Goal: Transaction & Acquisition: Book appointment/travel/reservation

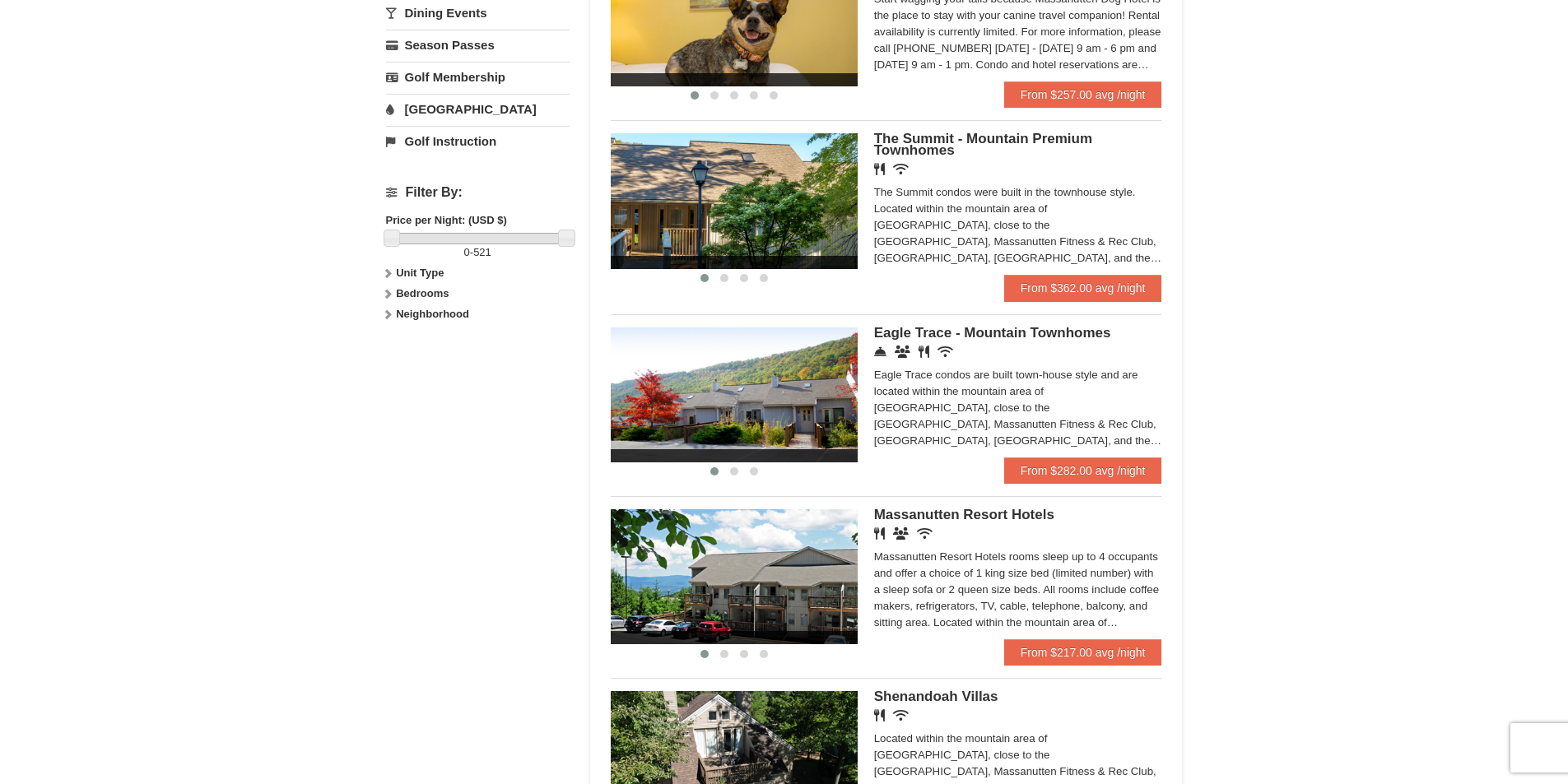
scroll to position [493, 0]
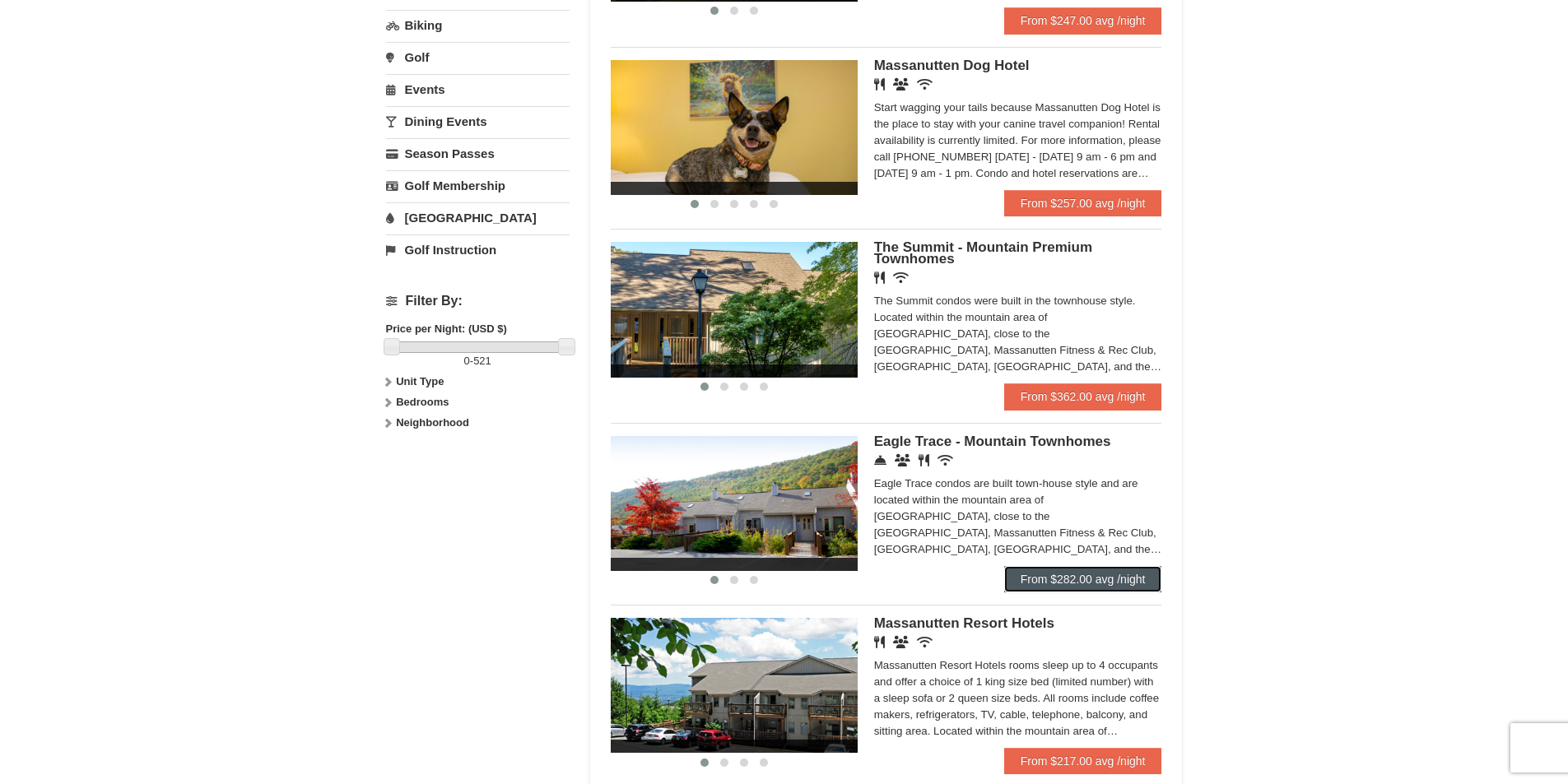
click at [1117, 574] on link "From $282.00 avg /night" at bounding box center [1083, 579] width 158 height 27
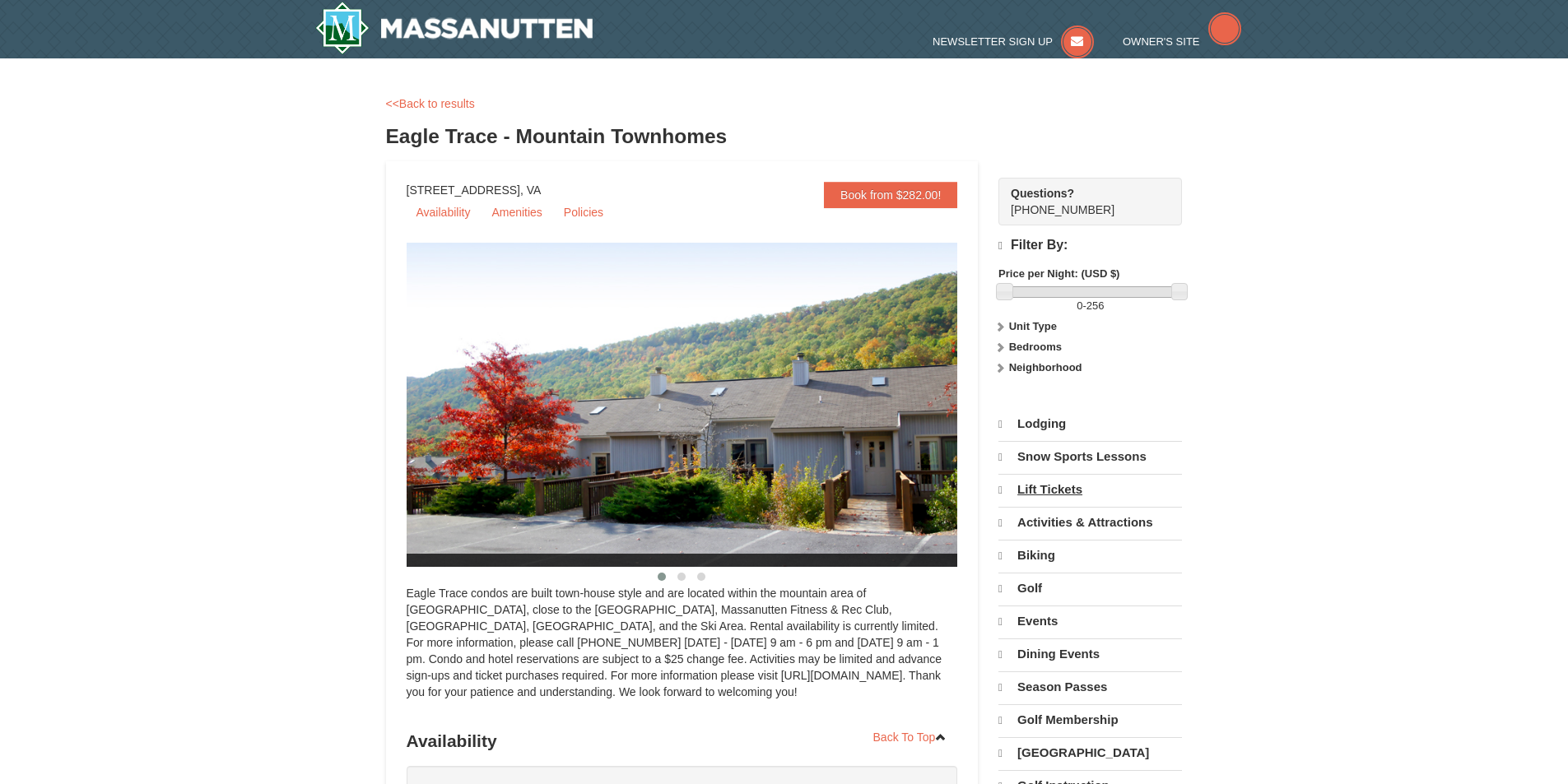
select select "10"
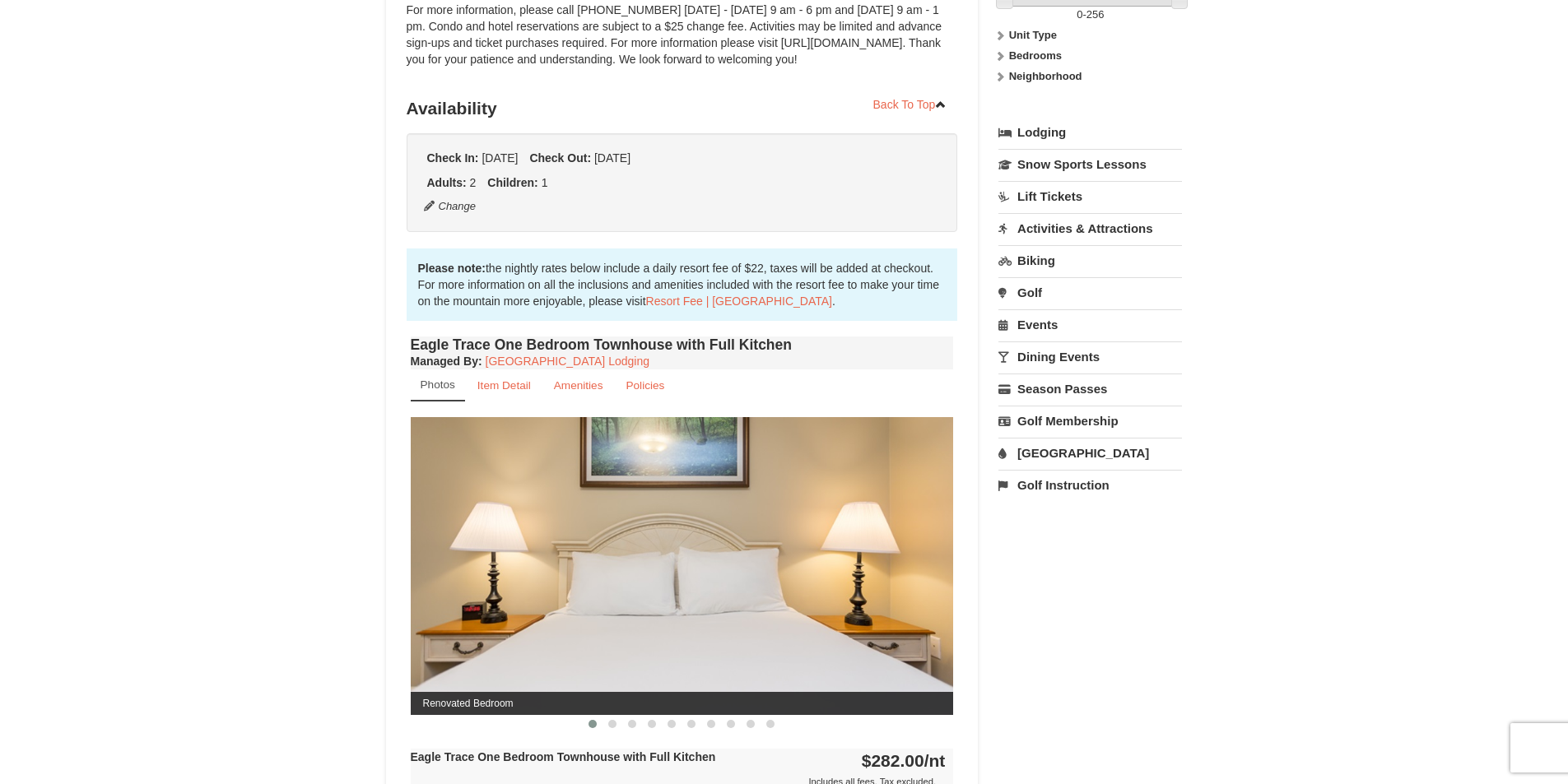
scroll to position [412, 0]
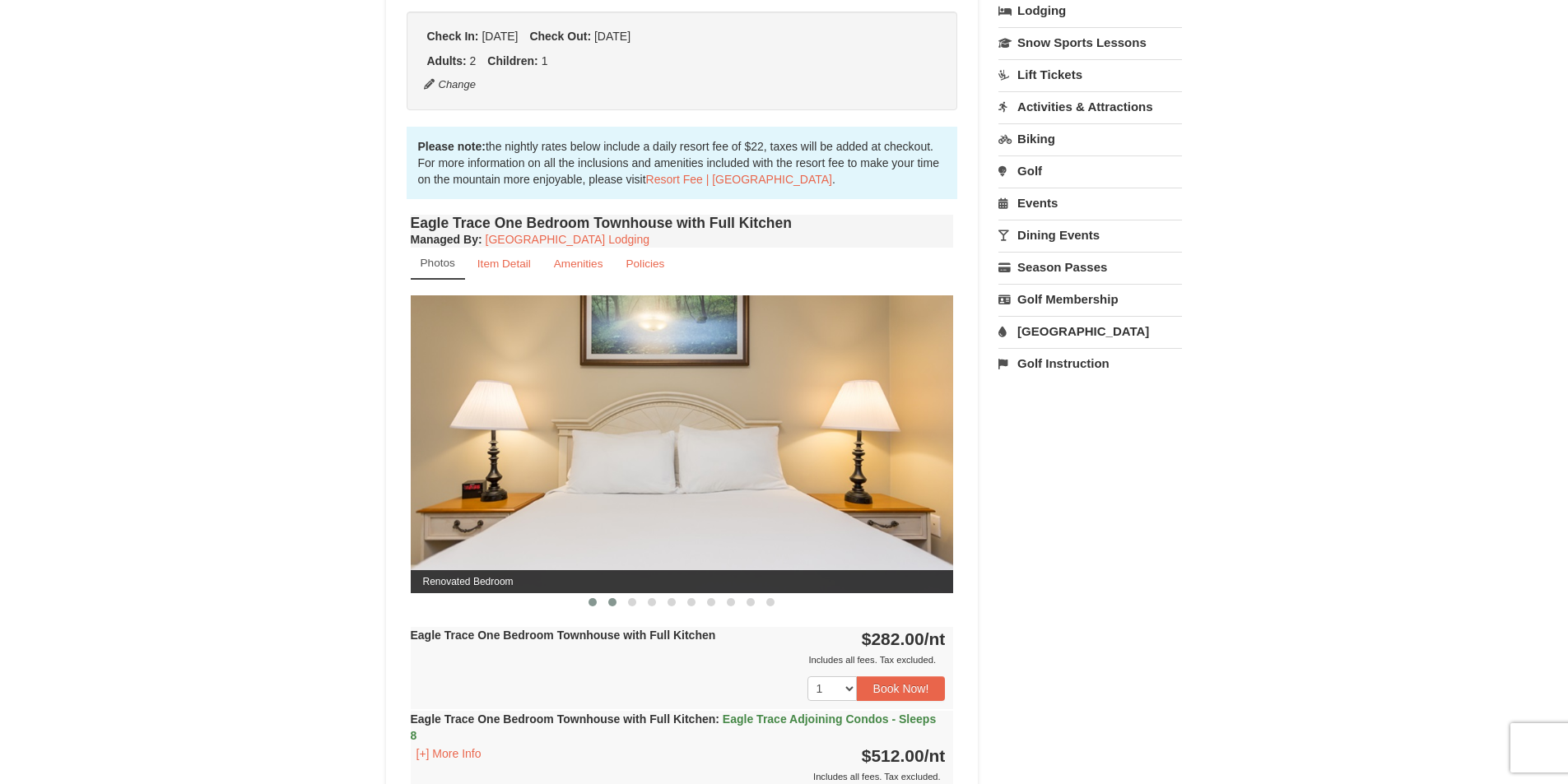
click at [610, 603] on span at bounding box center [612, 602] width 8 height 8
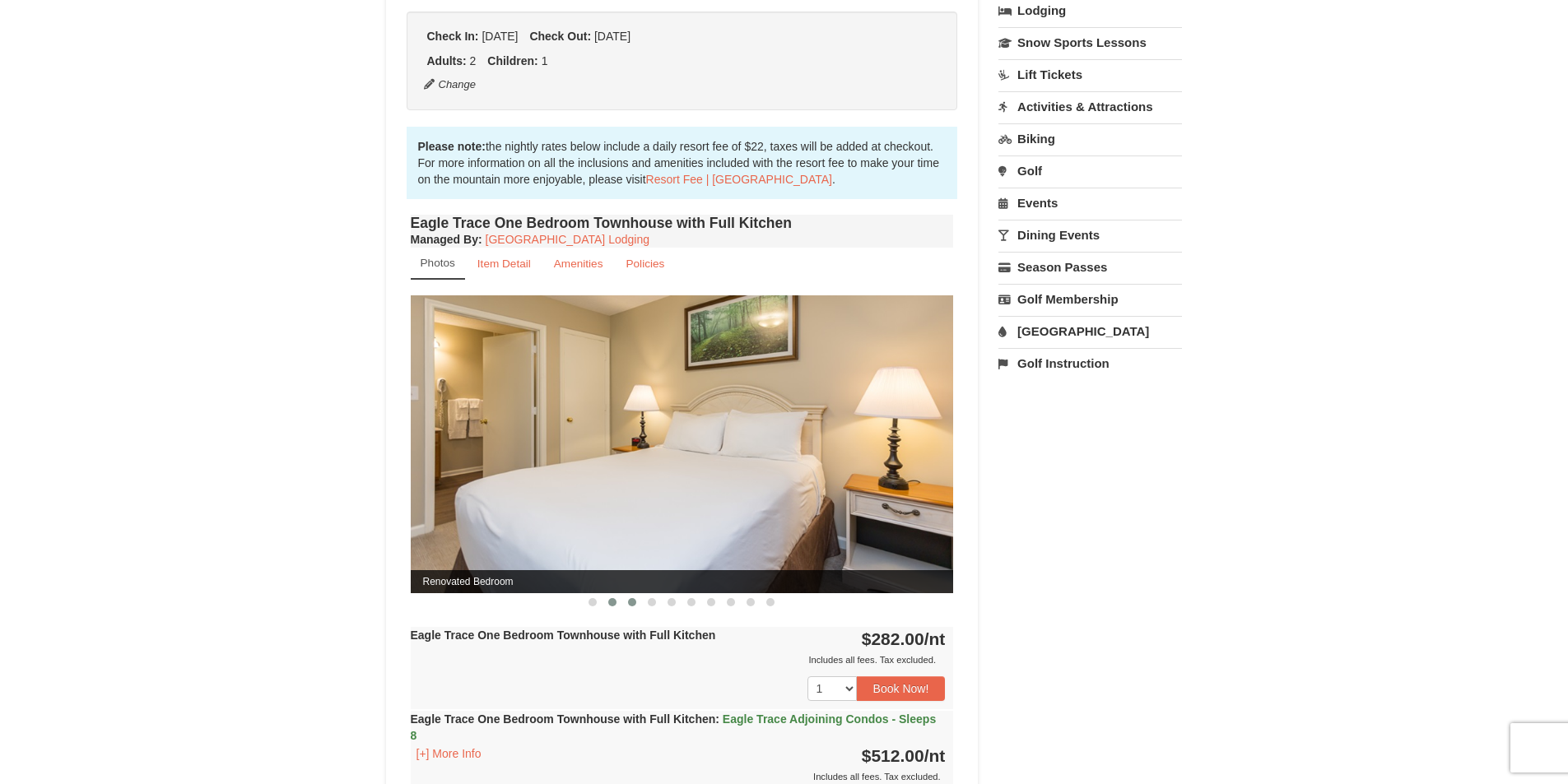
click at [634, 604] on span at bounding box center [632, 602] width 8 height 8
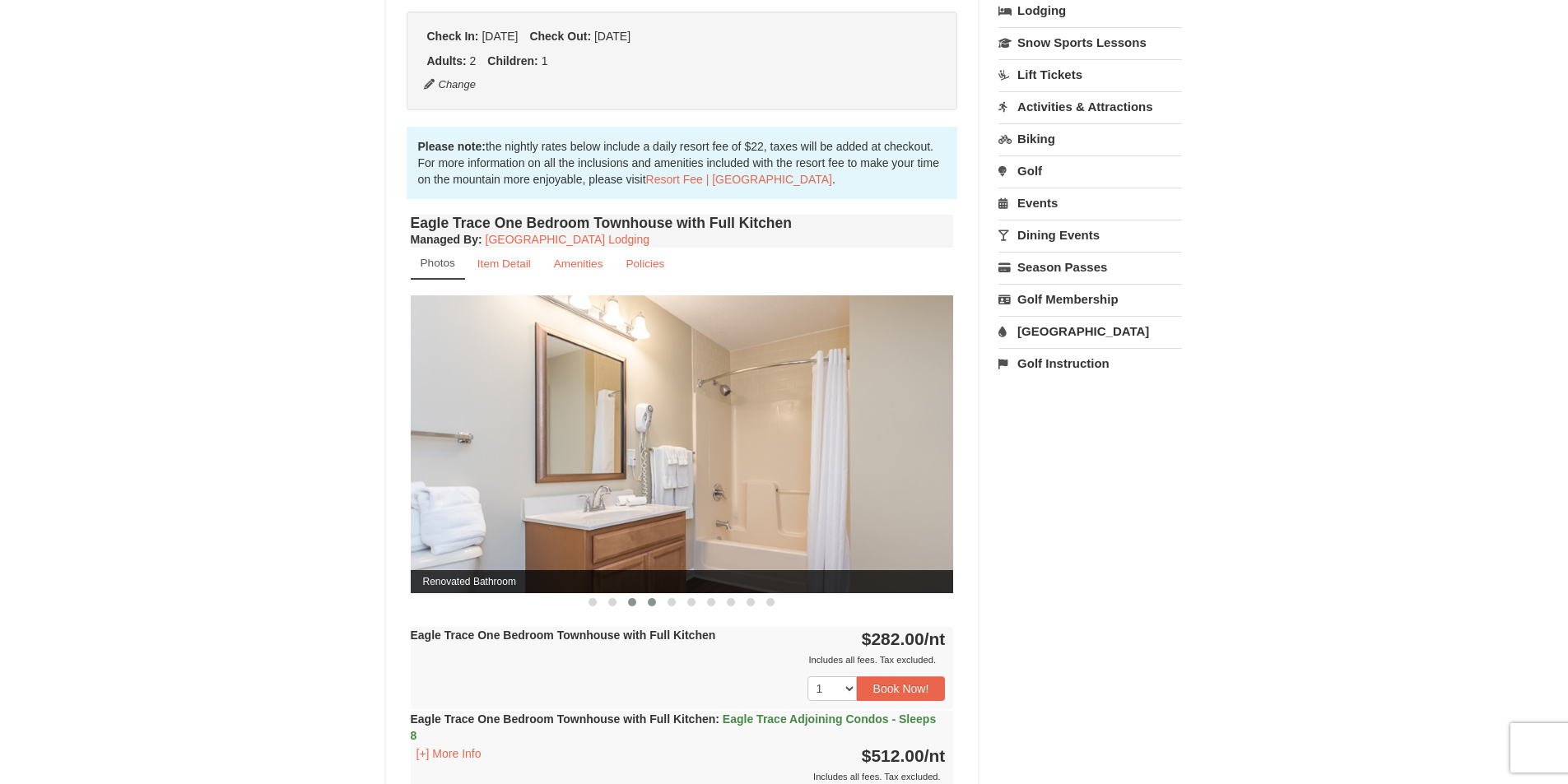
click at [652, 604] on span at bounding box center [651, 602] width 8 height 8
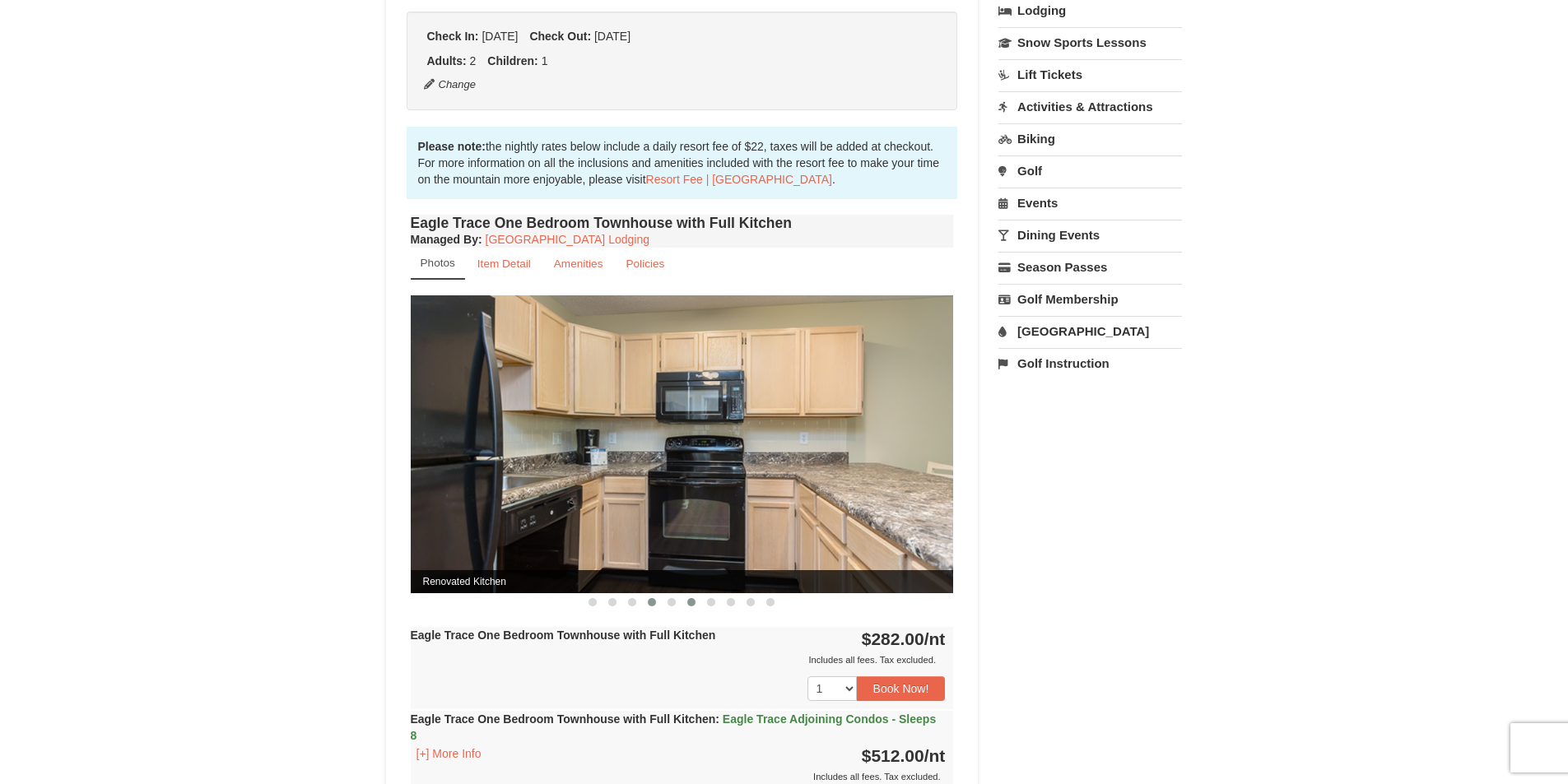
click at [694, 602] on span at bounding box center [692, 602] width 8 height 8
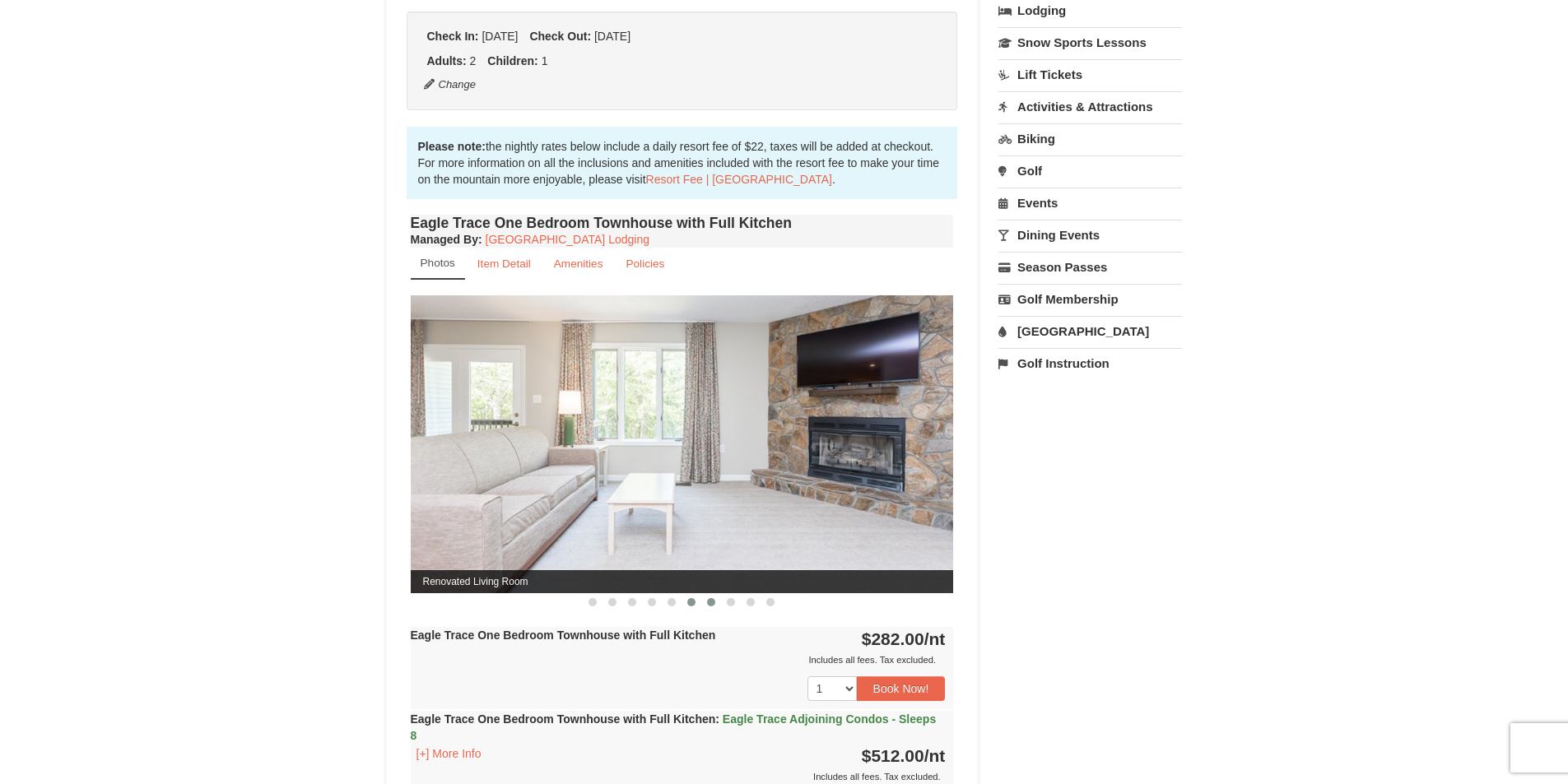
click at [715, 602] on span at bounding box center [712, 602] width 8 height 8
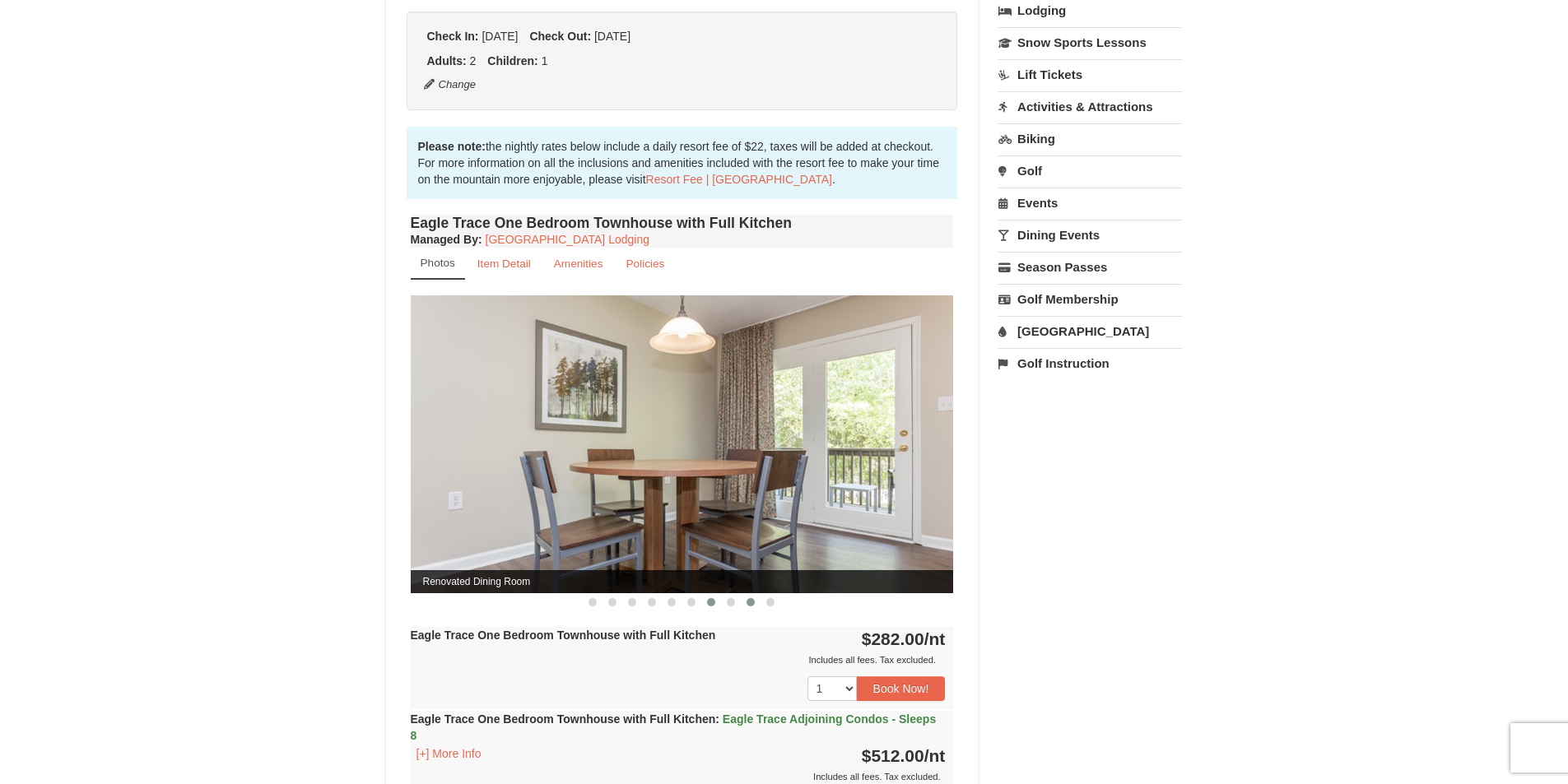
click at [745, 606] on button at bounding box center [751, 602] width 20 height 17
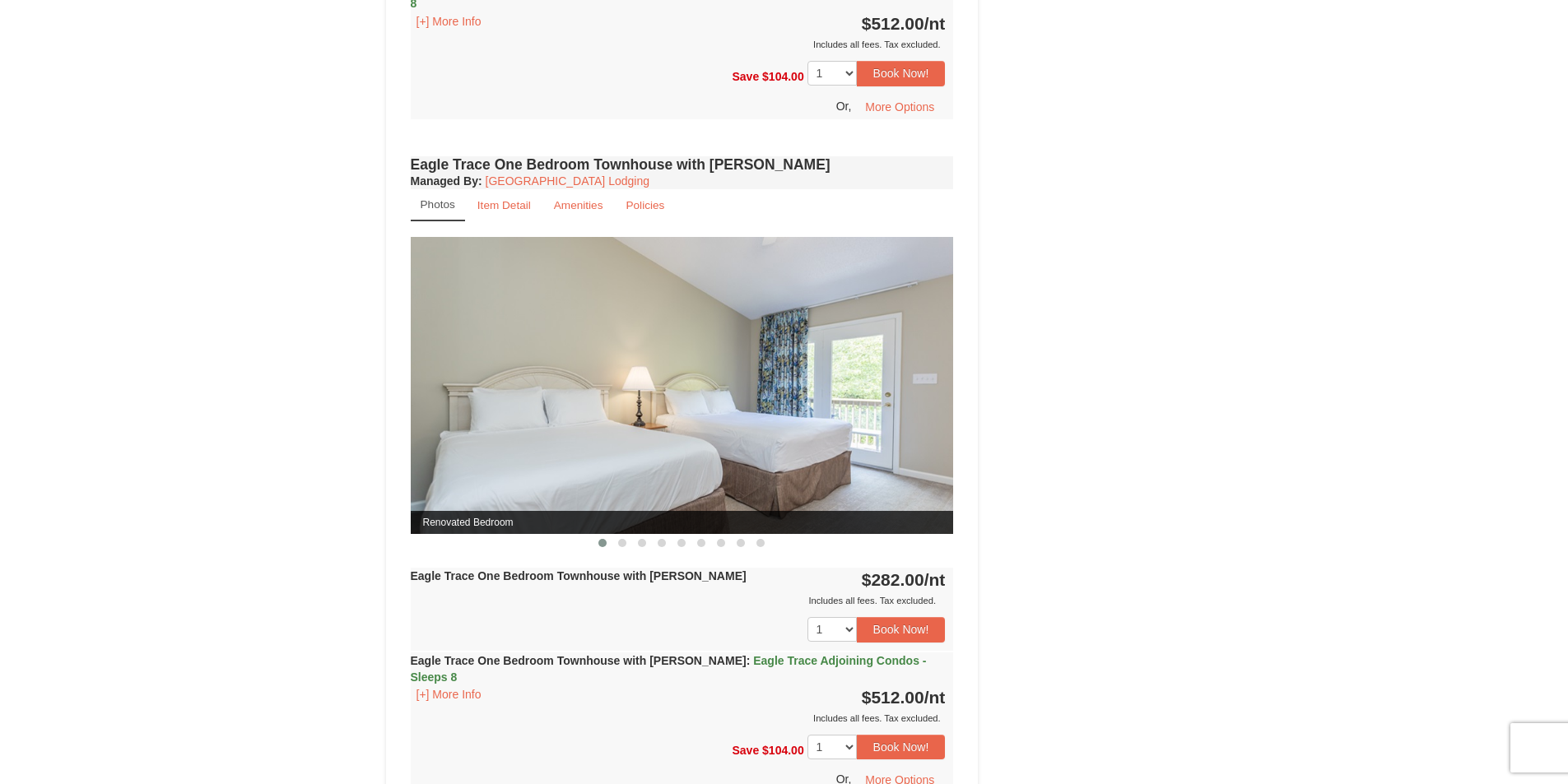
scroll to position [1152, 0]
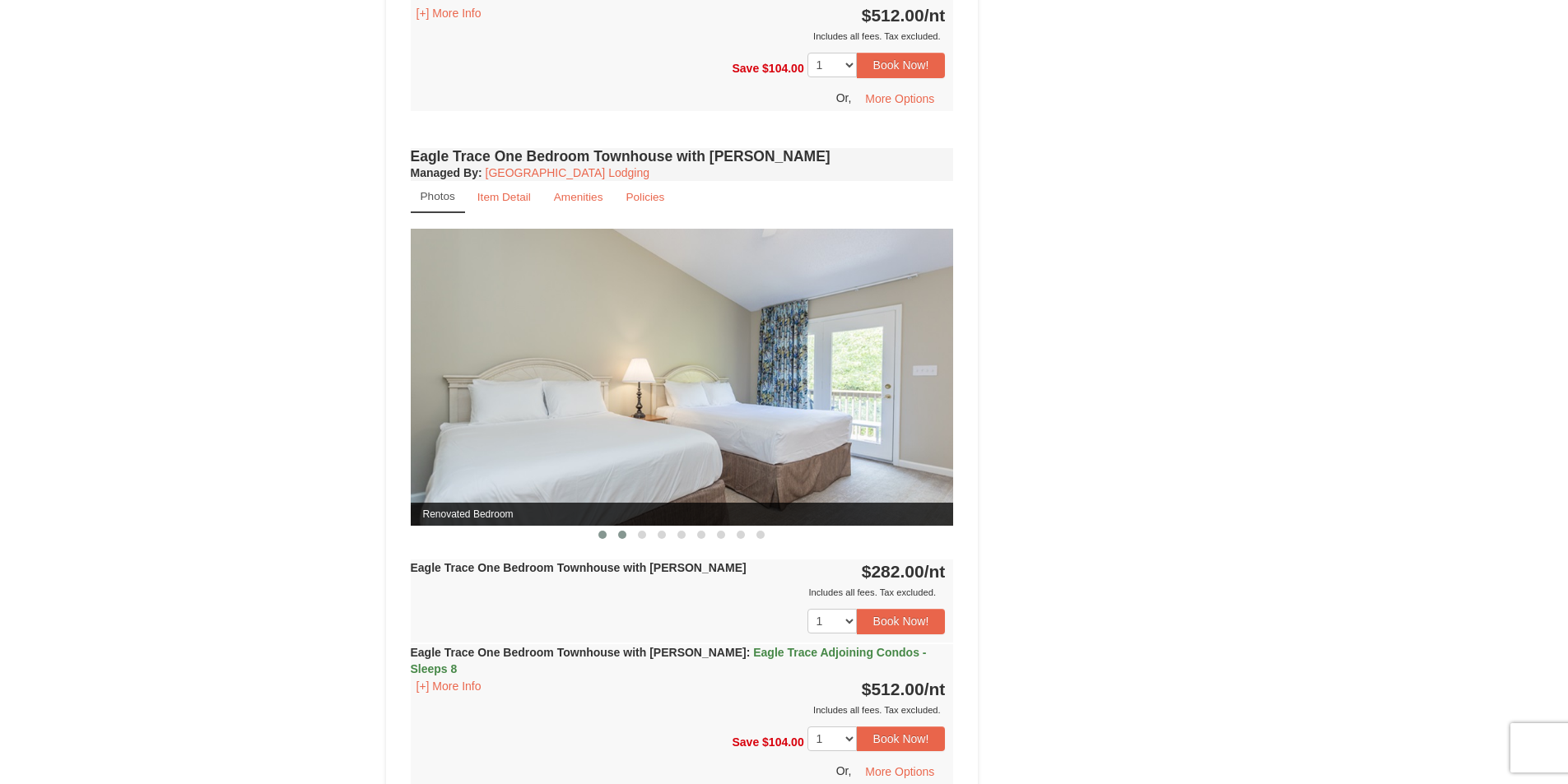
click at [622, 538] on span at bounding box center [622, 535] width 8 height 8
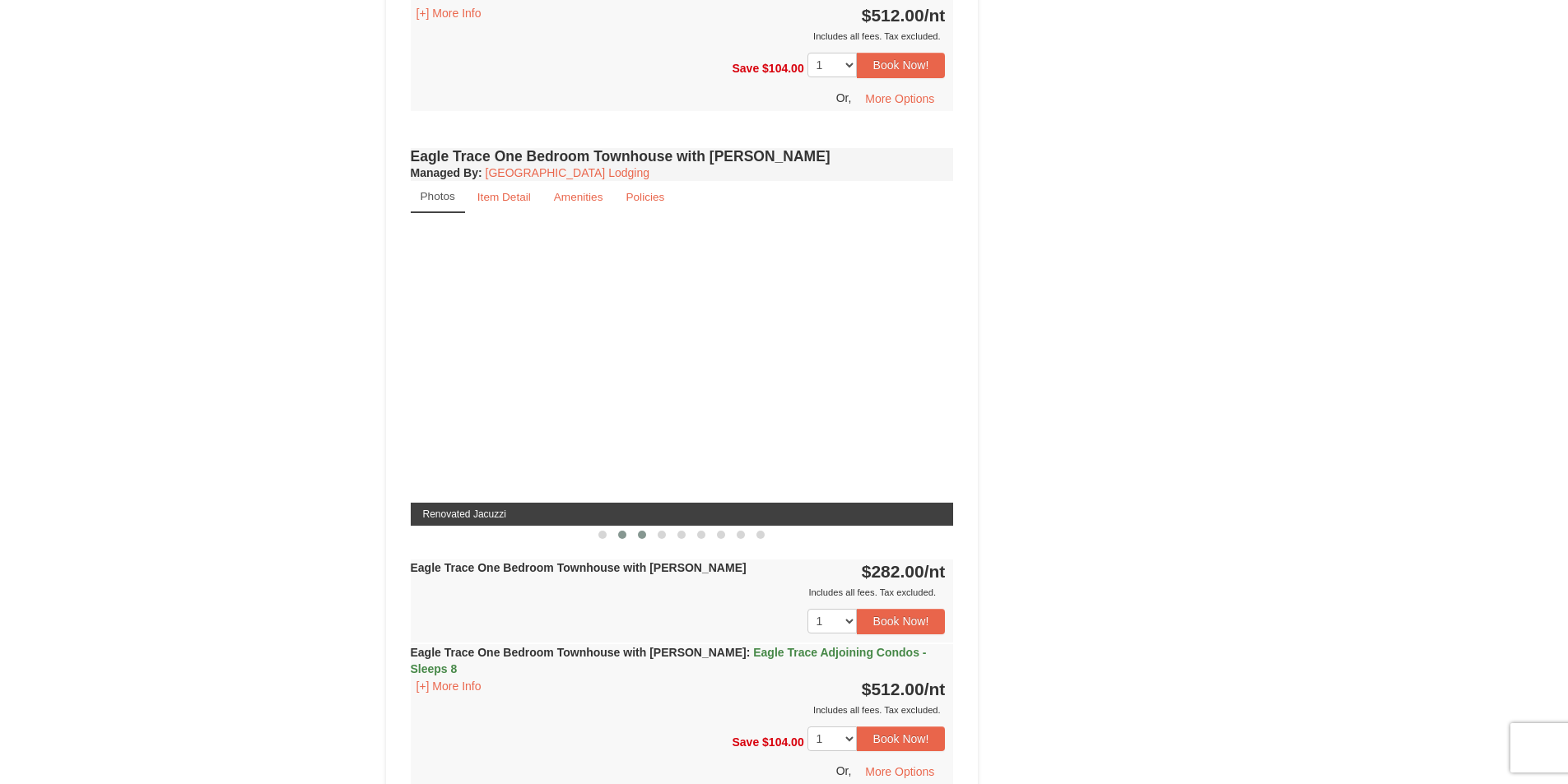
click at [643, 540] on button at bounding box center [643, 535] width 20 height 17
click at [664, 541] on button at bounding box center [662, 535] width 20 height 17
click at [608, 539] on button at bounding box center [603, 535] width 20 height 17
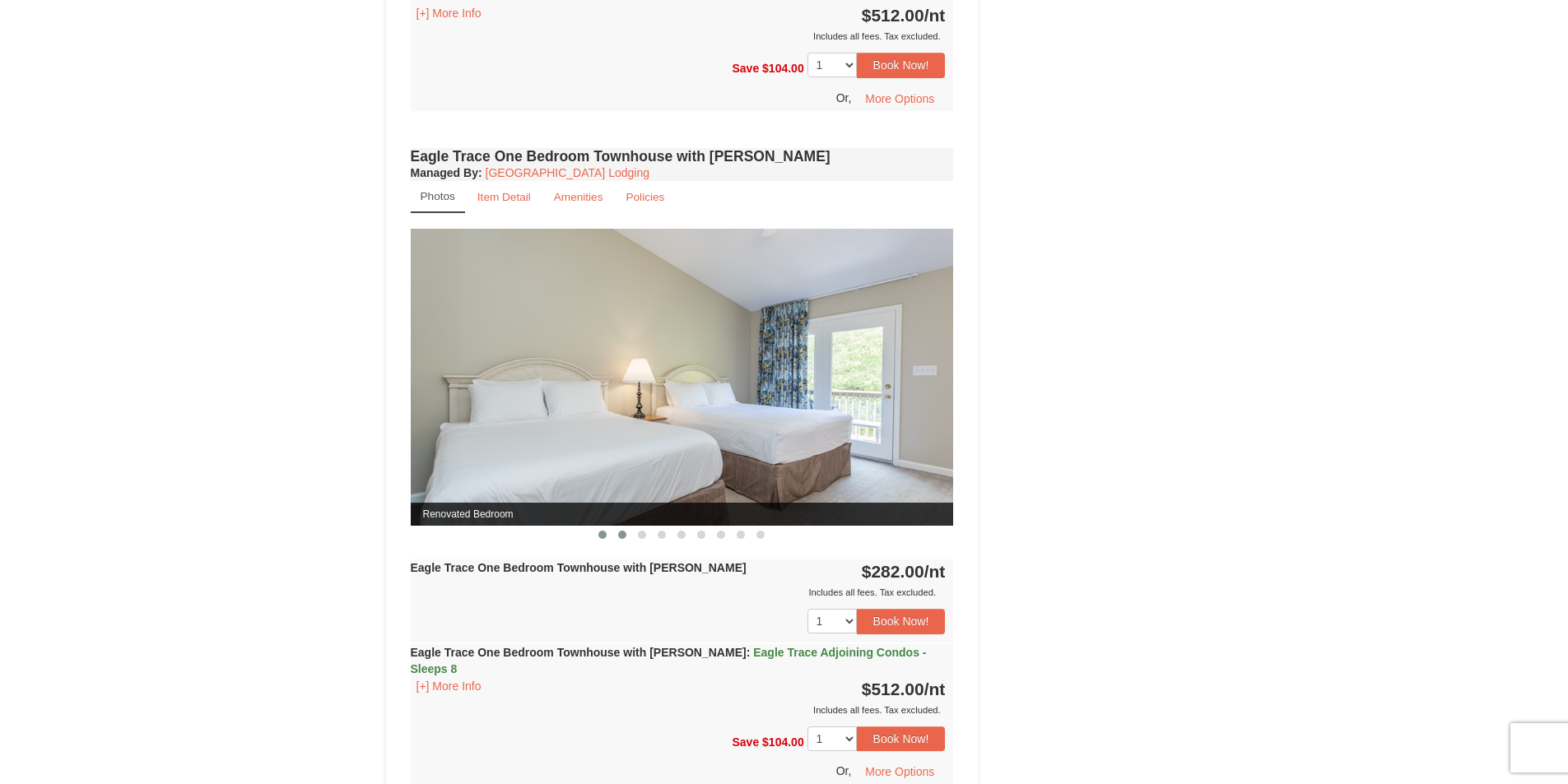
click at [626, 542] on button at bounding box center [623, 535] width 20 height 17
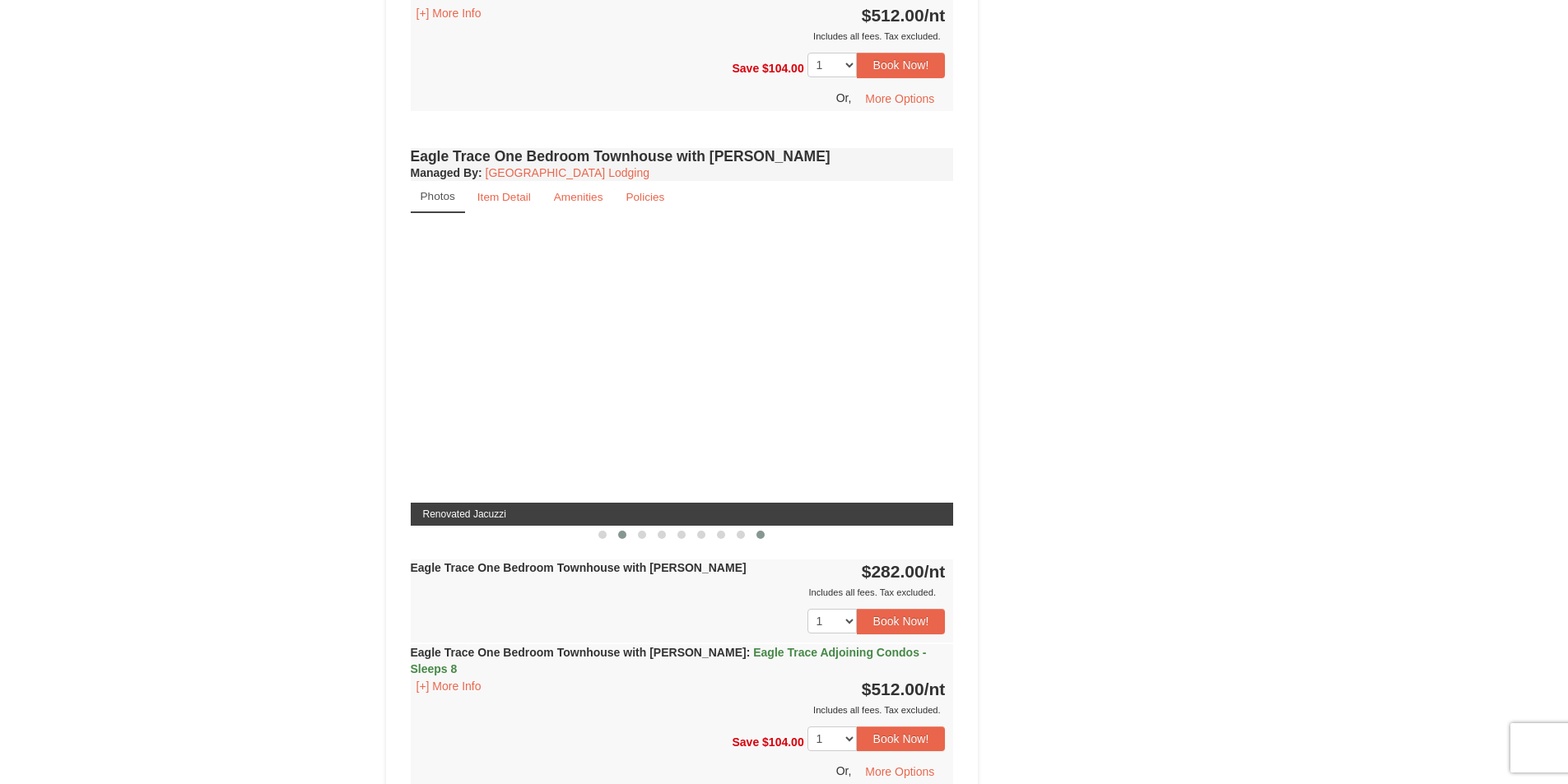
click at [764, 534] on span at bounding box center [761, 535] width 8 height 8
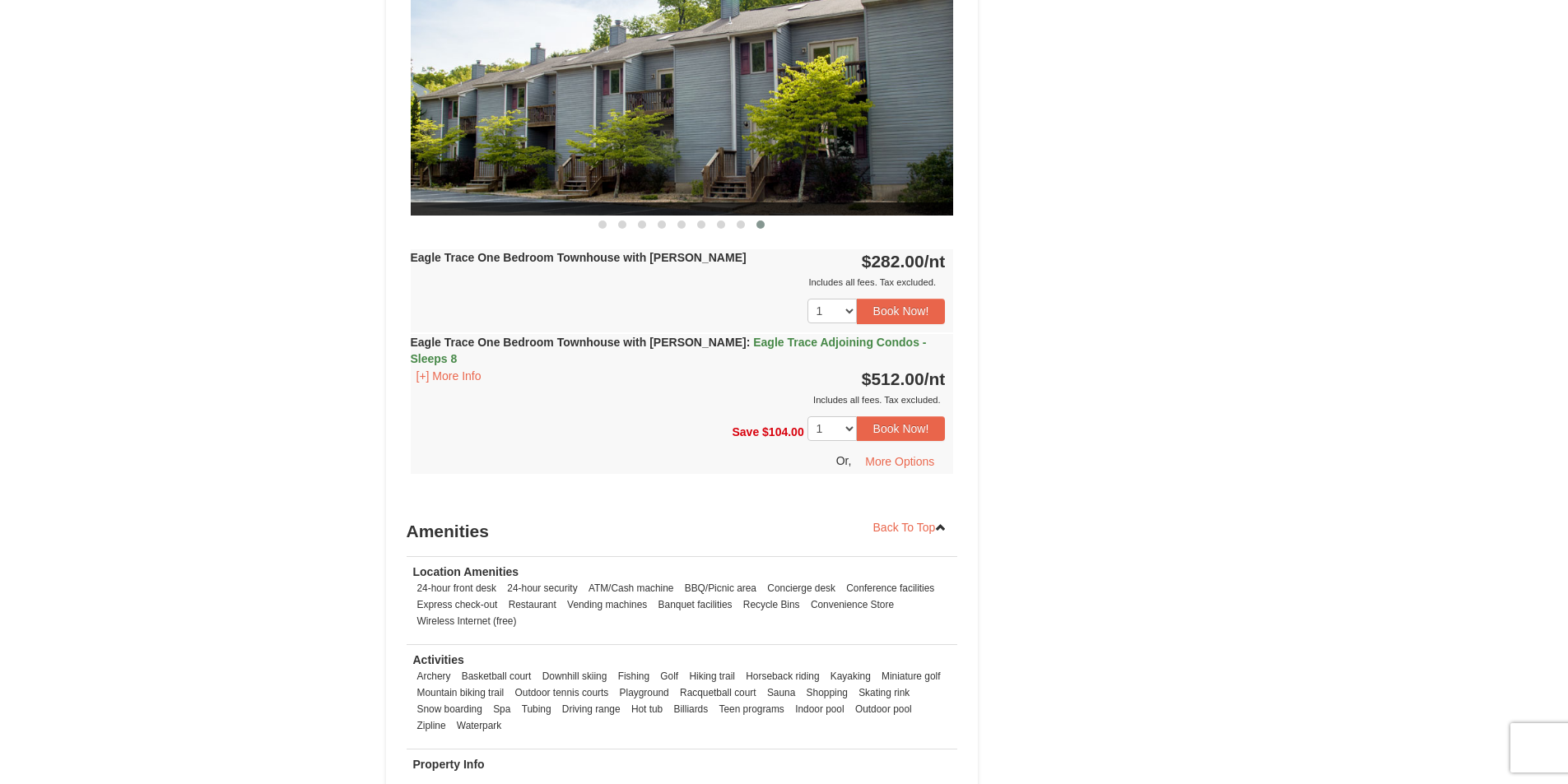
scroll to position [1234, 0]
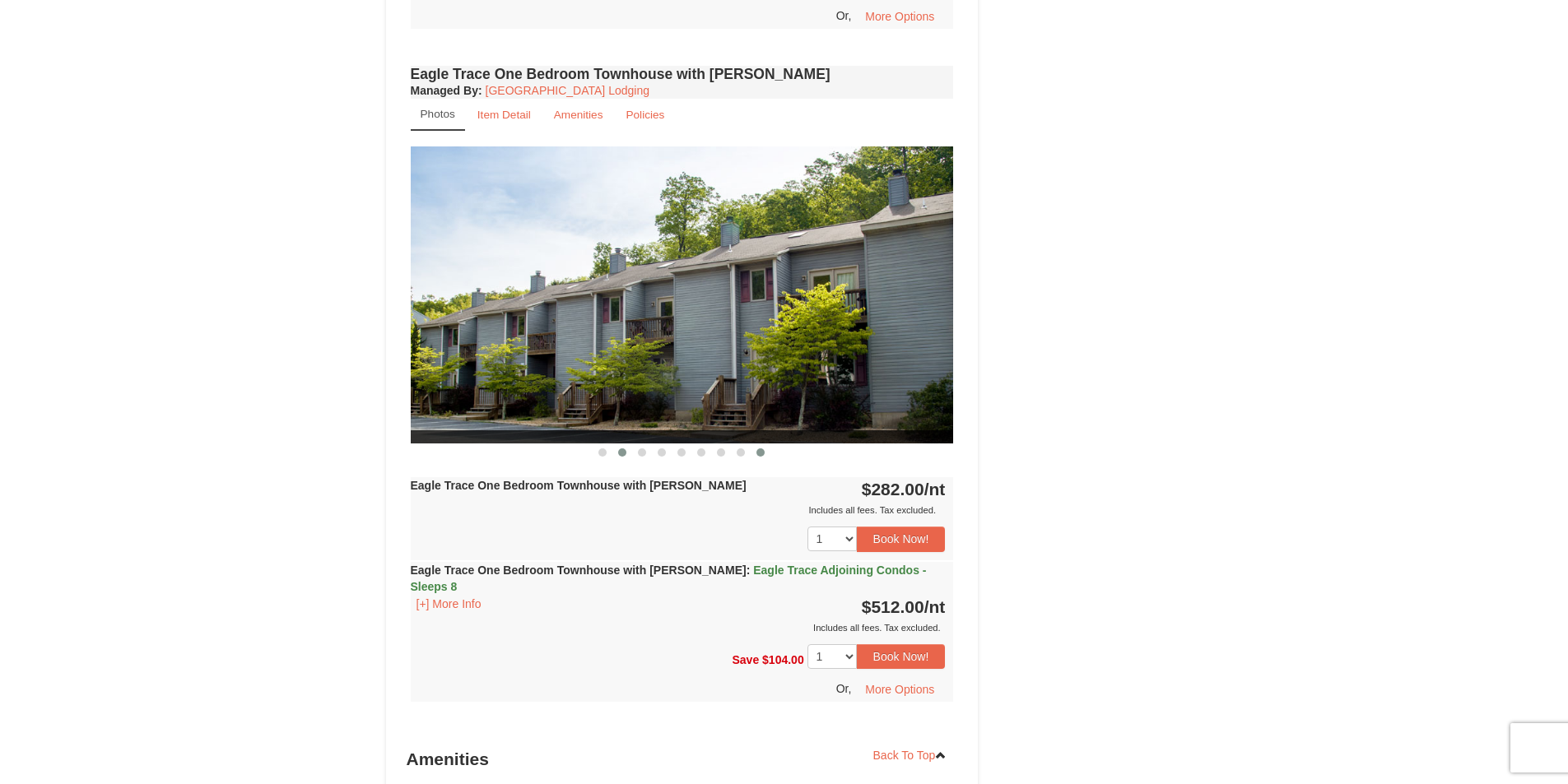
click at [615, 449] on button at bounding box center [623, 452] width 20 height 17
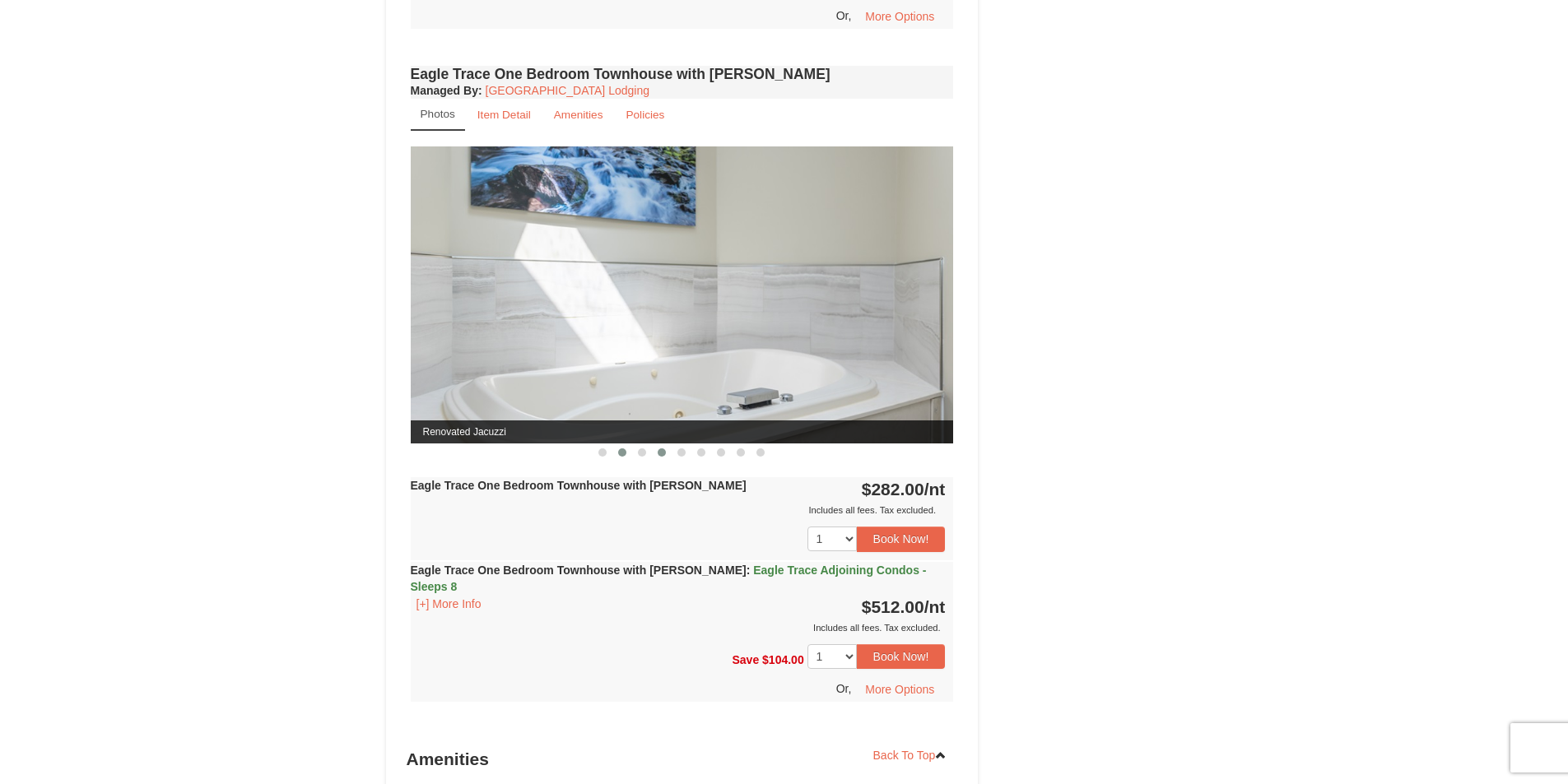
click at [652, 457] on button at bounding box center [662, 452] width 20 height 17
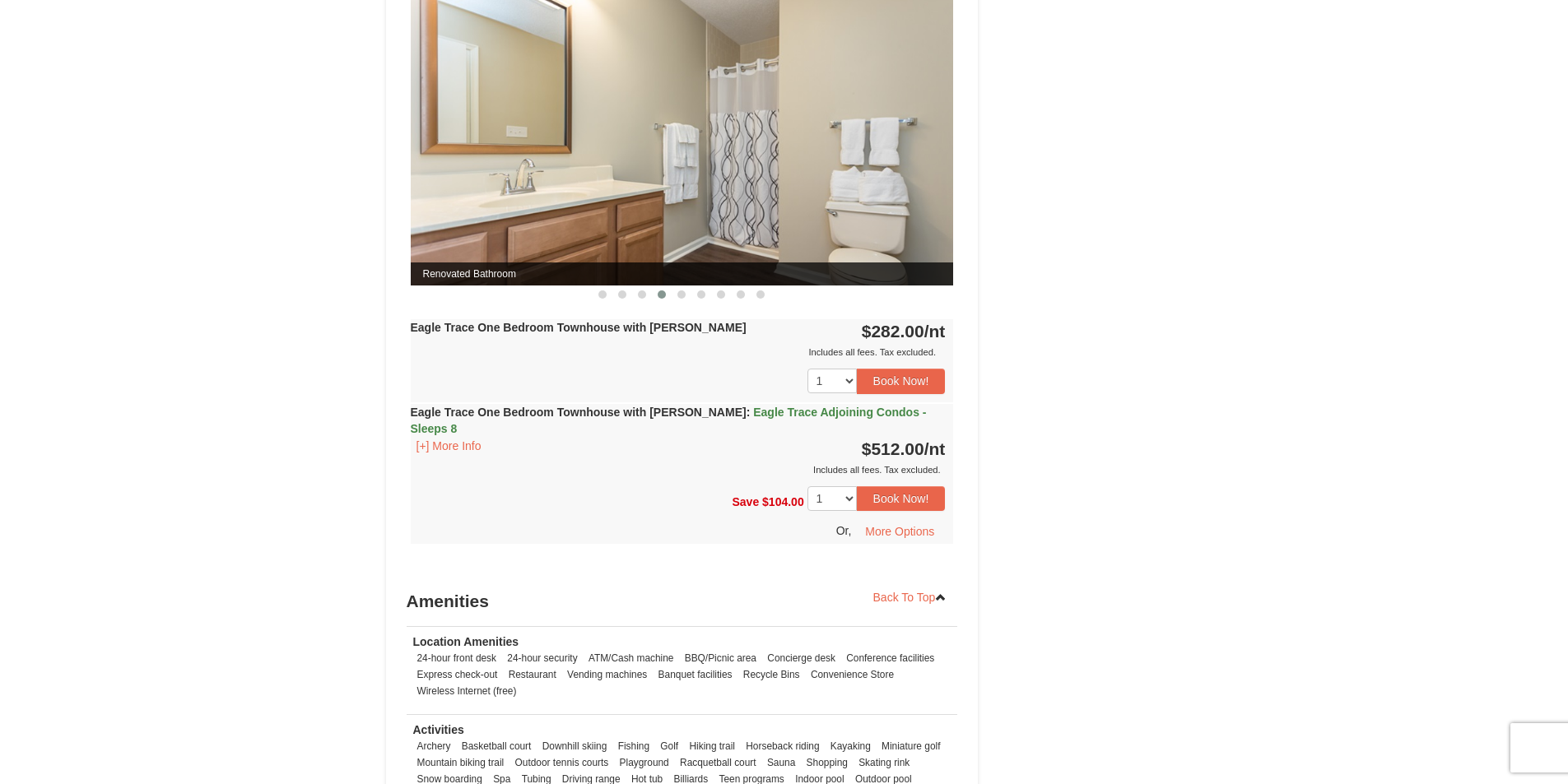
scroll to position [1399, 0]
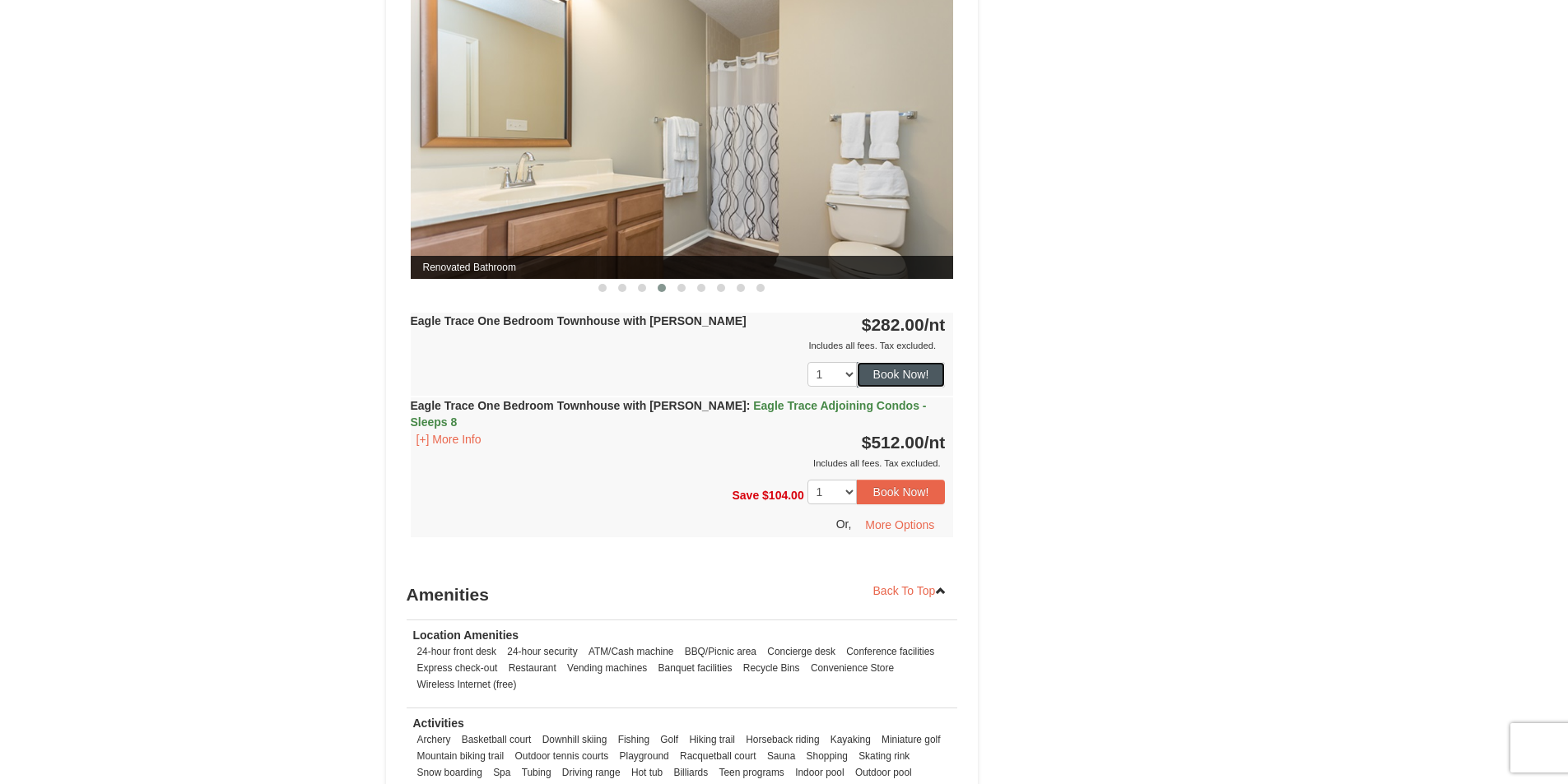
click at [925, 379] on button "Book Now!" at bounding box center [902, 374] width 89 height 25
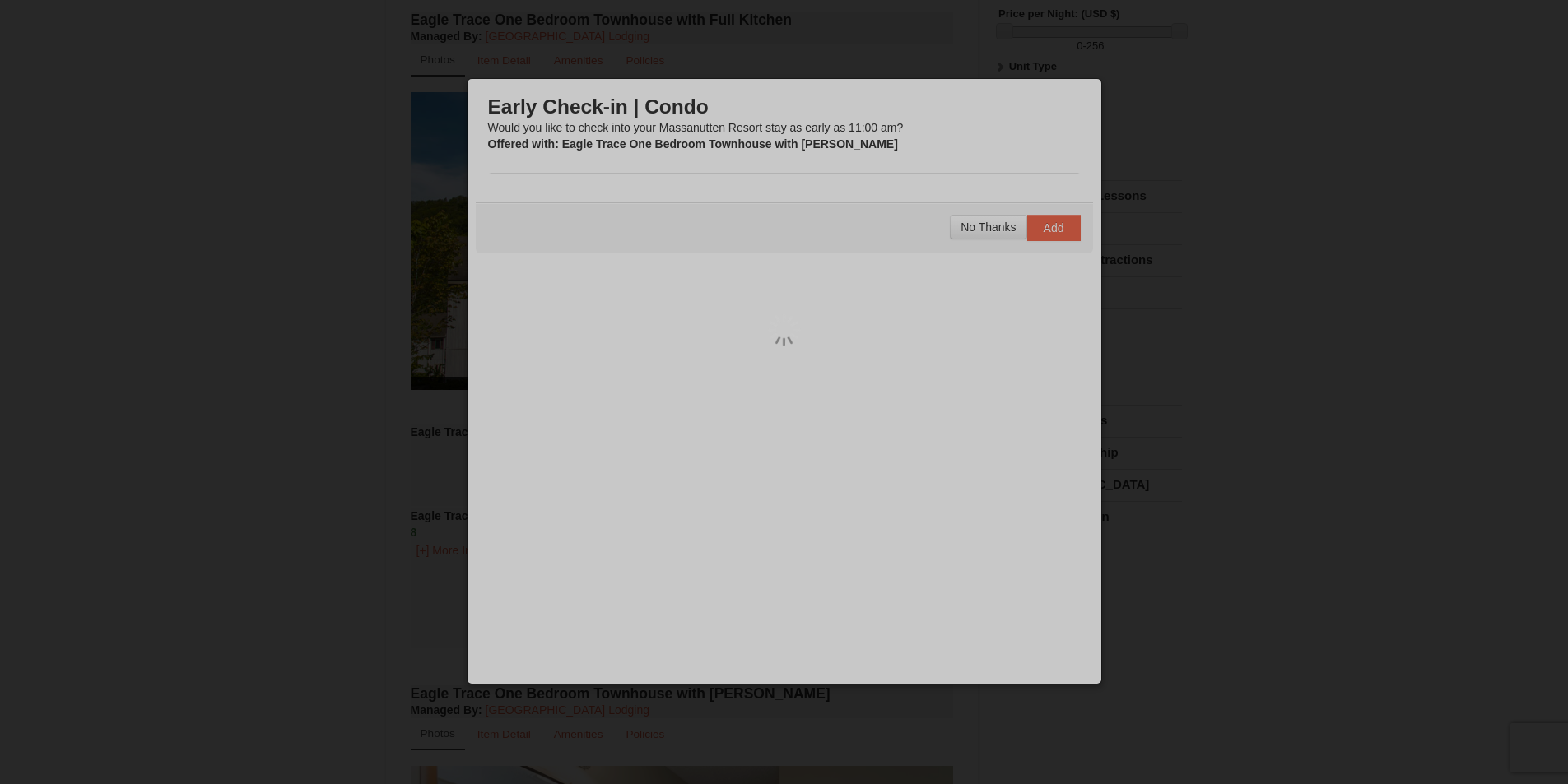
scroll to position [161, 0]
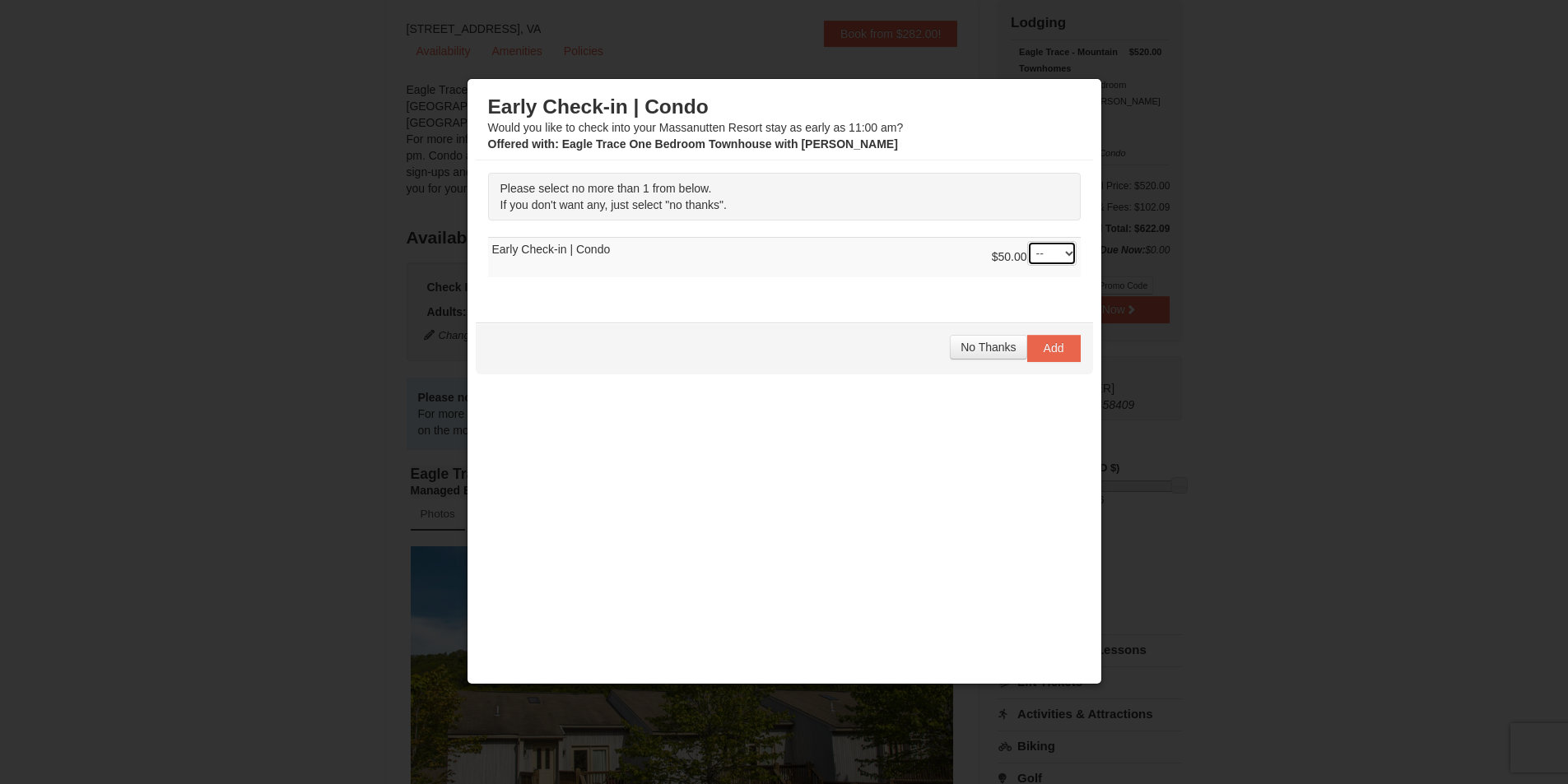
click at [1038, 263] on select "-- 01" at bounding box center [1053, 253] width 49 height 25
select select "1"
click at [1028, 241] on select "-- 01" at bounding box center [1053, 253] width 49 height 25
click at [1056, 333] on div "No Thanks Add" at bounding box center [784, 348] width 618 height 51
click at [1056, 349] on span "Add" at bounding box center [1054, 348] width 21 height 13
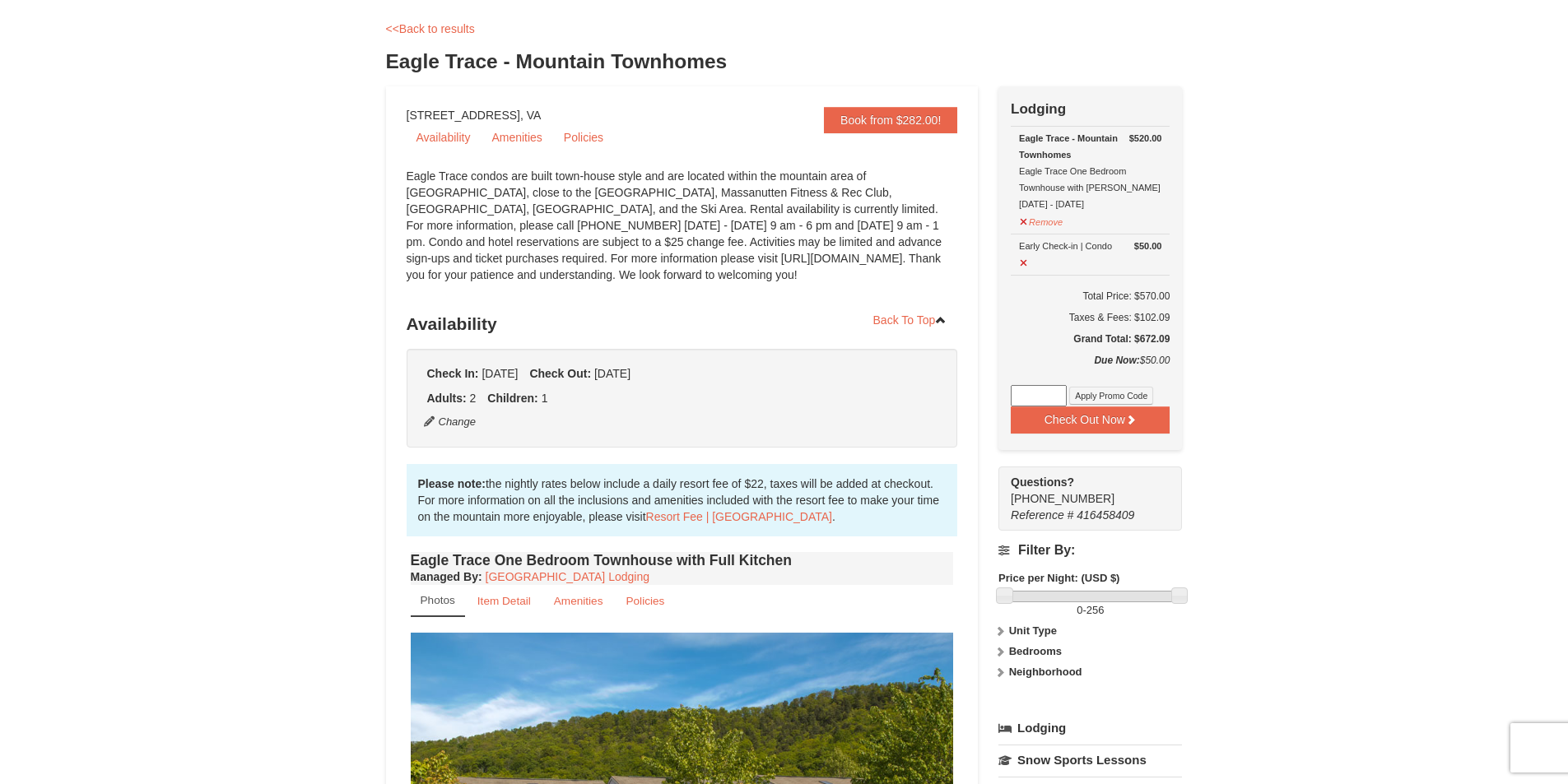
scroll to position [0, 0]
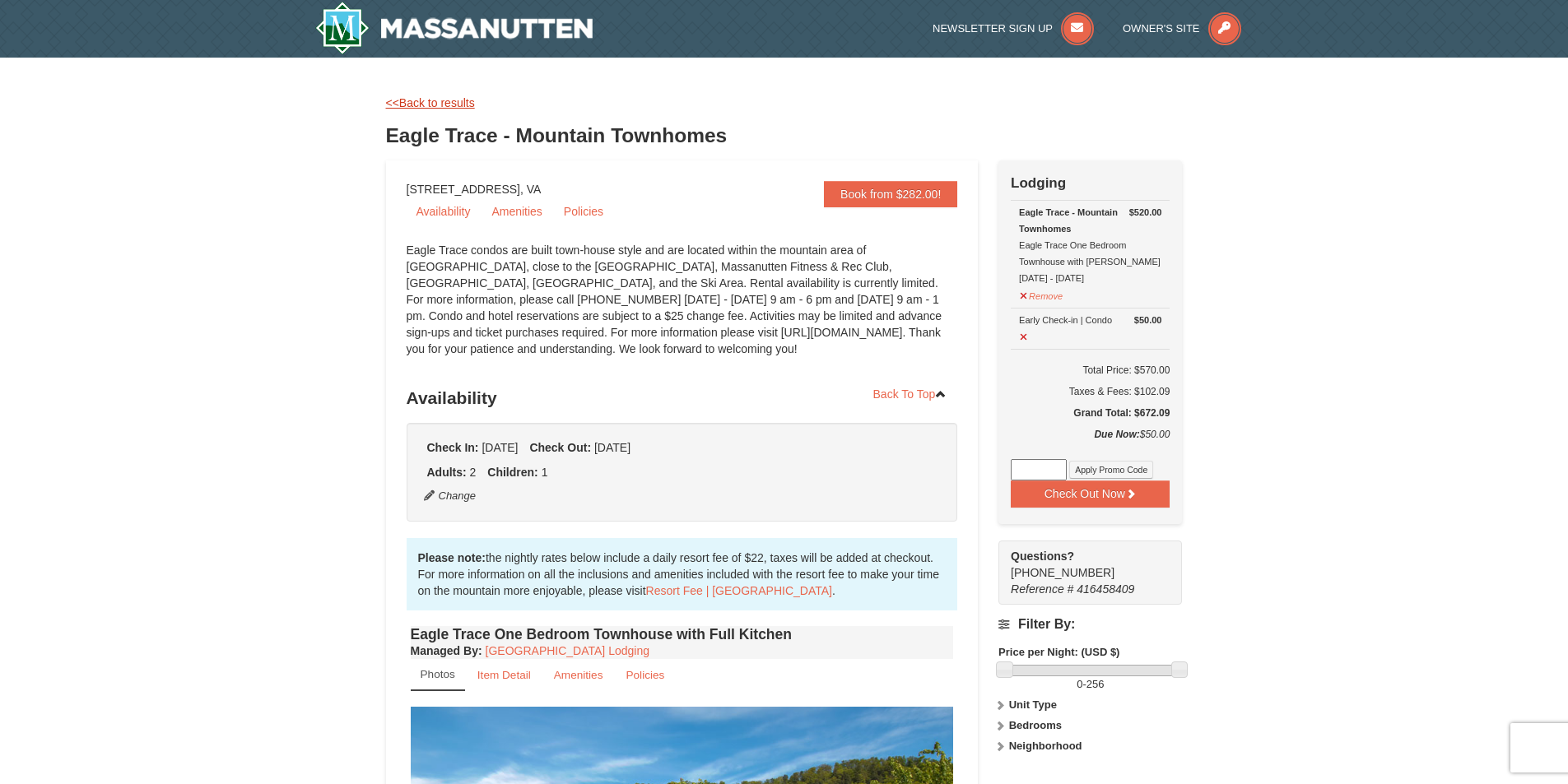
click at [443, 107] on link "<<Back to results" at bounding box center [431, 102] width 89 height 13
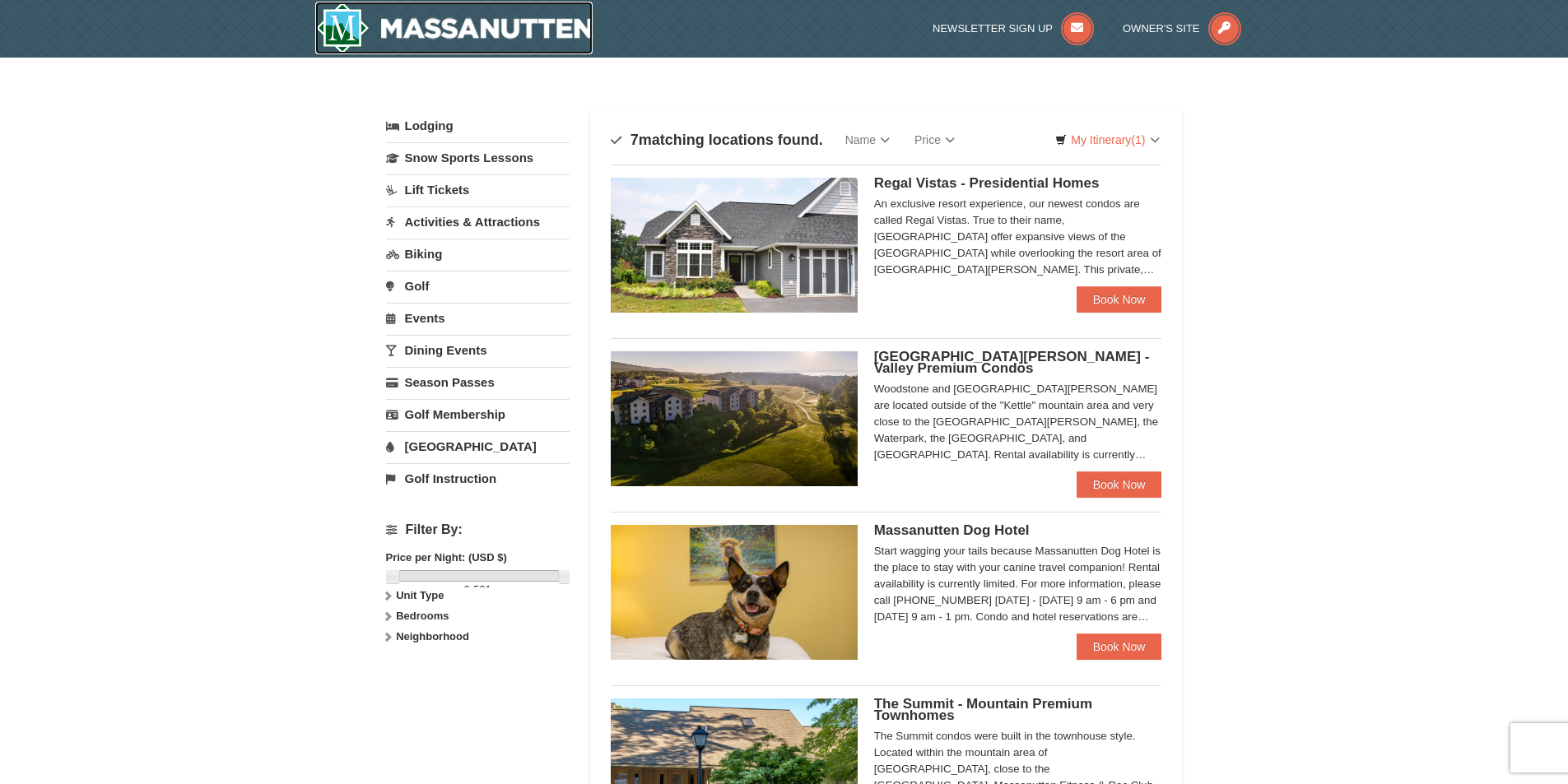
click at [504, 24] on img at bounding box center [454, 28] width 278 height 52
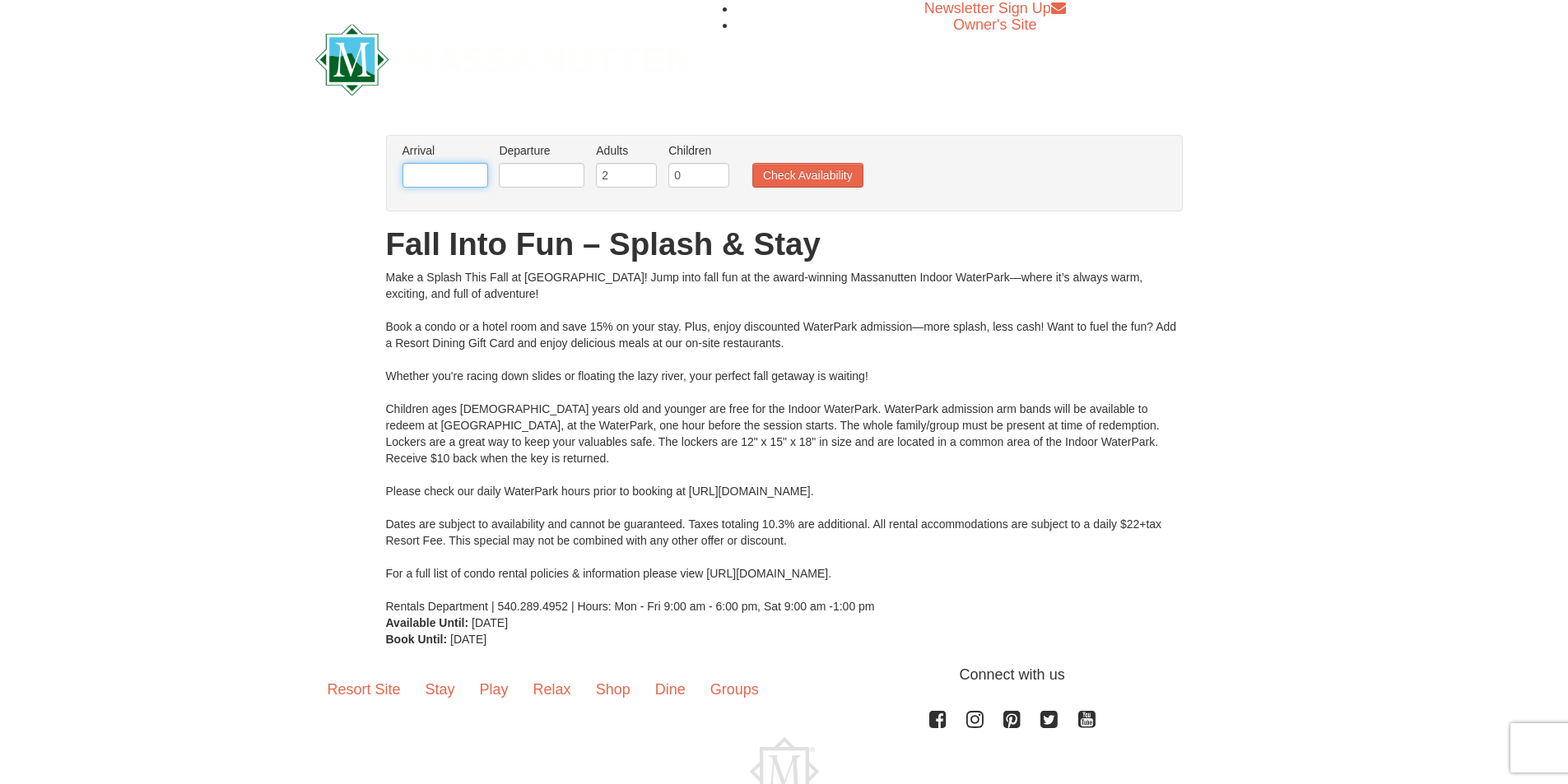
click at [476, 166] on input "text" at bounding box center [445, 174] width 86 height 25
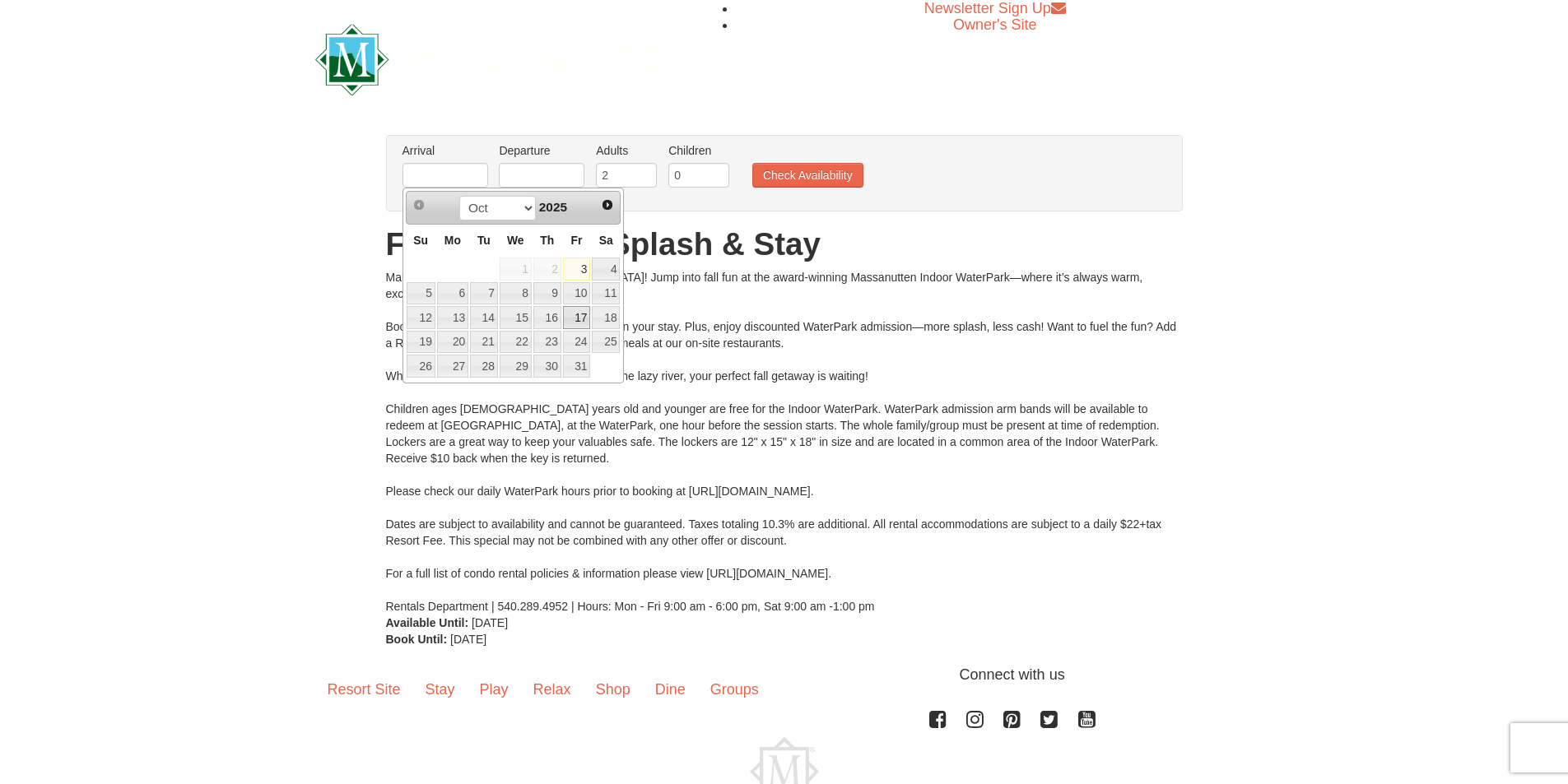
click at [587, 320] on link "17" at bounding box center [577, 317] width 28 height 23
type input "[DATE]"
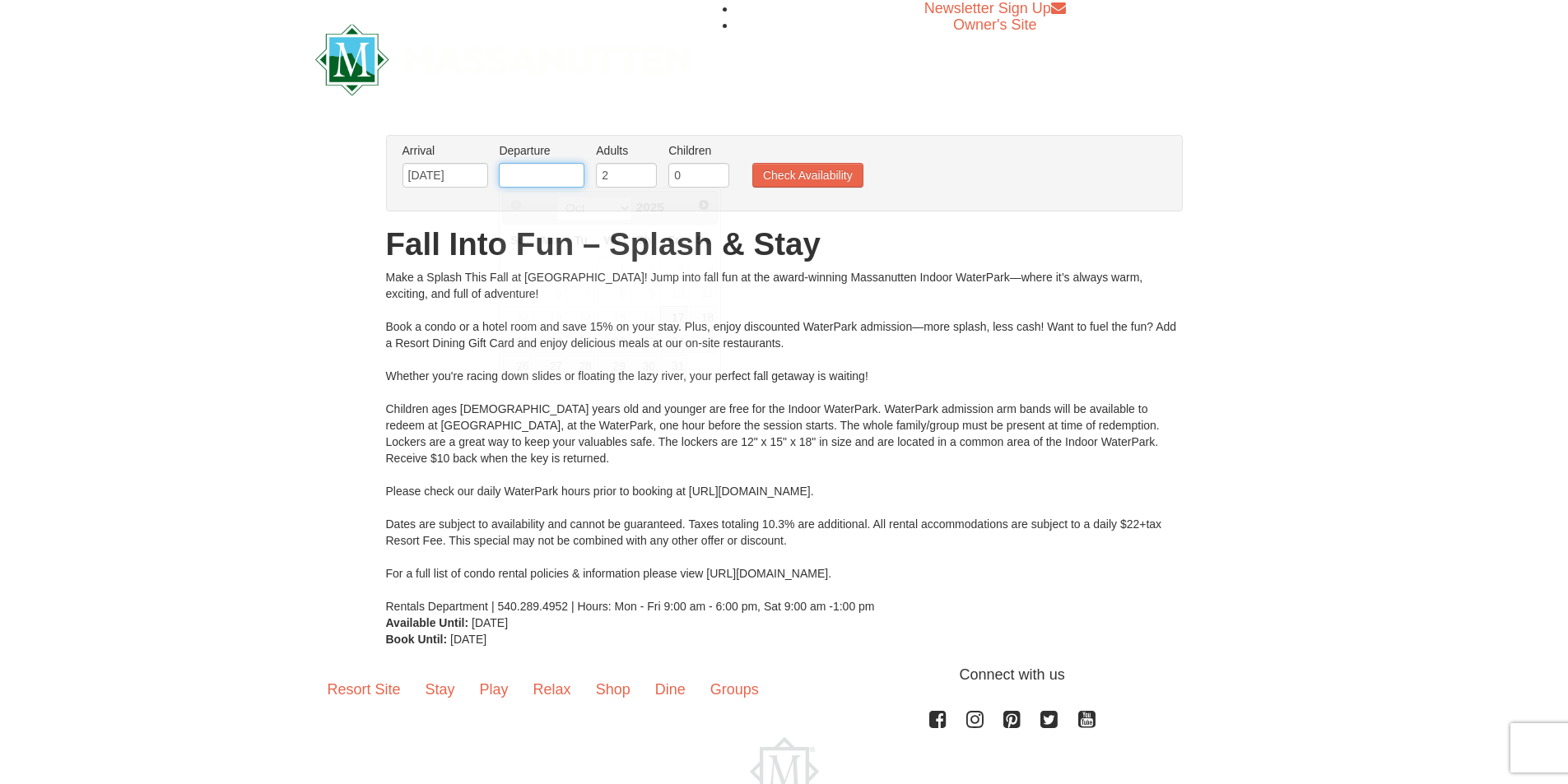
click at [579, 172] on input "text" at bounding box center [541, 174] width 86 height 25
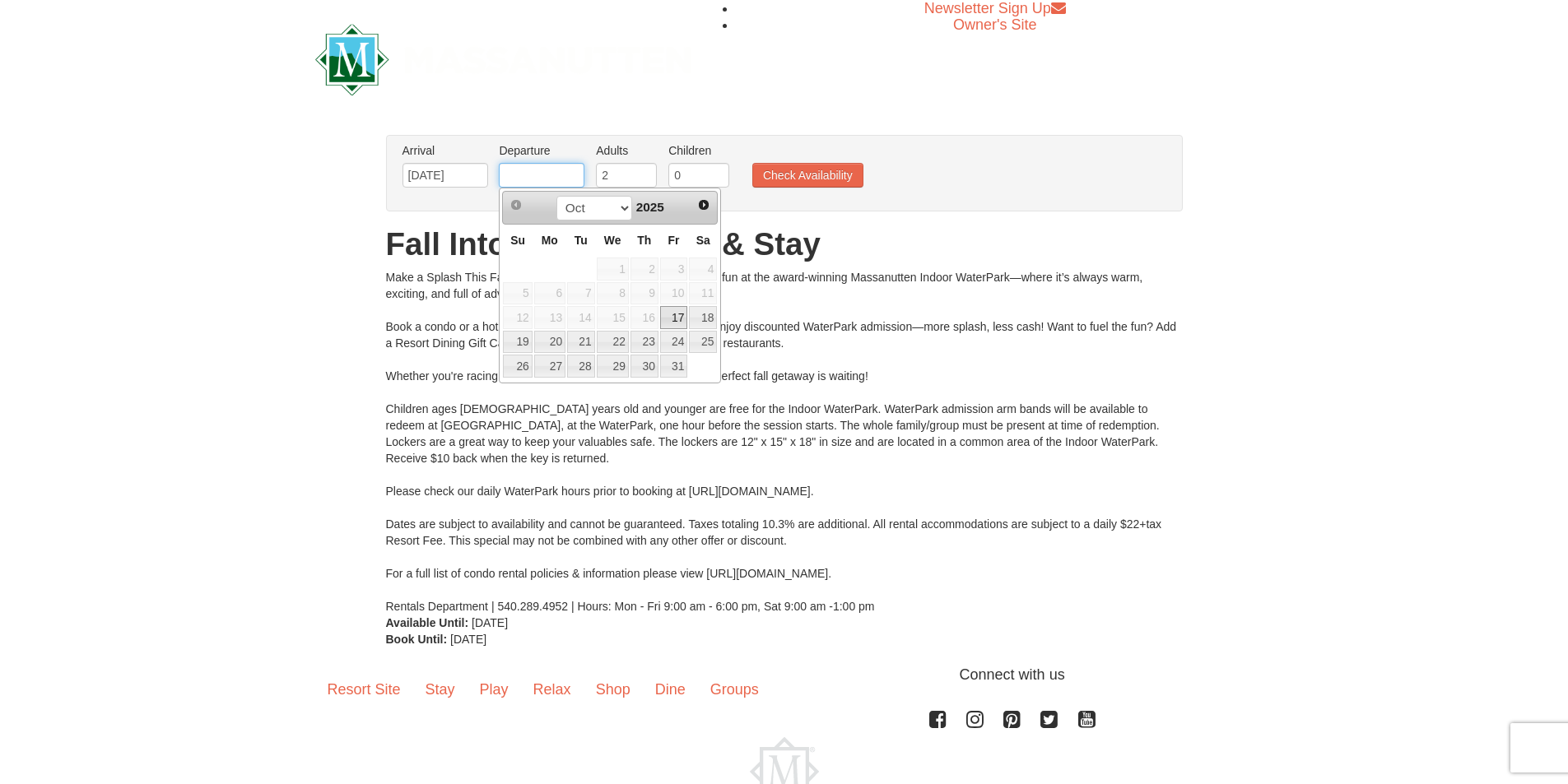
type input "[DATE]"
click at [723, 176] on input "0" at bounding box center [699, 174] width 61 height 25
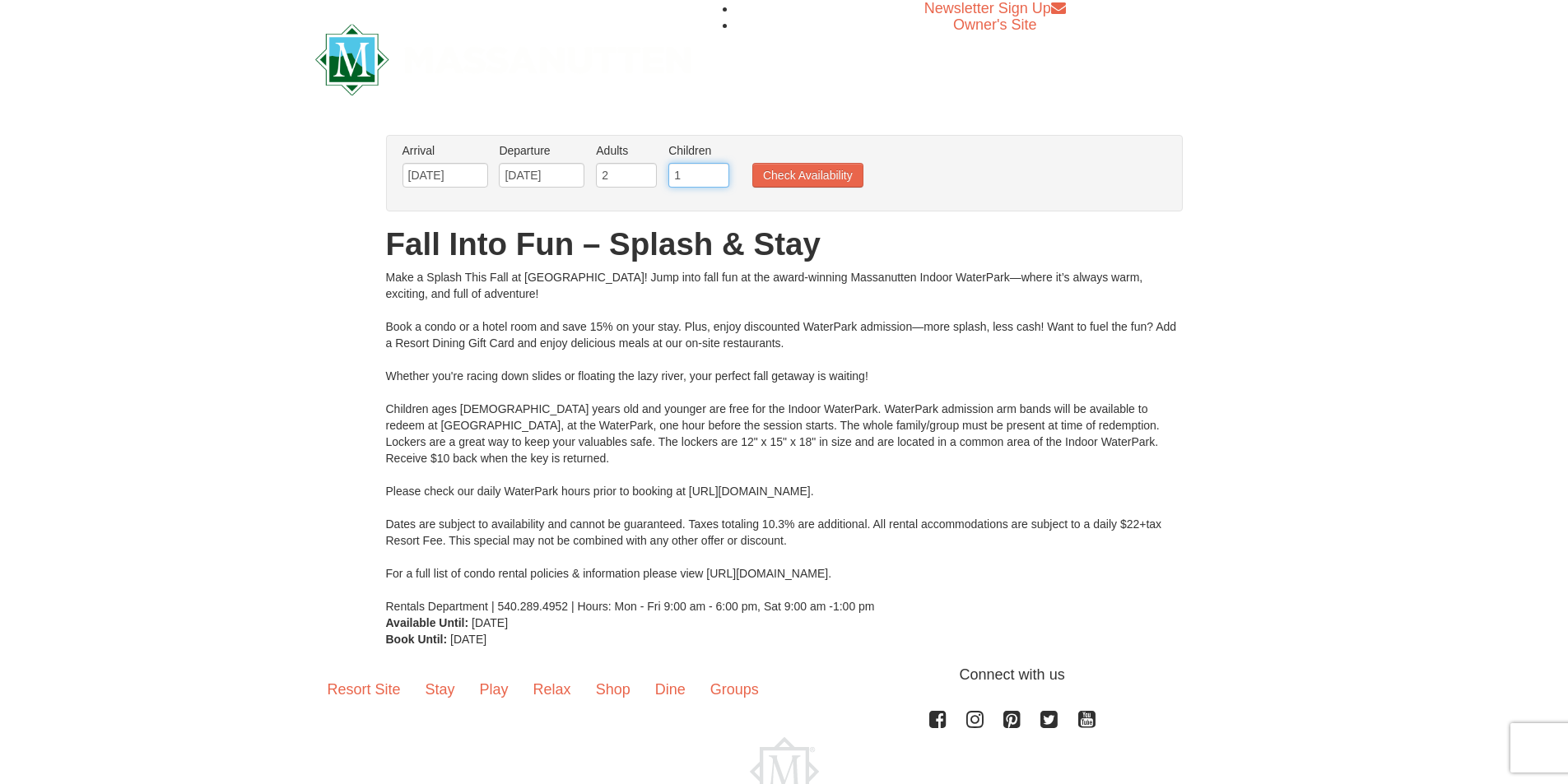
type input "1"
click at [719, 170] on input "1" at bounding box center [699, 174] width 61 height 25
click at [773, 175] on button "Check Availability" at bounding box center [808, 174] width 111 height 25
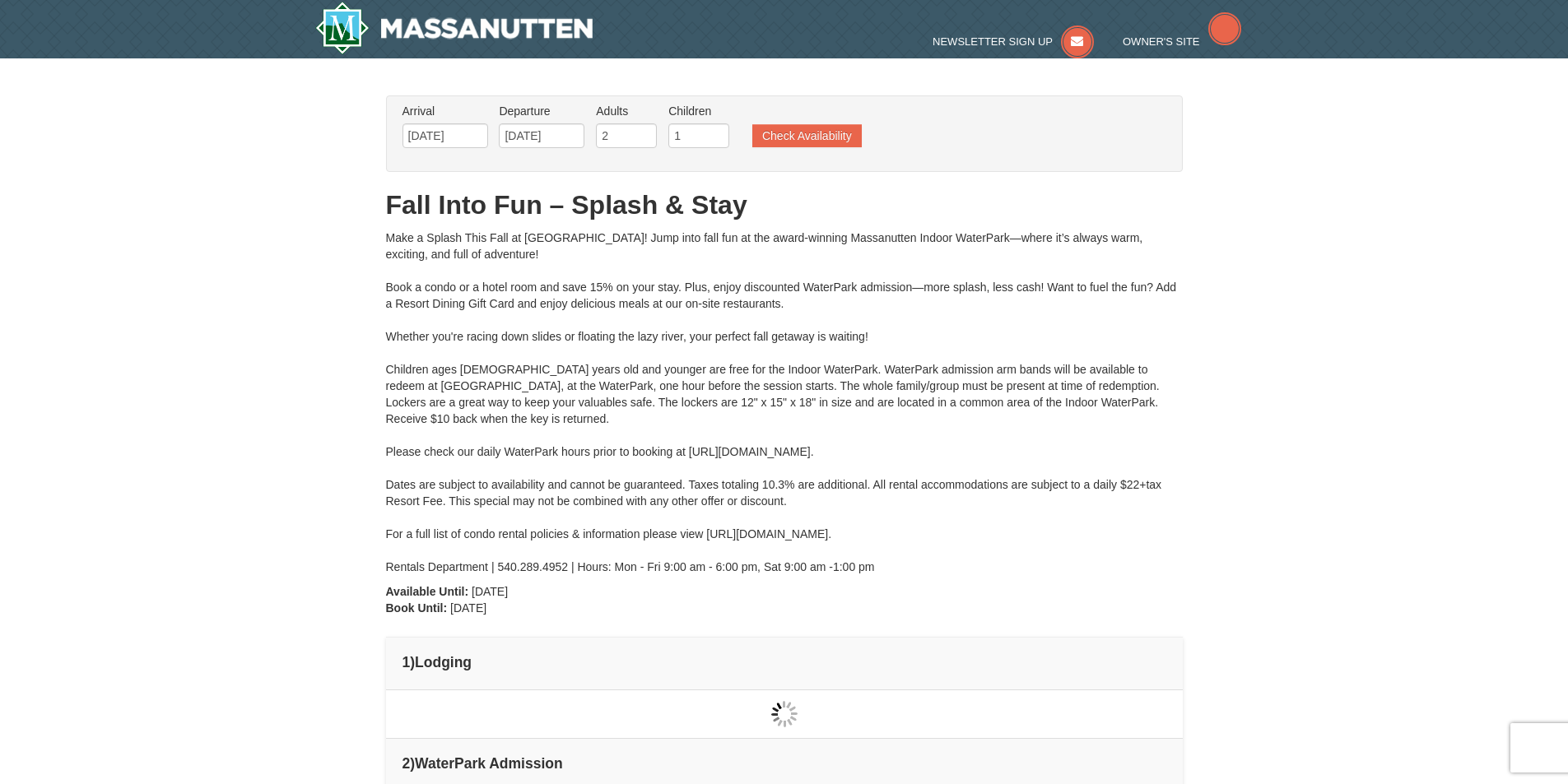
type input "[DATE]"
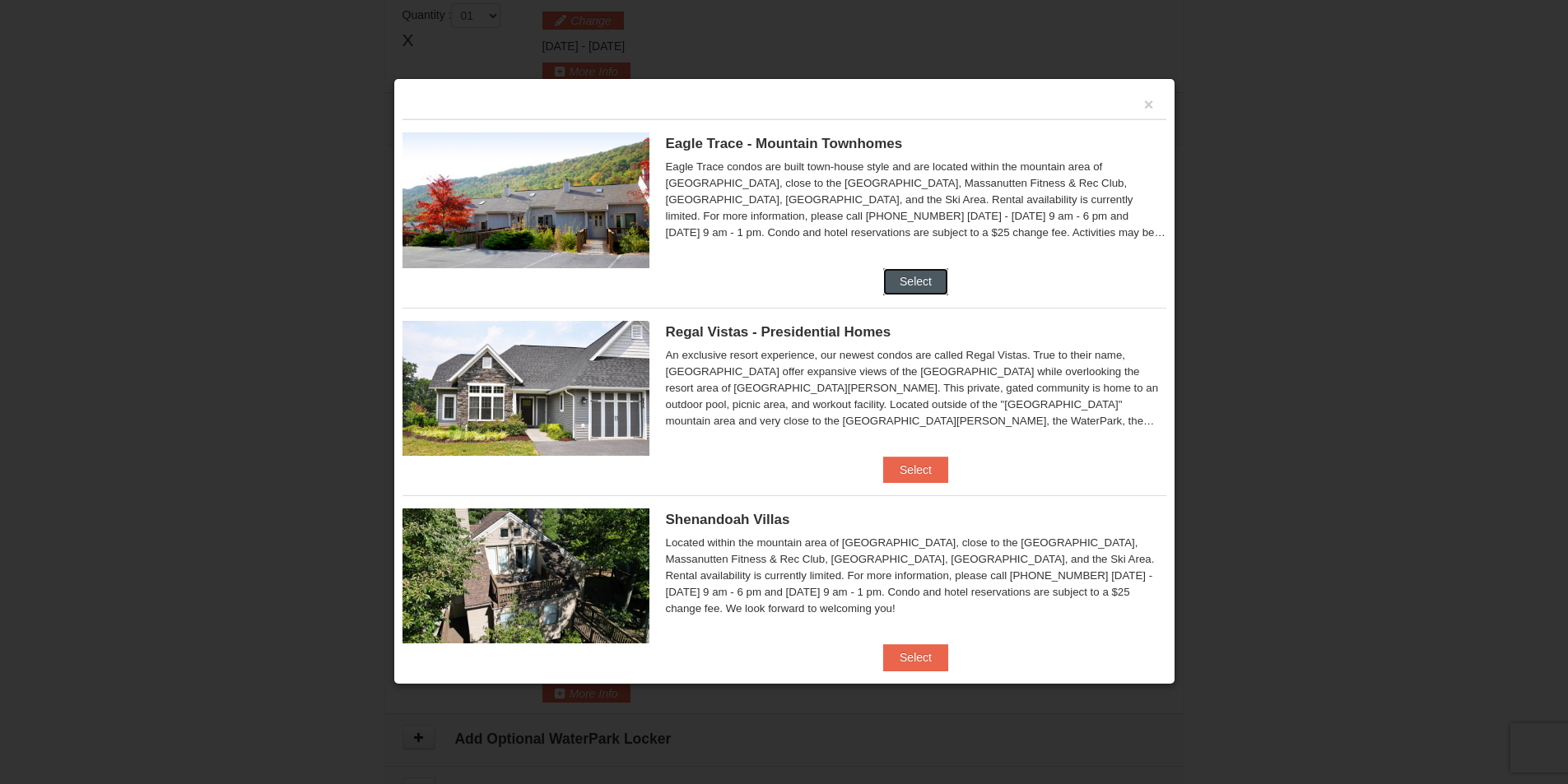
click at [915, 283] on button "Select" at bounding box center [916, 281] width 65 height 27
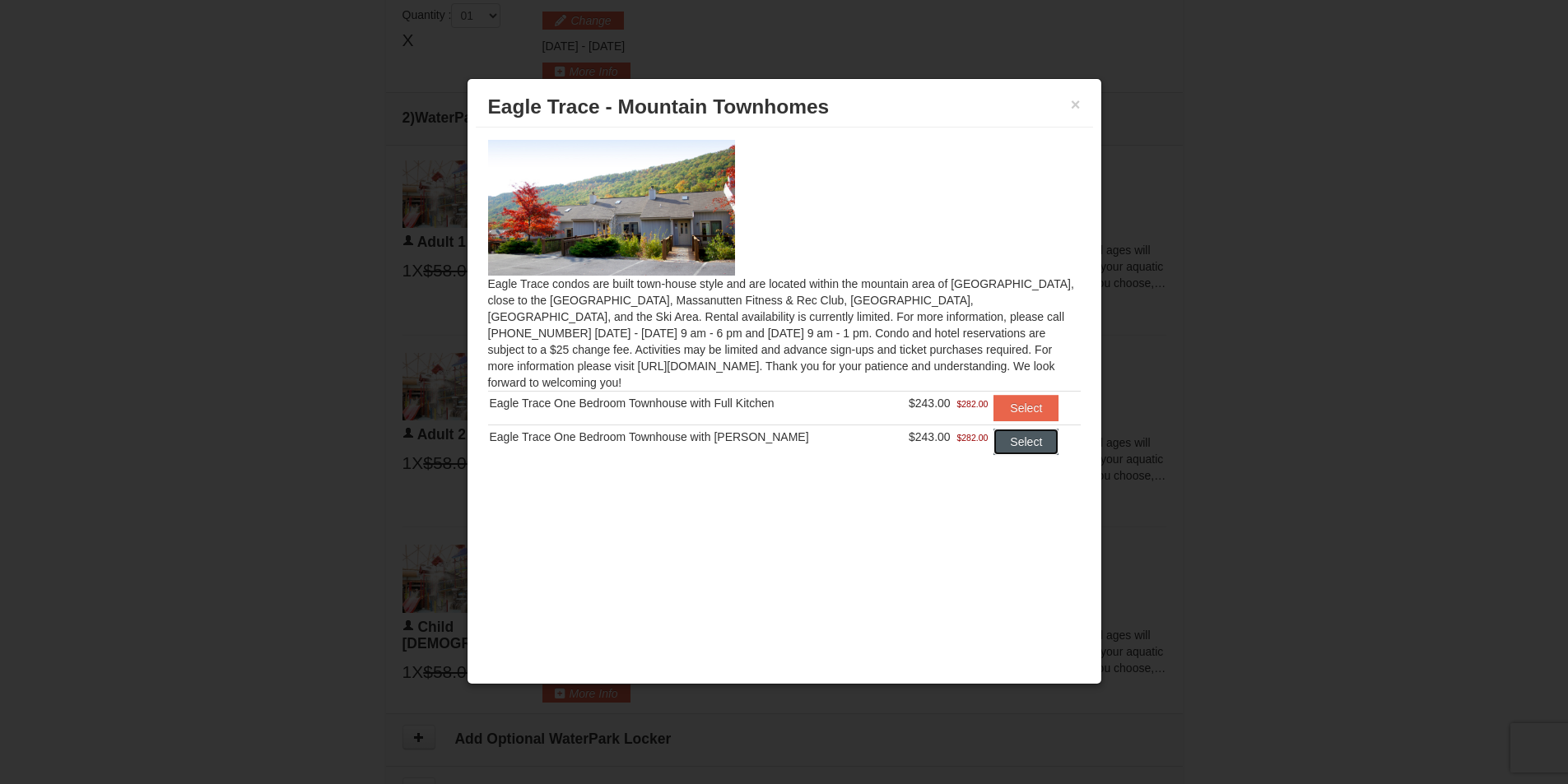
click at [1029, 428] on button "Select" at bounding box center [1026, 441] width 65 height 27
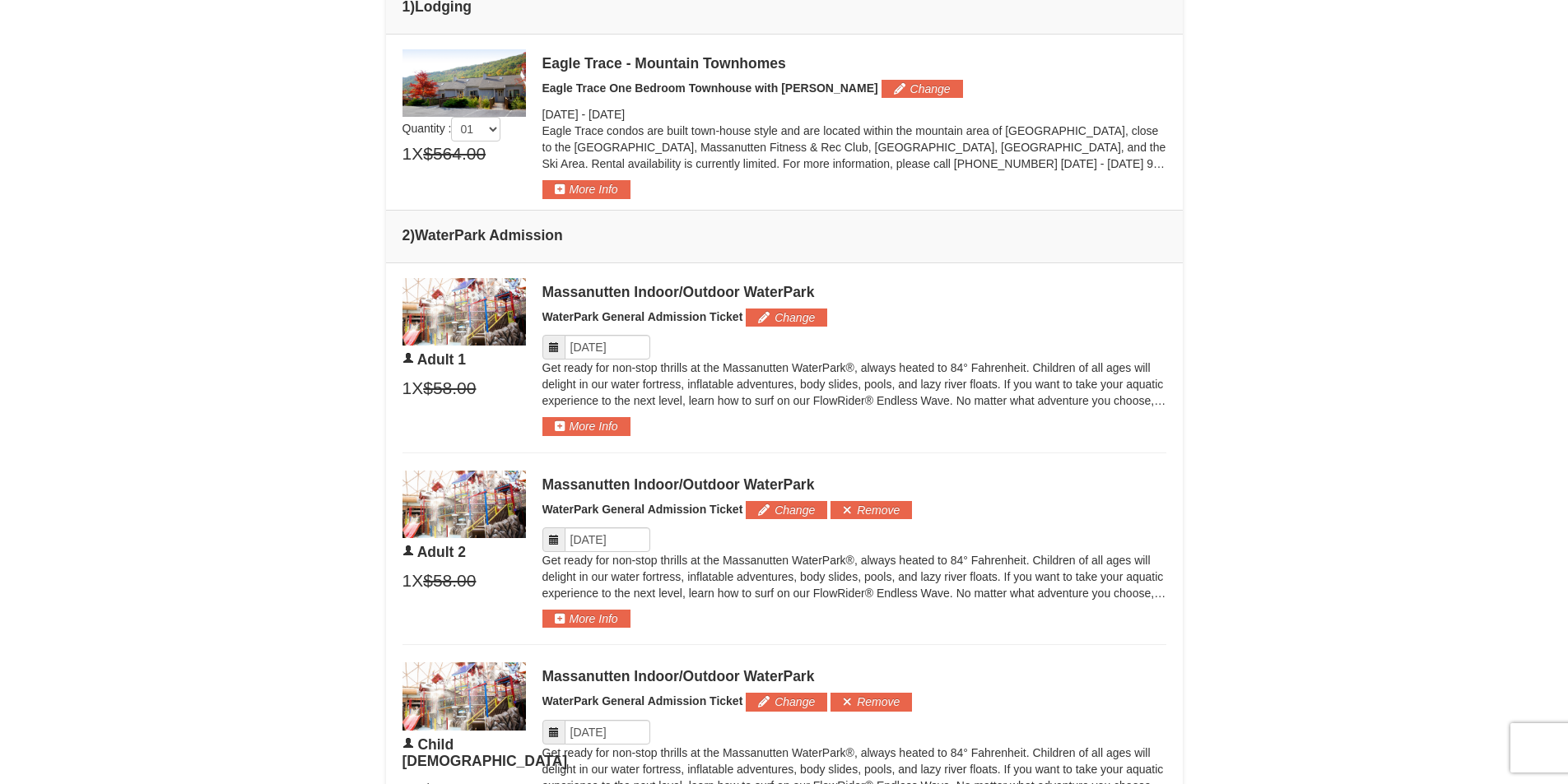
scroll to position [658, 0]
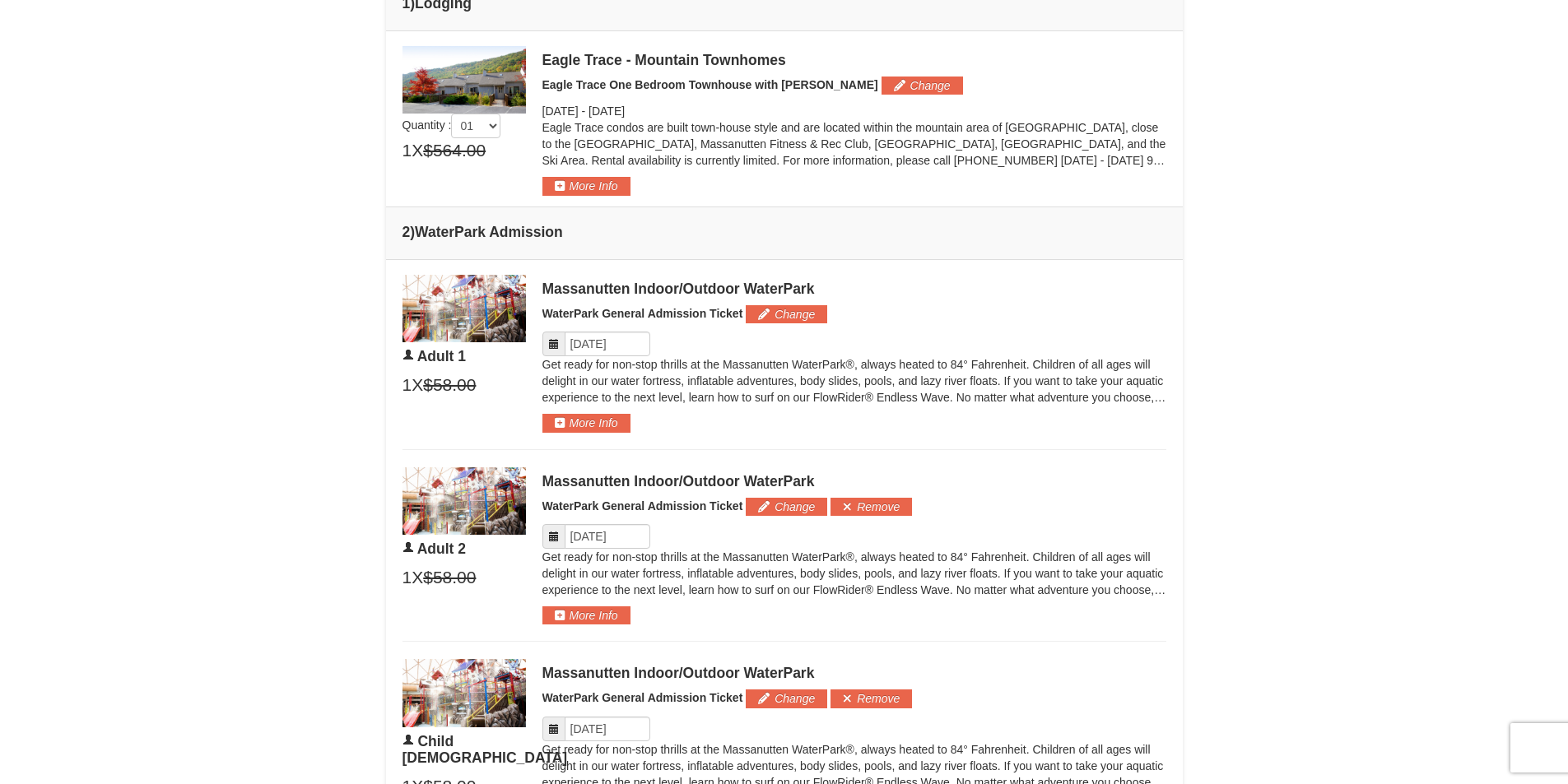
click at [554, 340] on icon at bounding box center [554, 344] width 12 height 12
click at [775, 312] on button "Change" at bounding box center [786, 314] width 82 height 18
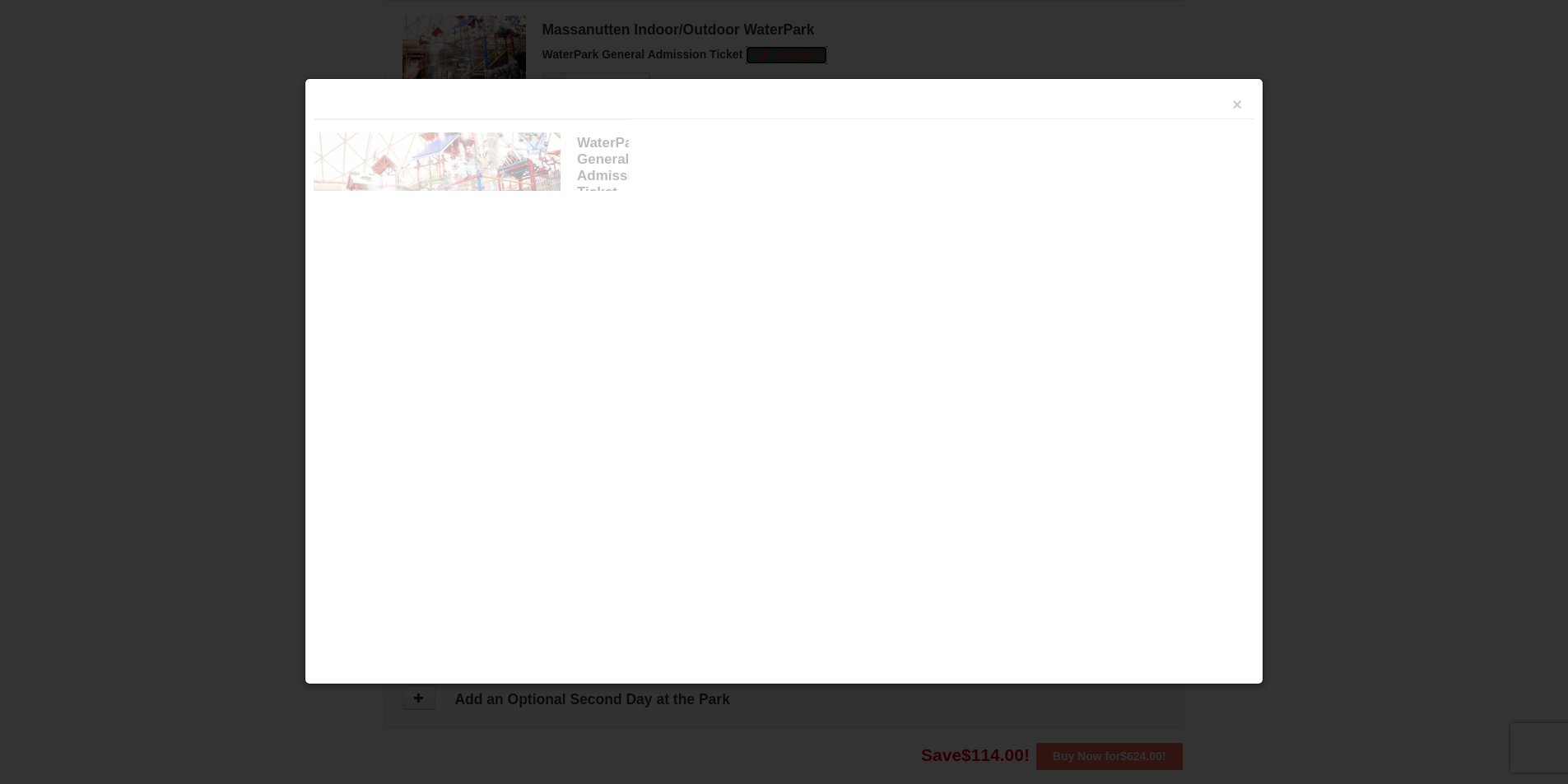
scroll to position [933, 0]
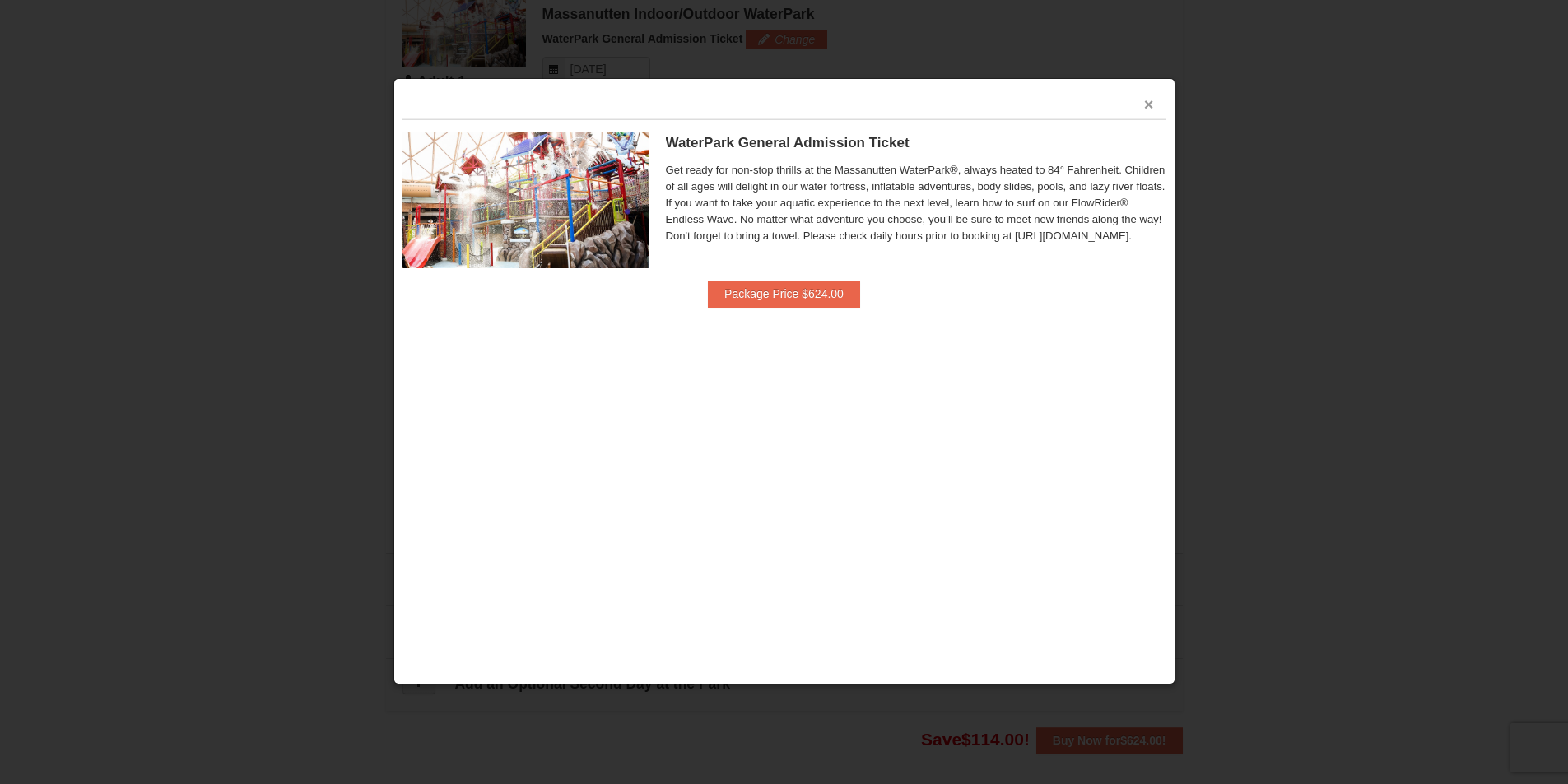
click at [1148, 104] on button "×" at bounding box center [1149, 104] width 10 height 17
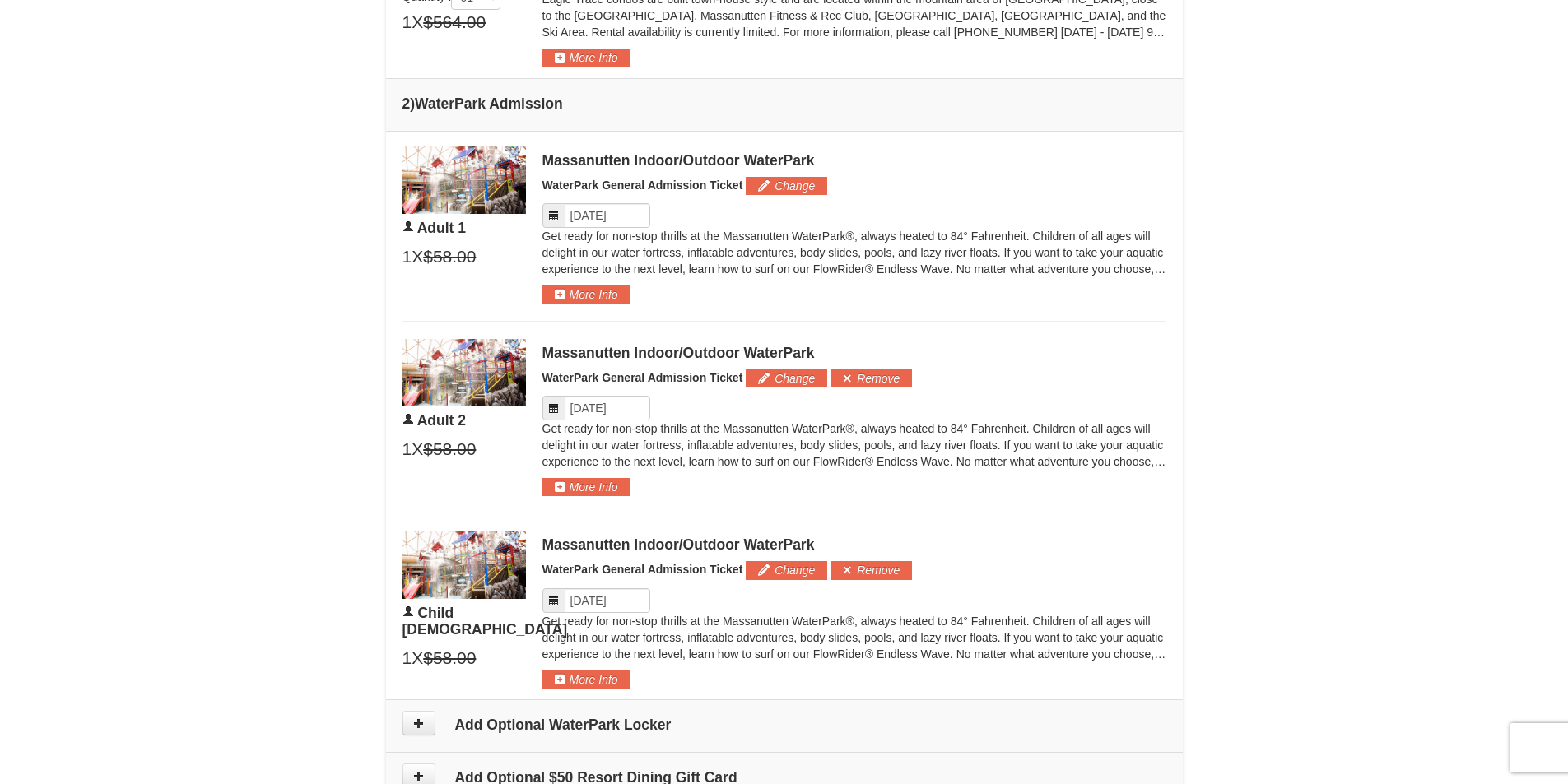
scroll to position [768, 0]
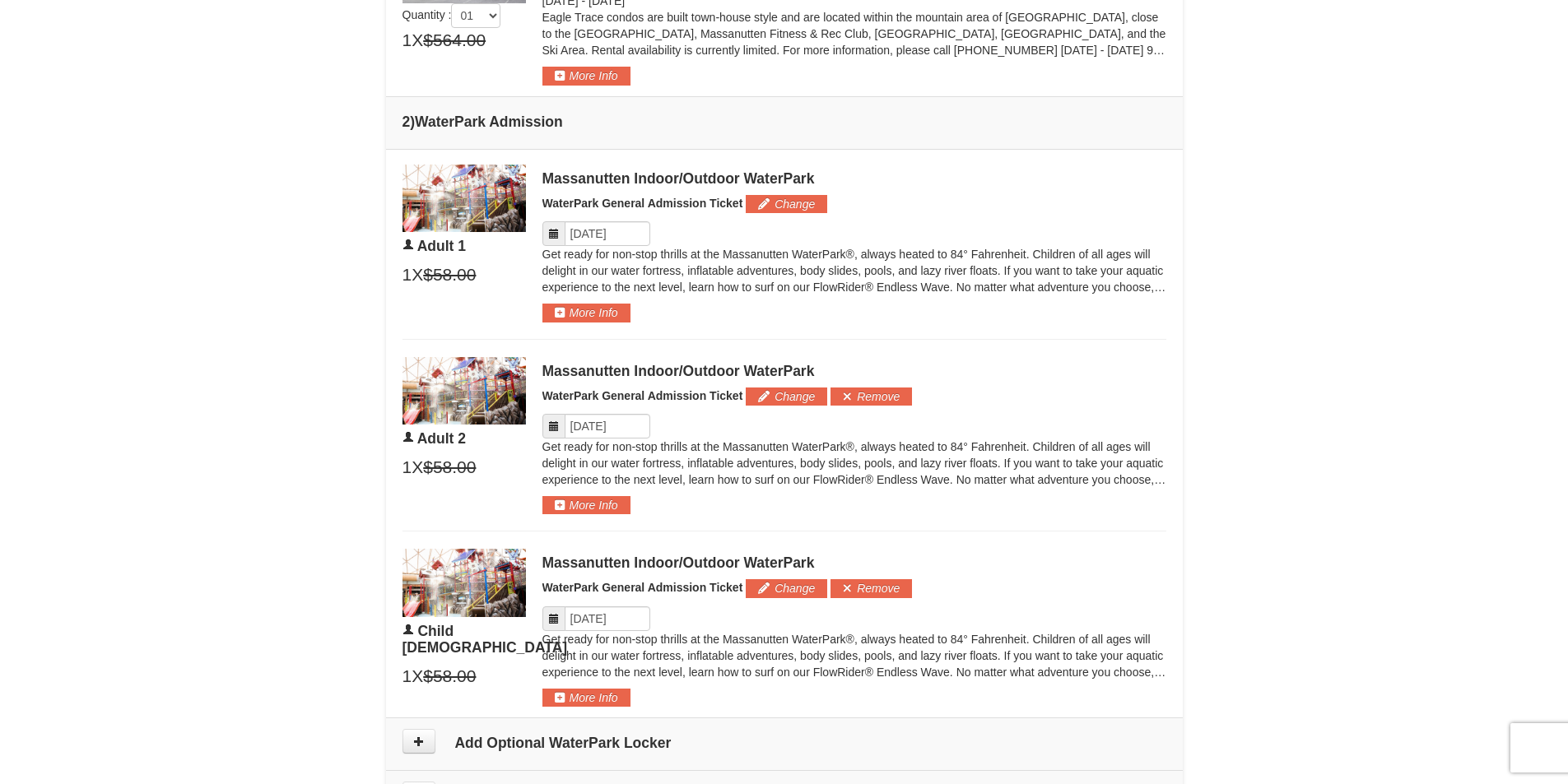
click at [553, 232] on icon at bounding box center [554, 233] width 12 height 12
click at [607, 231] on input "Please format dates MM/DD/YYYY" at bounding box center [607, 233] width 86 height 25
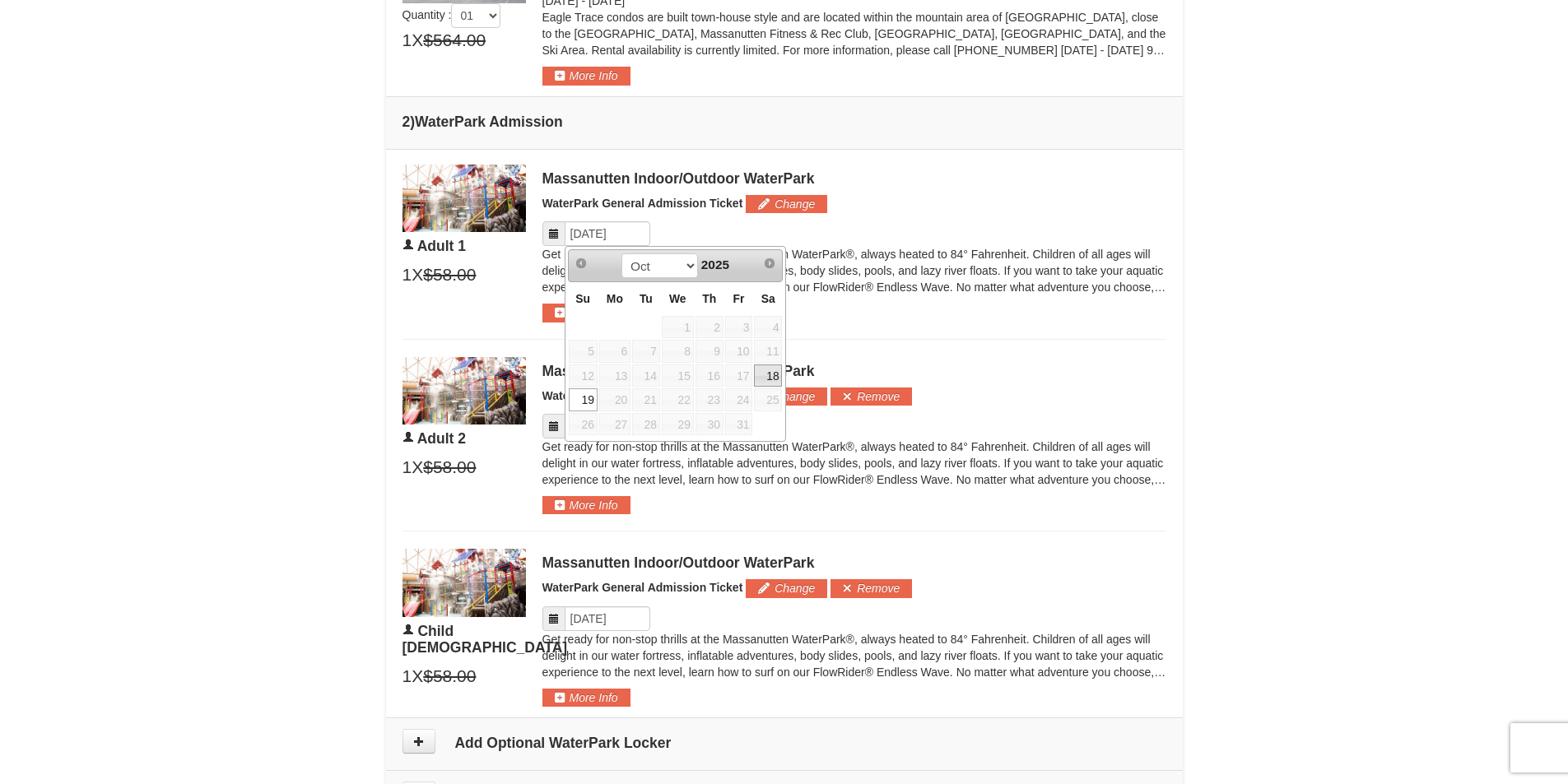
click at [773, 375] on link "18" at bounding box center [768, 375] width 28 height 23
type input "[DATE]"
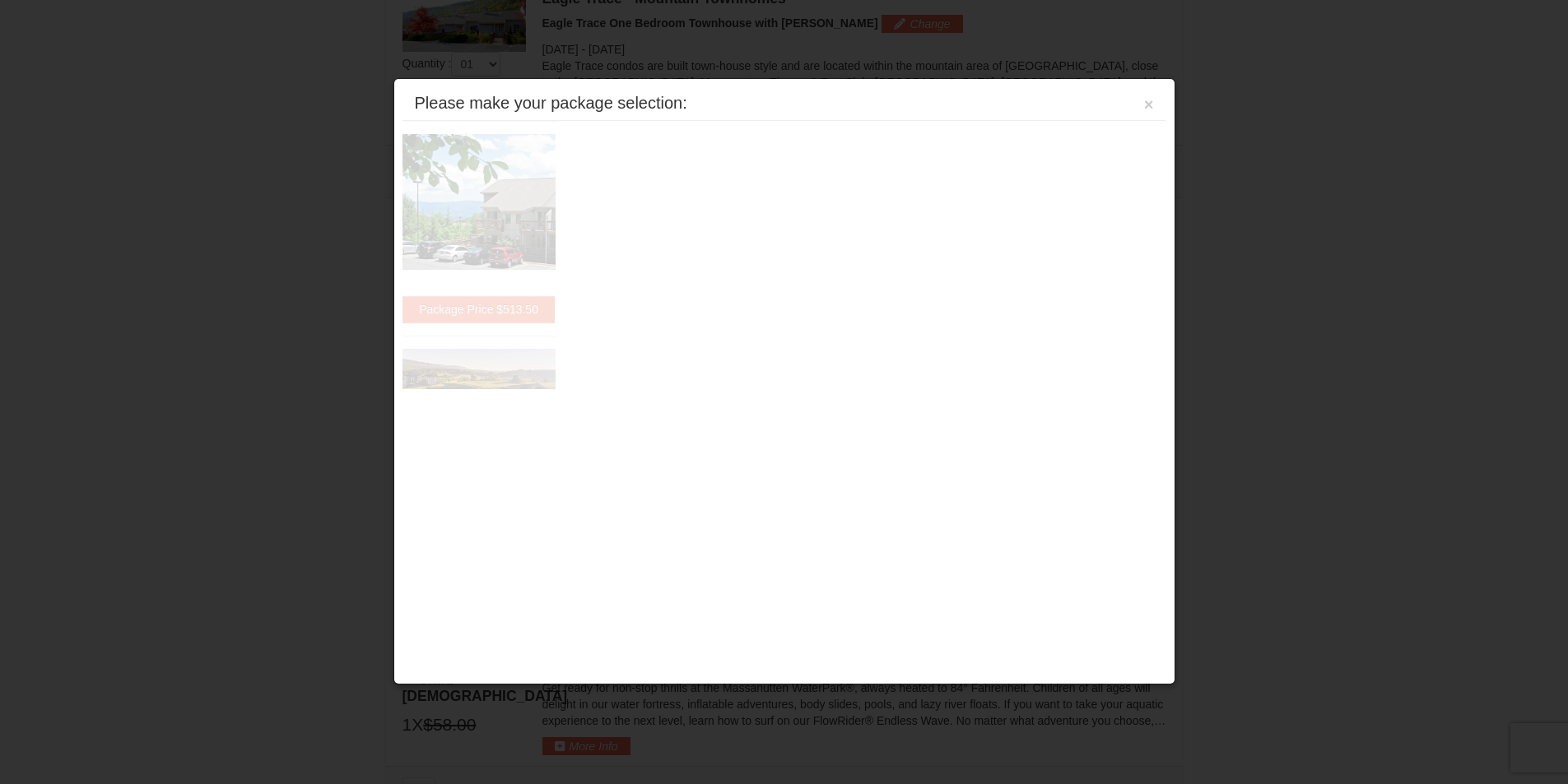
scroll to position [704, 0]
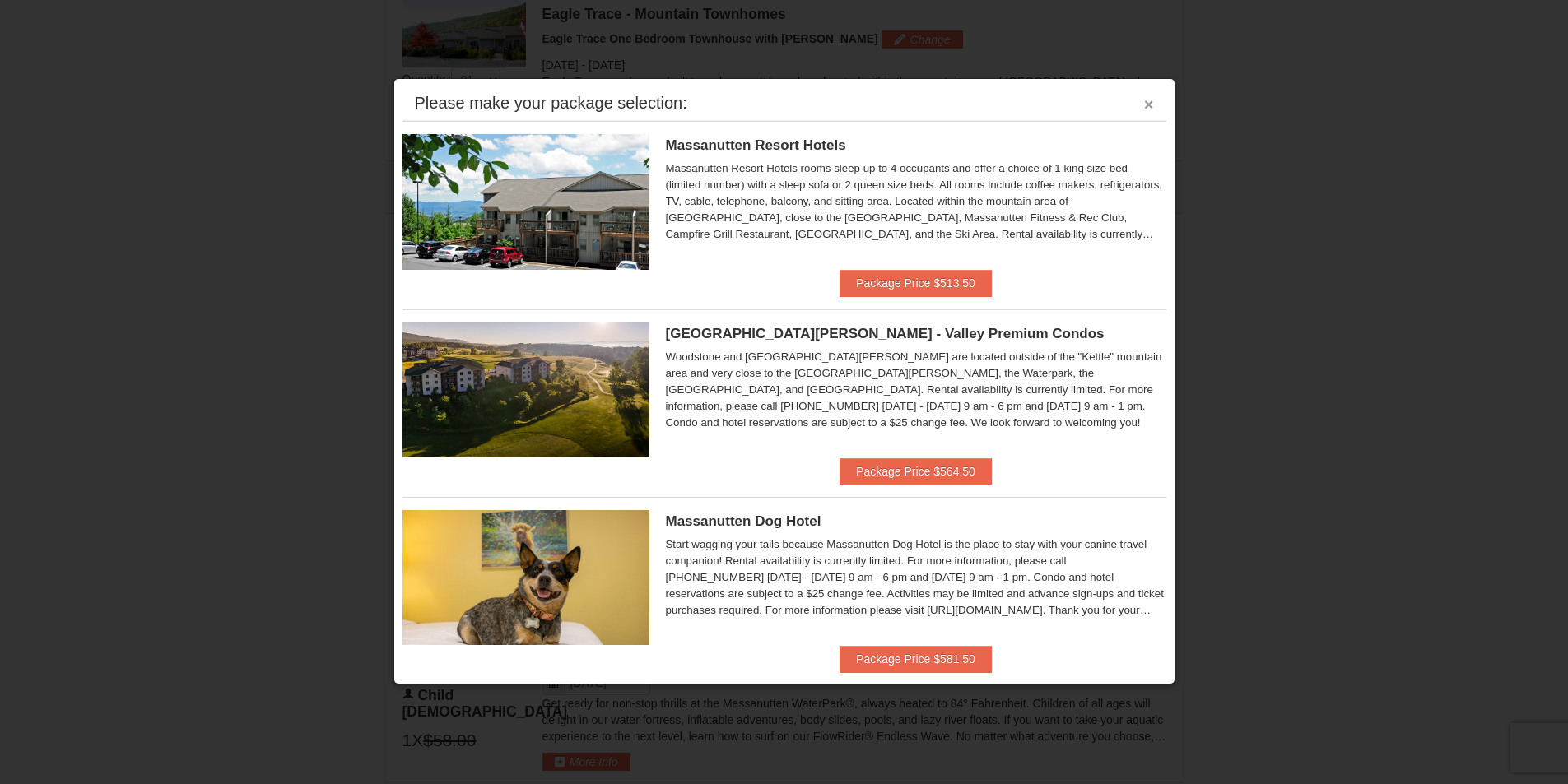
click at [1144, 108] on button "×" at bounding box center [1149, 104] width 10 height 17
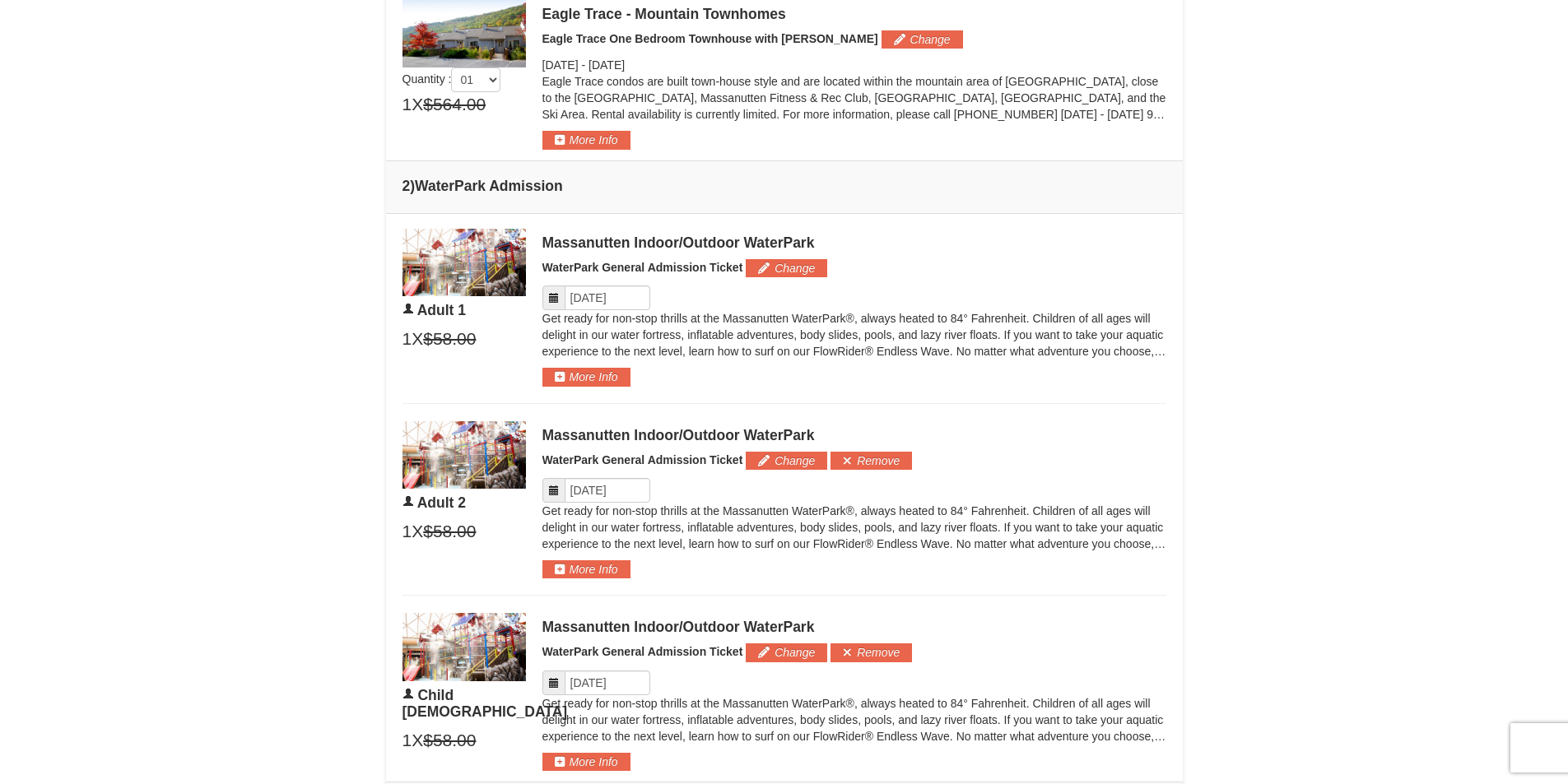
scroll to position [787, 0]
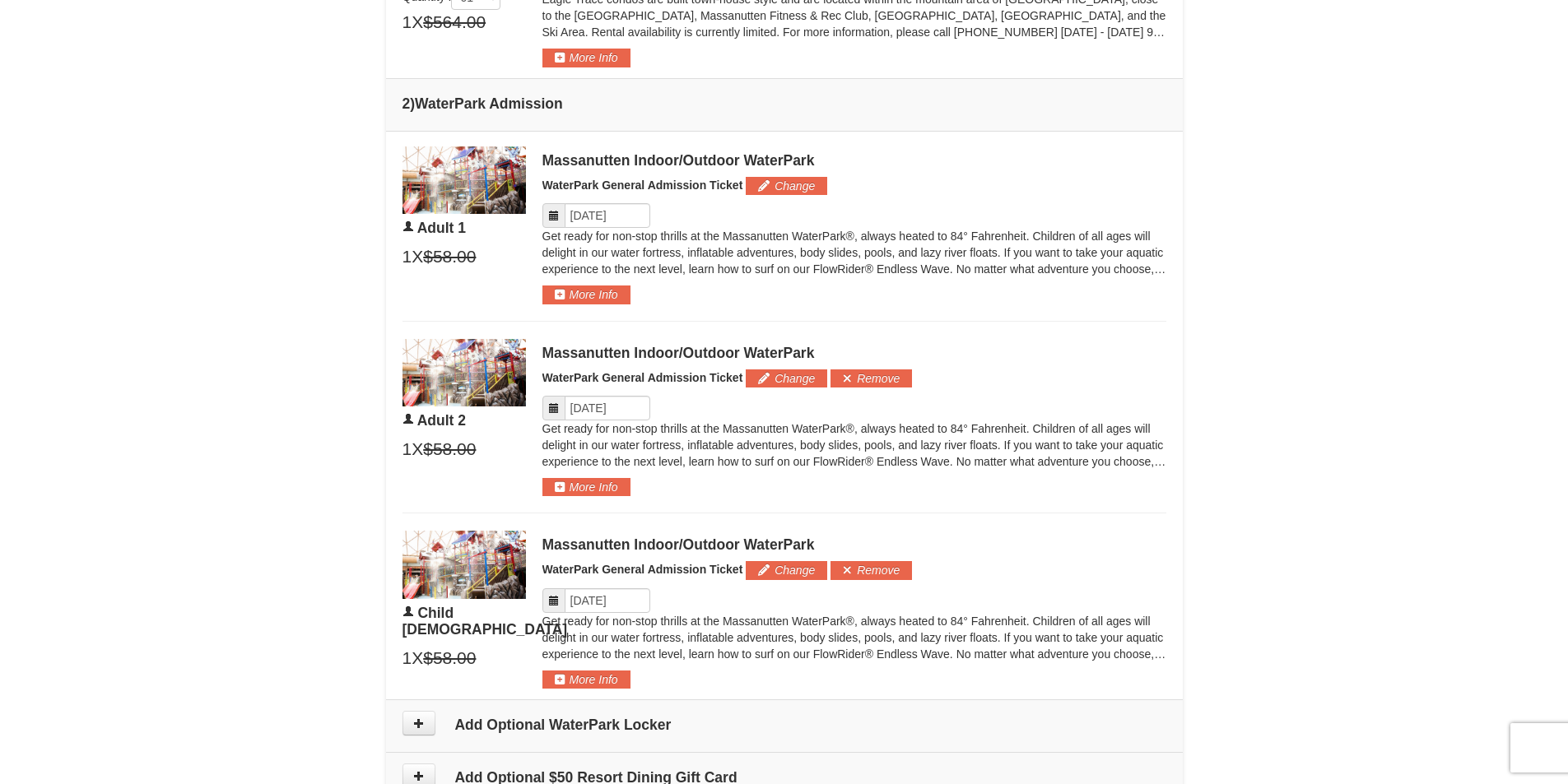
click at [559, 409] on icon at bounding box center [554, 409] width 12 height 12
click at [553, 409] on icon at bounding box center [554, 409] width 12 height 12
click at [612, 405] on input "Please format dates MM/DD/YYYY" at bounding box center [607, 408] width 86 height 25
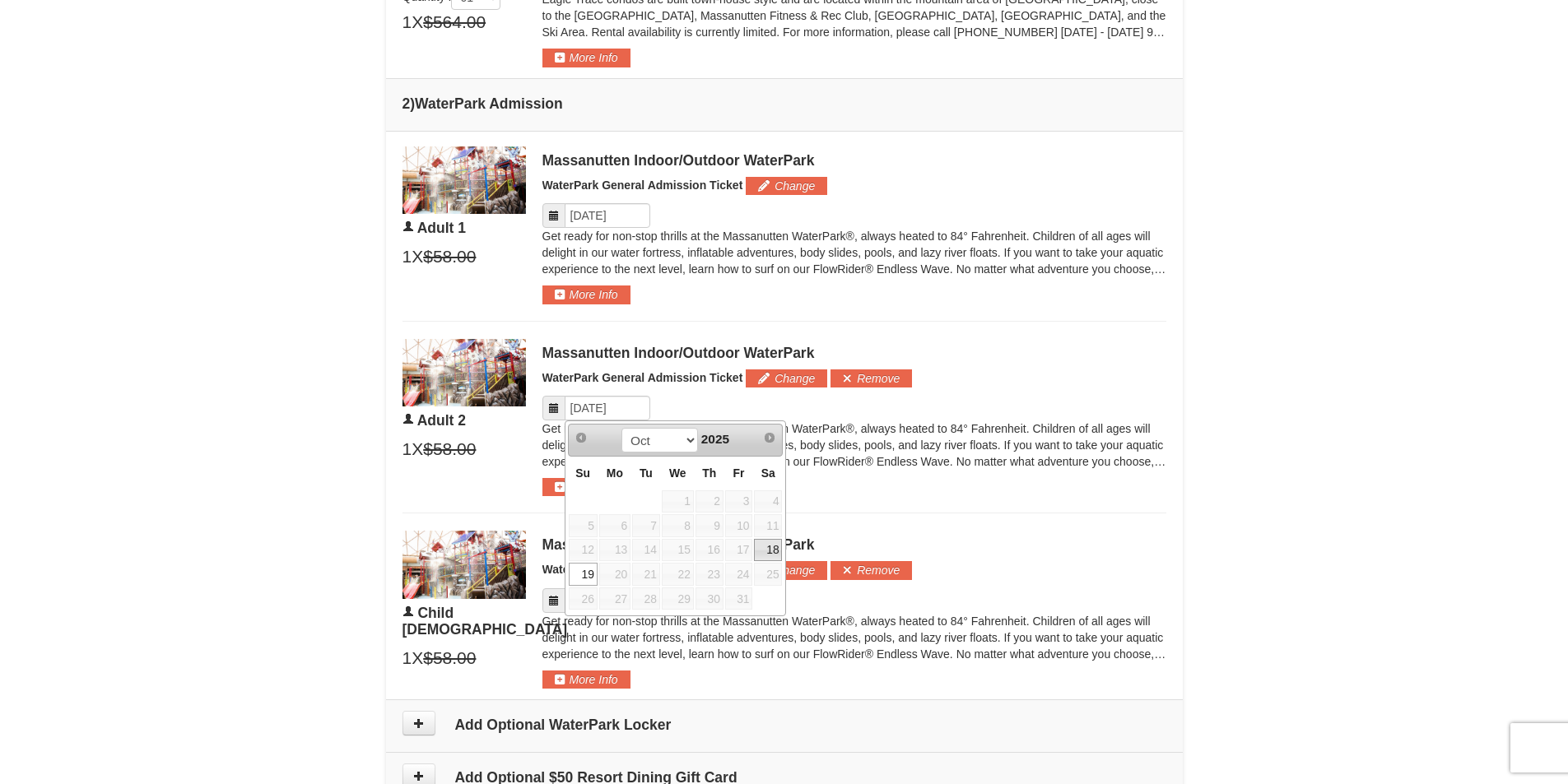
click at [773, 549] on link "18" at bounding box center [768, 550] width 28 height 23
type input "10/18/2025"
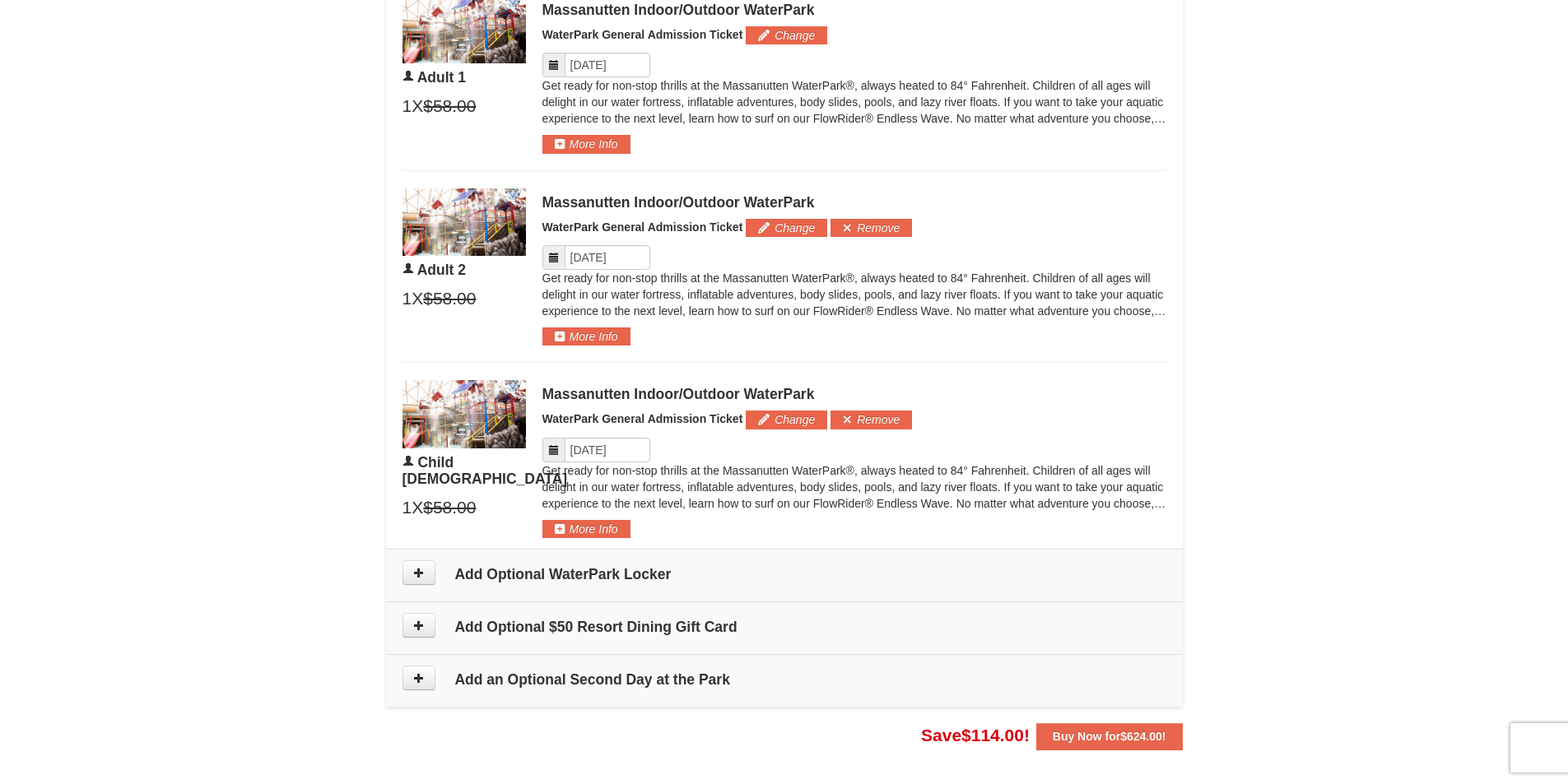
scroll to position [951, 0]
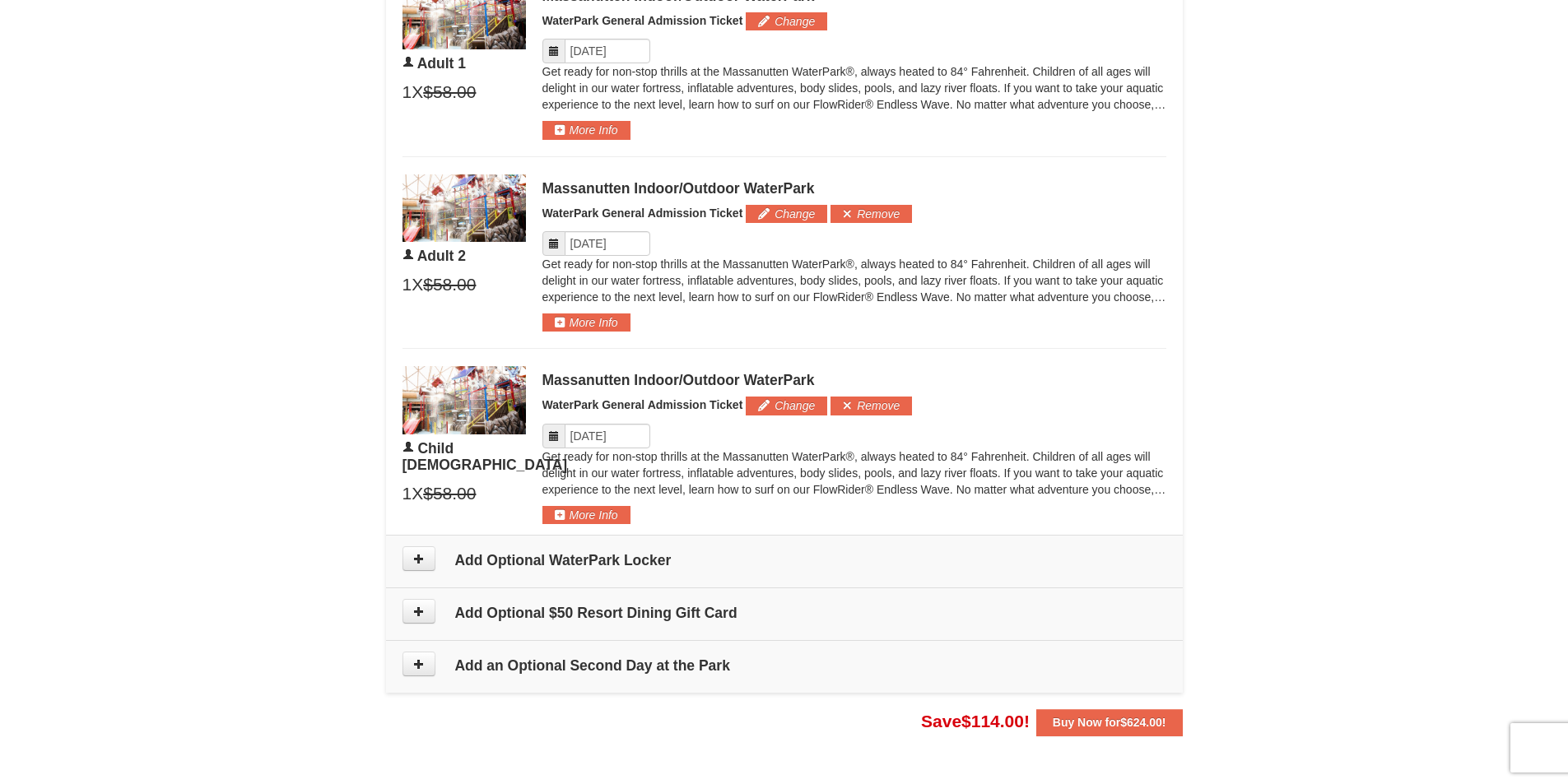
click at [553, 438] on icon at bounding box center [554, 436] width 12 height 12
click at [620, 435] on input "Please format dates MM/DD/YYYY" at bounding box center [607, 435] width 86 height 25
click at [782, 579] on link "18" at bounding box center [768, 578] width 28 height 23
type input "[DATE]"
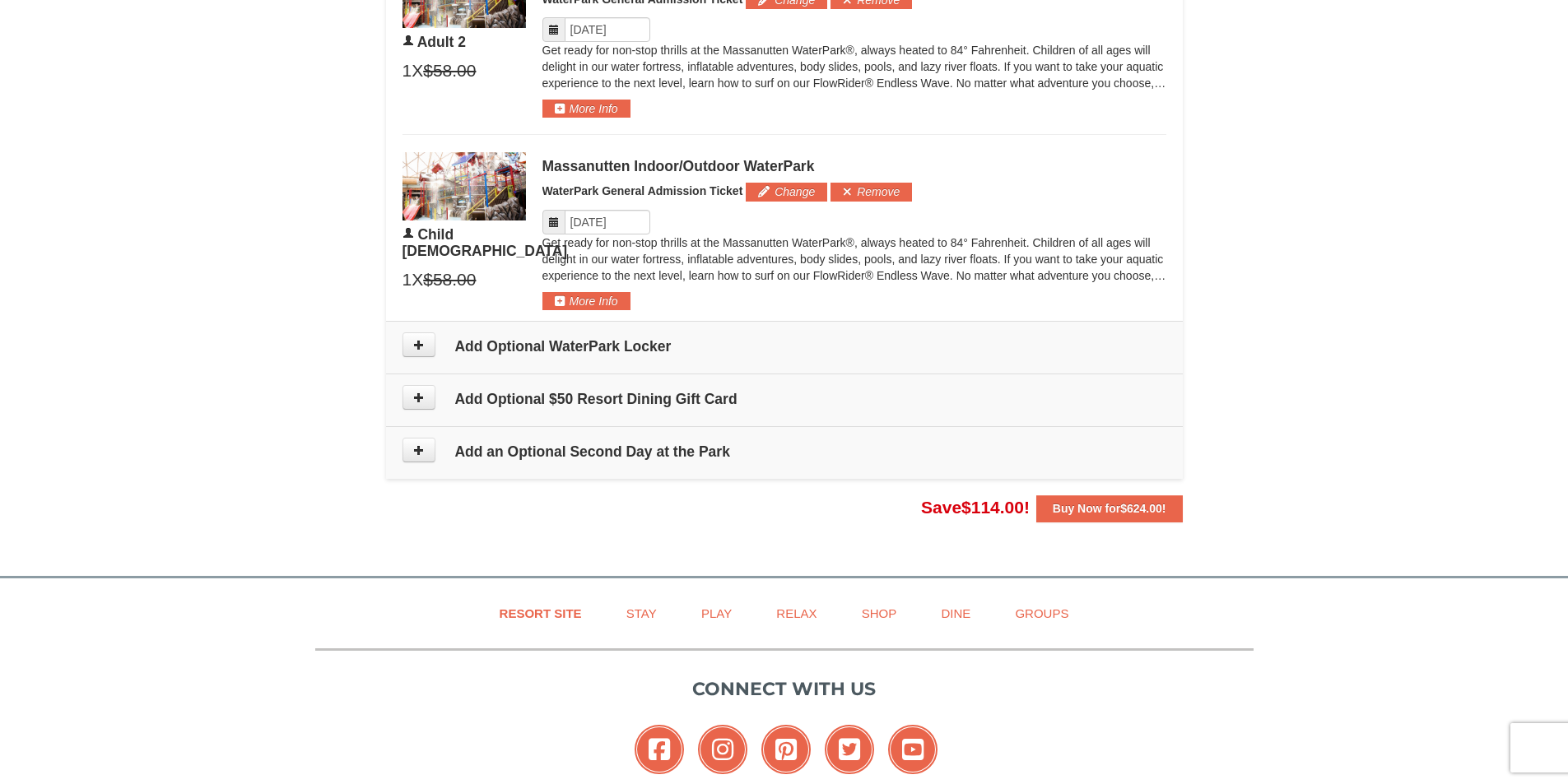
scroll to position [1198, 0]
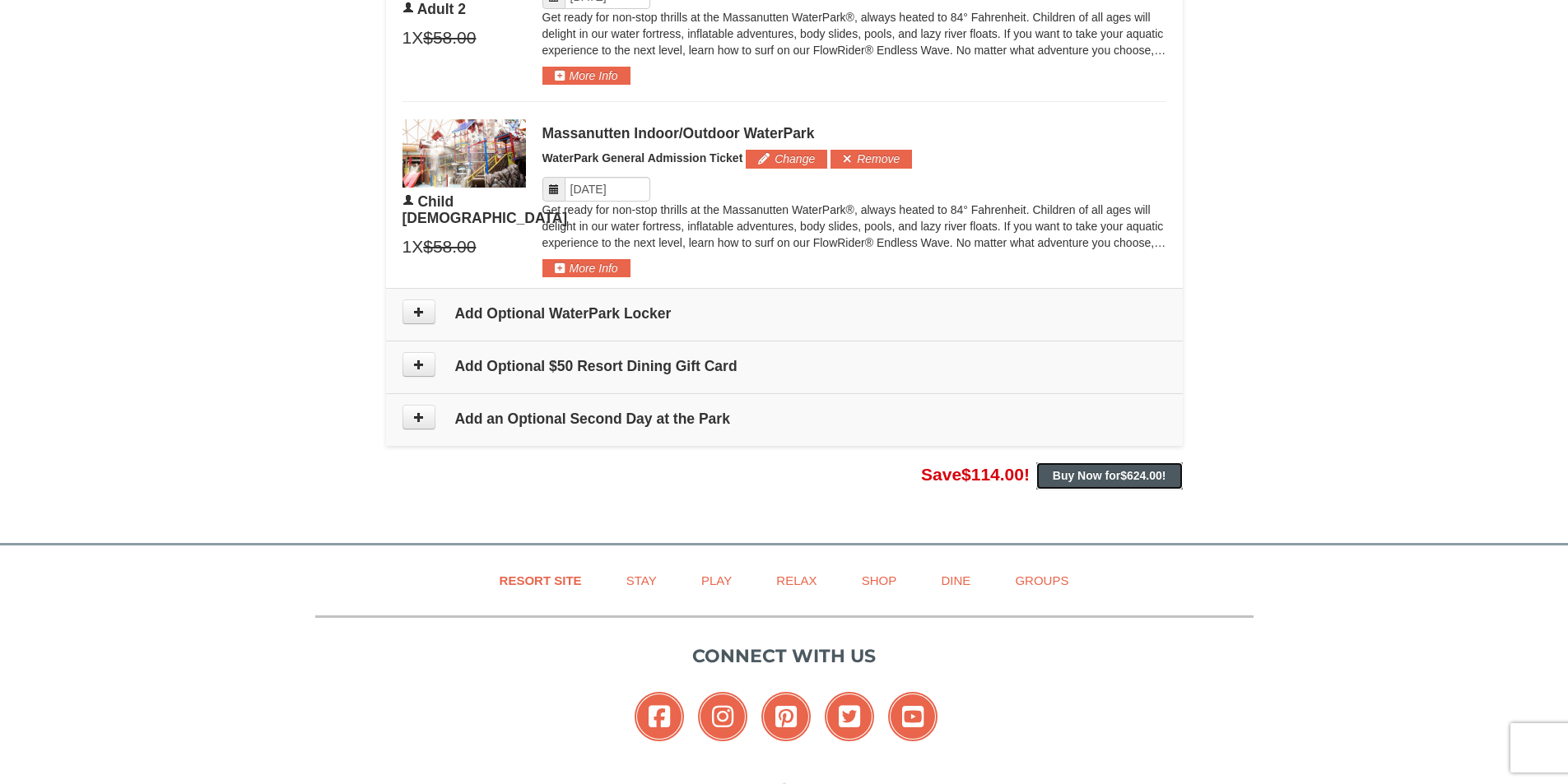
click at [1148, 479] on span "$624.00" at bounding box center [1141, 475] width 42 height 13
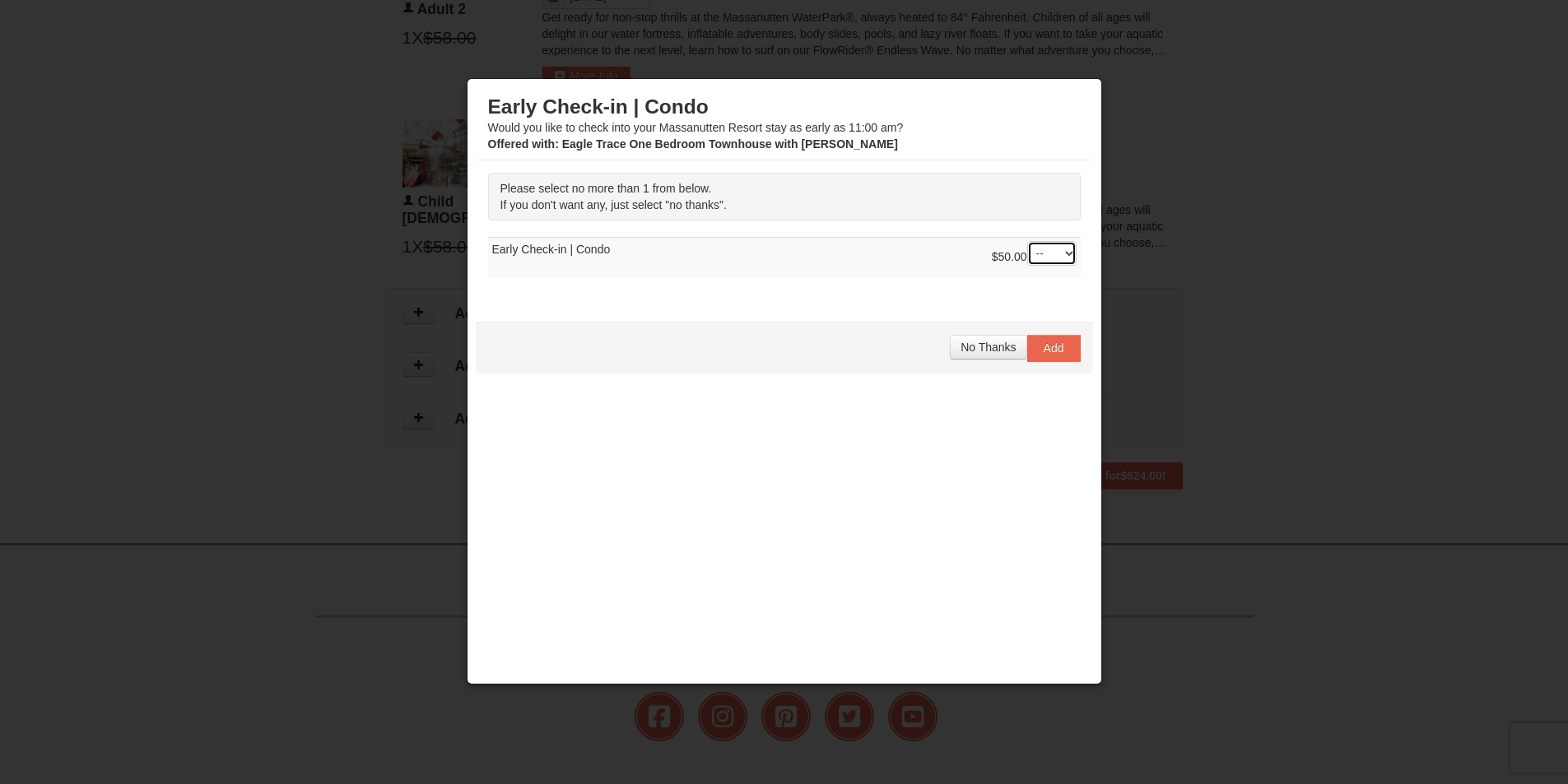
click at [1052, 254] on select "-- 01" at bounding box center [1053, 253] width 49 height 25
select select "1"
click at [1028, 241] on select "-- 01" at bounding box center [1053, 253] width 49 height 25
click at [1052, 352] on span "Add" at bounding box center [1054, 348] width 21 height 13
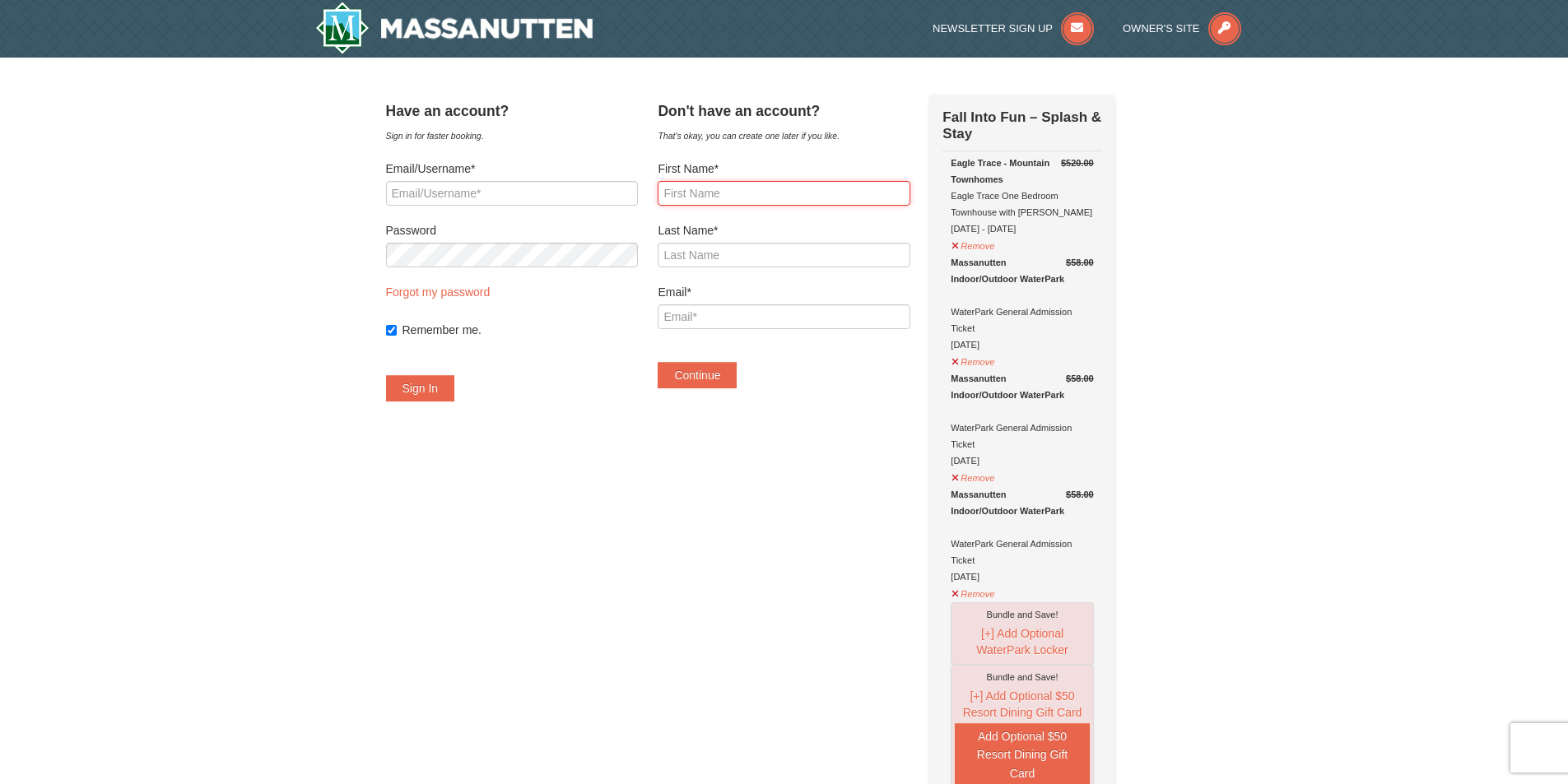
click at [858, 190] on input "First Name*" at bounding box center [784, 193] width 252 height 25
type input "[PERSON_NAME]"
click at [809, 248] on input "Last Name*" at bounding box center [784, 254] width 252 height 25
type input "George"
click at [786, 320] on input "Email*" at bounding box center [784, 316] width 252 height 25
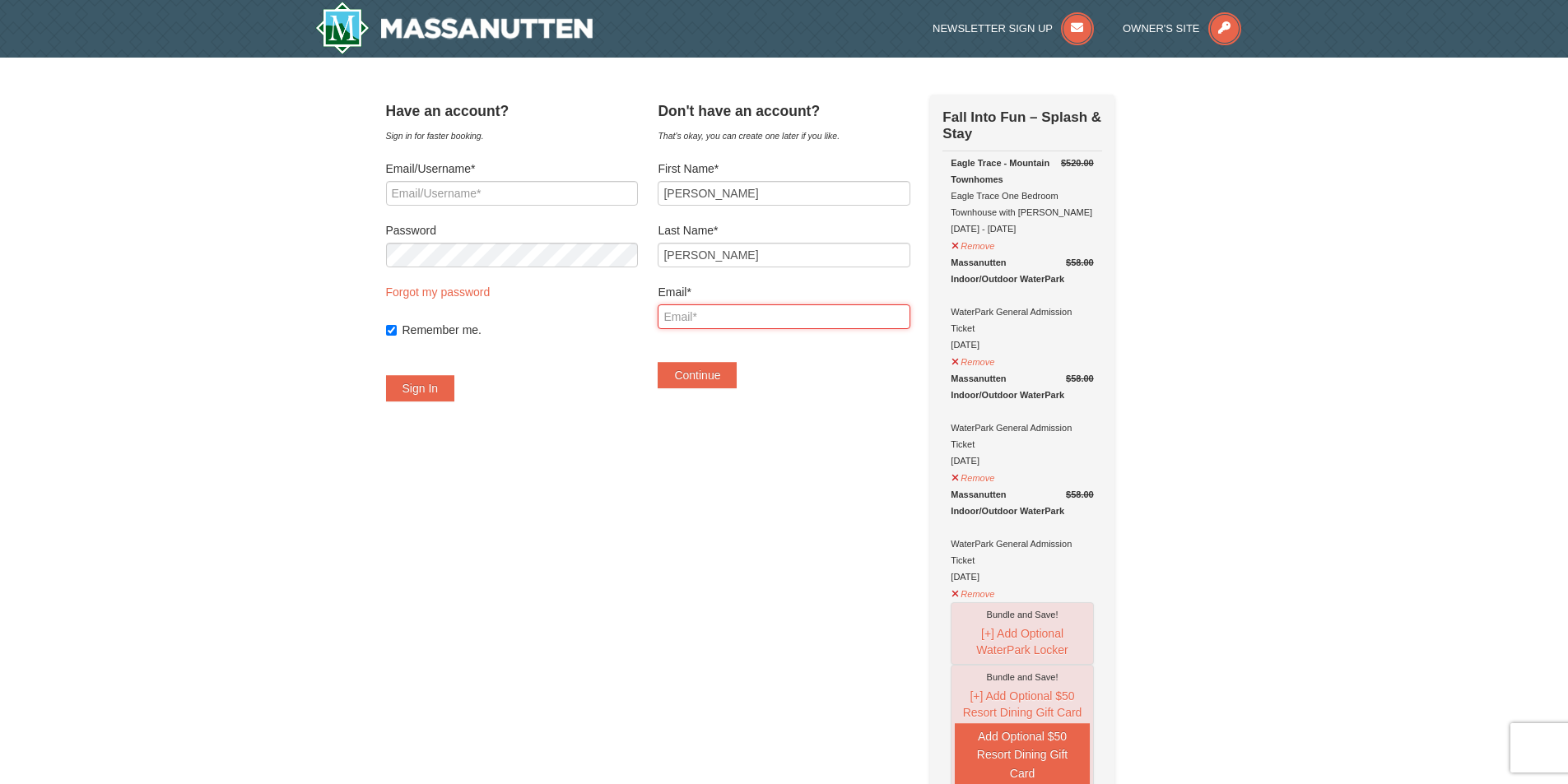
type input "[EMAIL_ADDRESS][DOMAIN_NAME]"
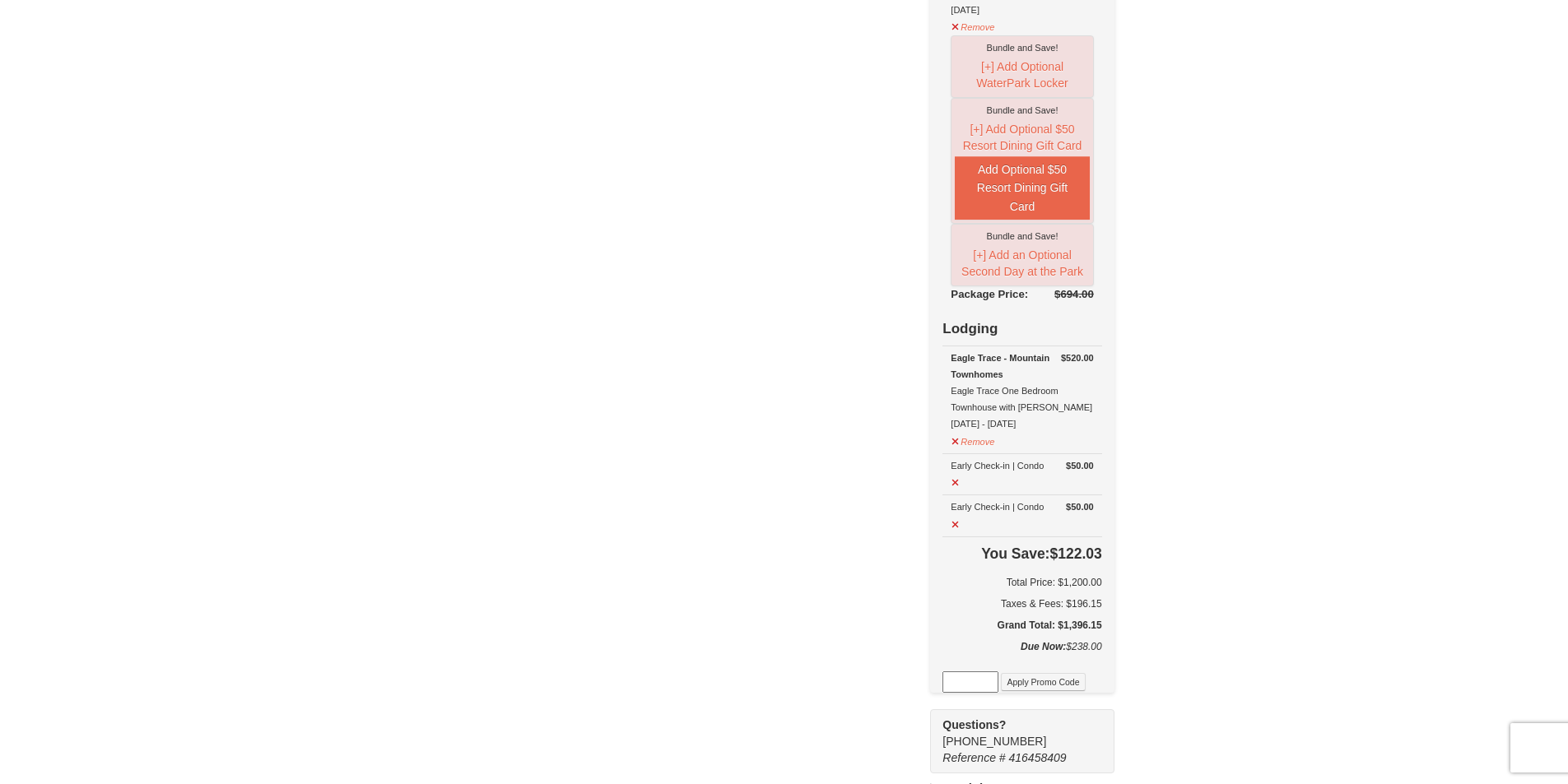
scroll to position [741, 0]
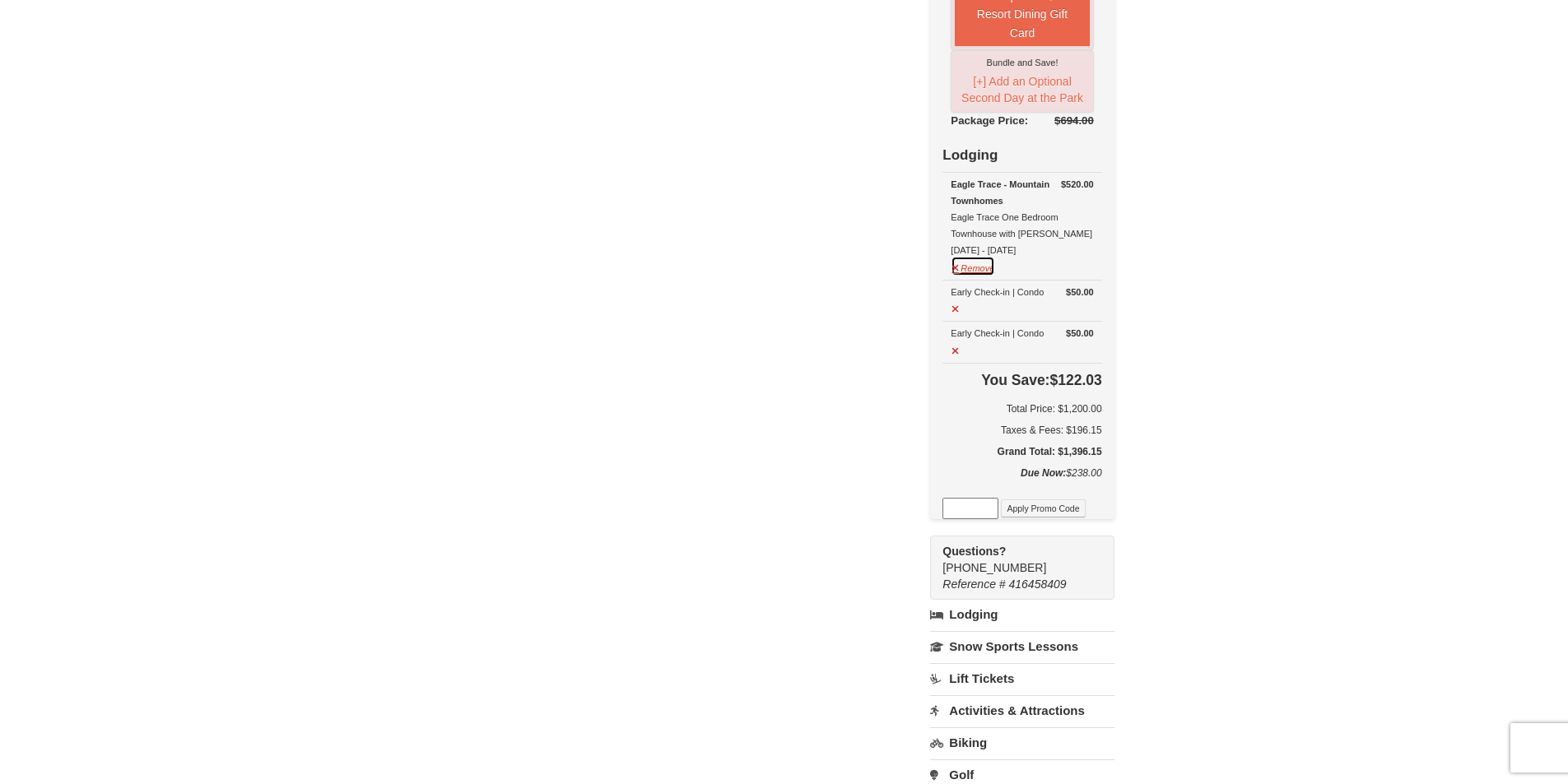
click at [976, 274] on button "Remove" at bounding box center [973, 266] width 44 height 21
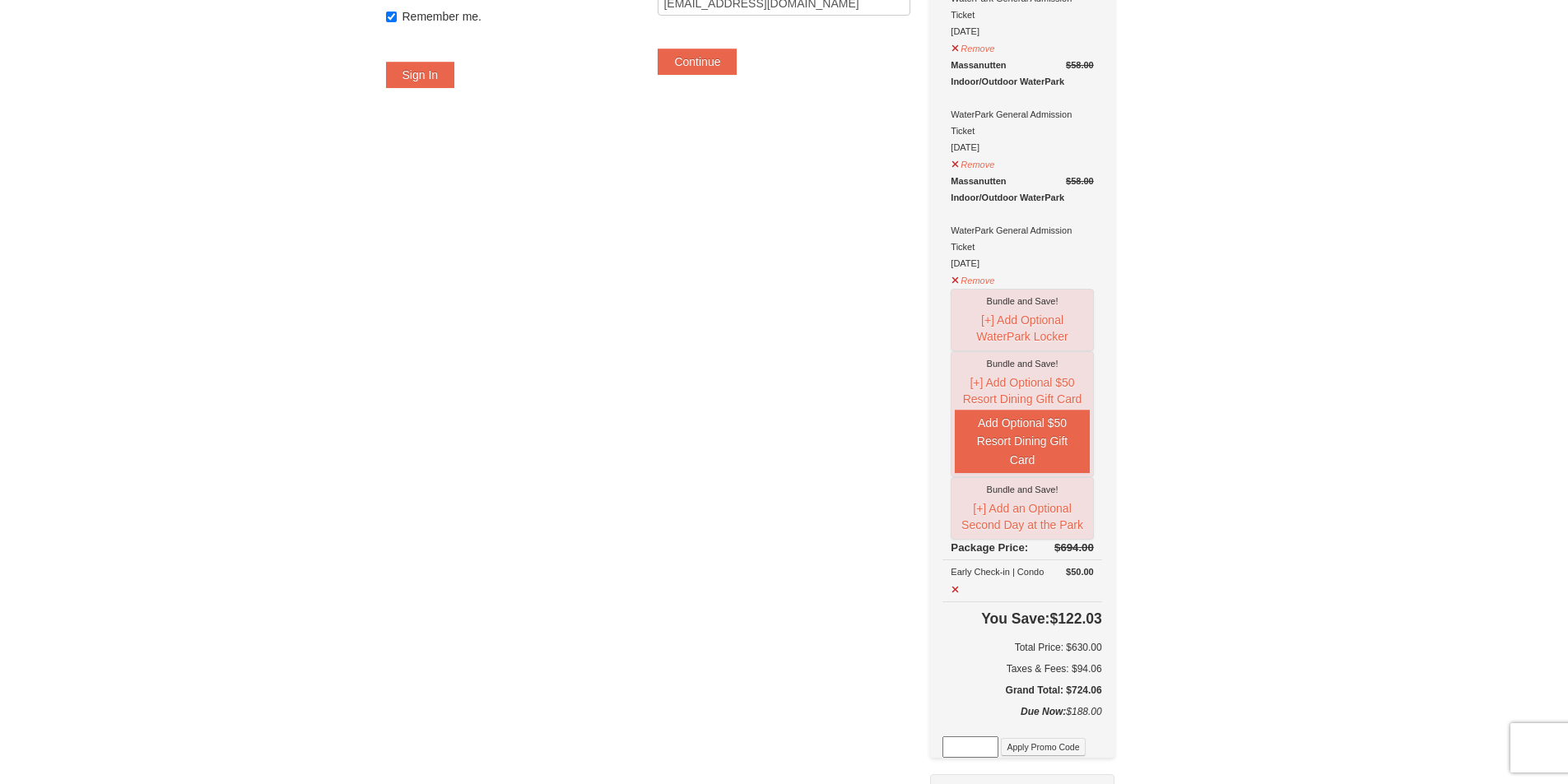
scroll to position [0, 0]
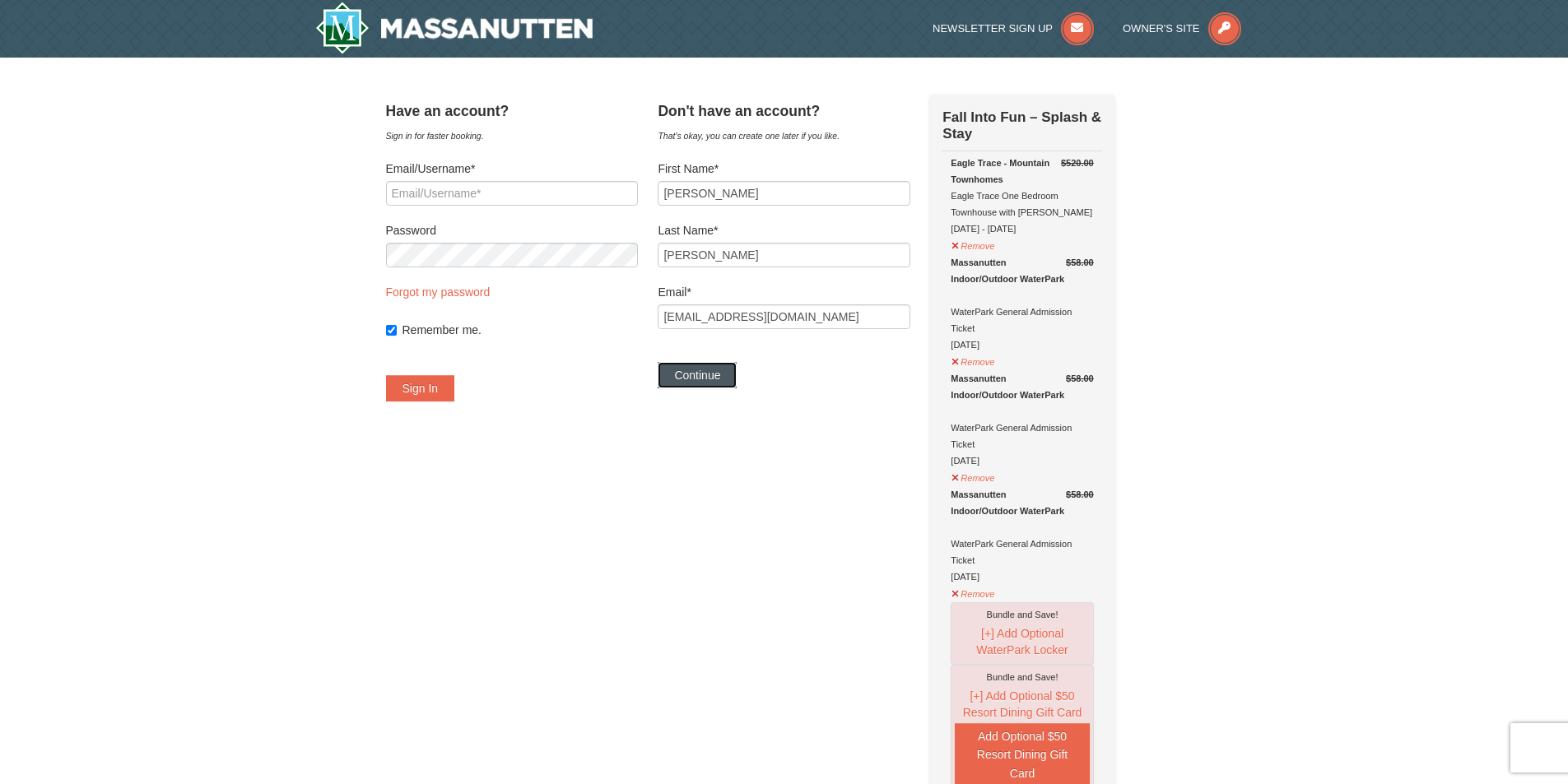
click at [721, 377] on button "Continue" at bounding box center [698, 375] width 79 height 27
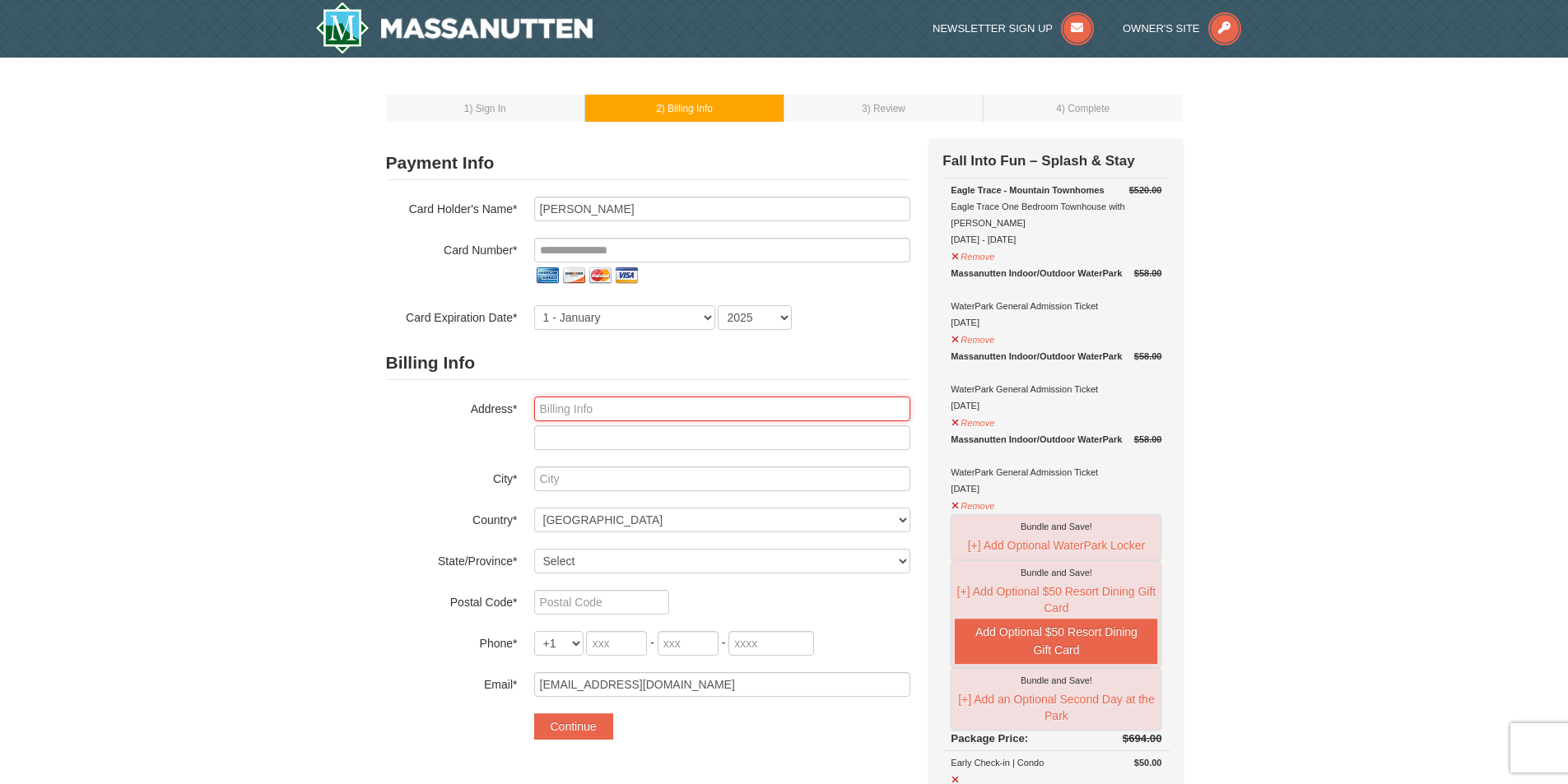
click at [628, 414] on input "text" at bounding box center [722, 409] width 376 height 25
type input "[STREET_ADDRESS][PERSON_NAME]"
click at [674, 476] on input "text" at bounding box center [722, 479] width 376 height 25
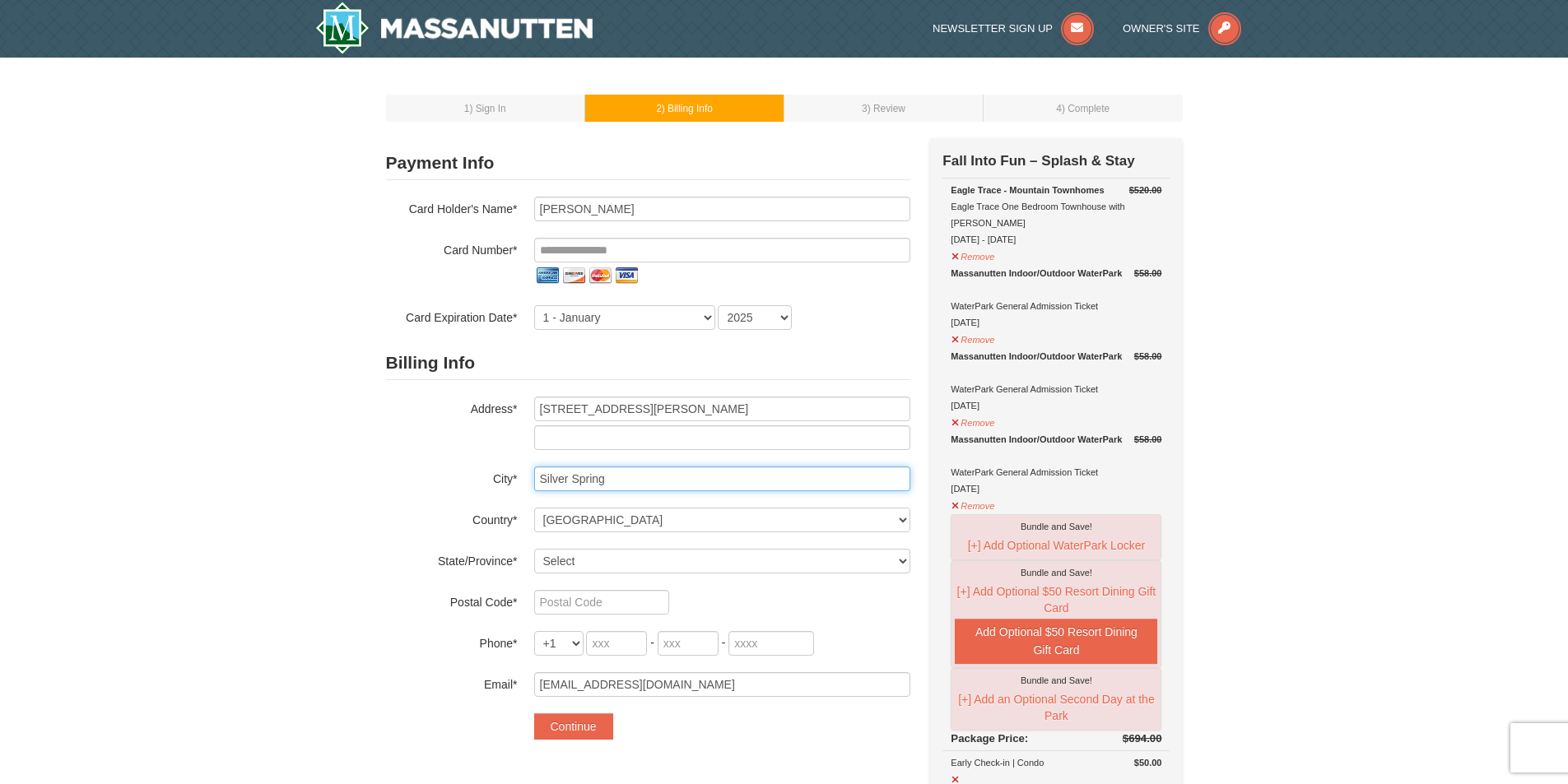
type input "Silver Spring"
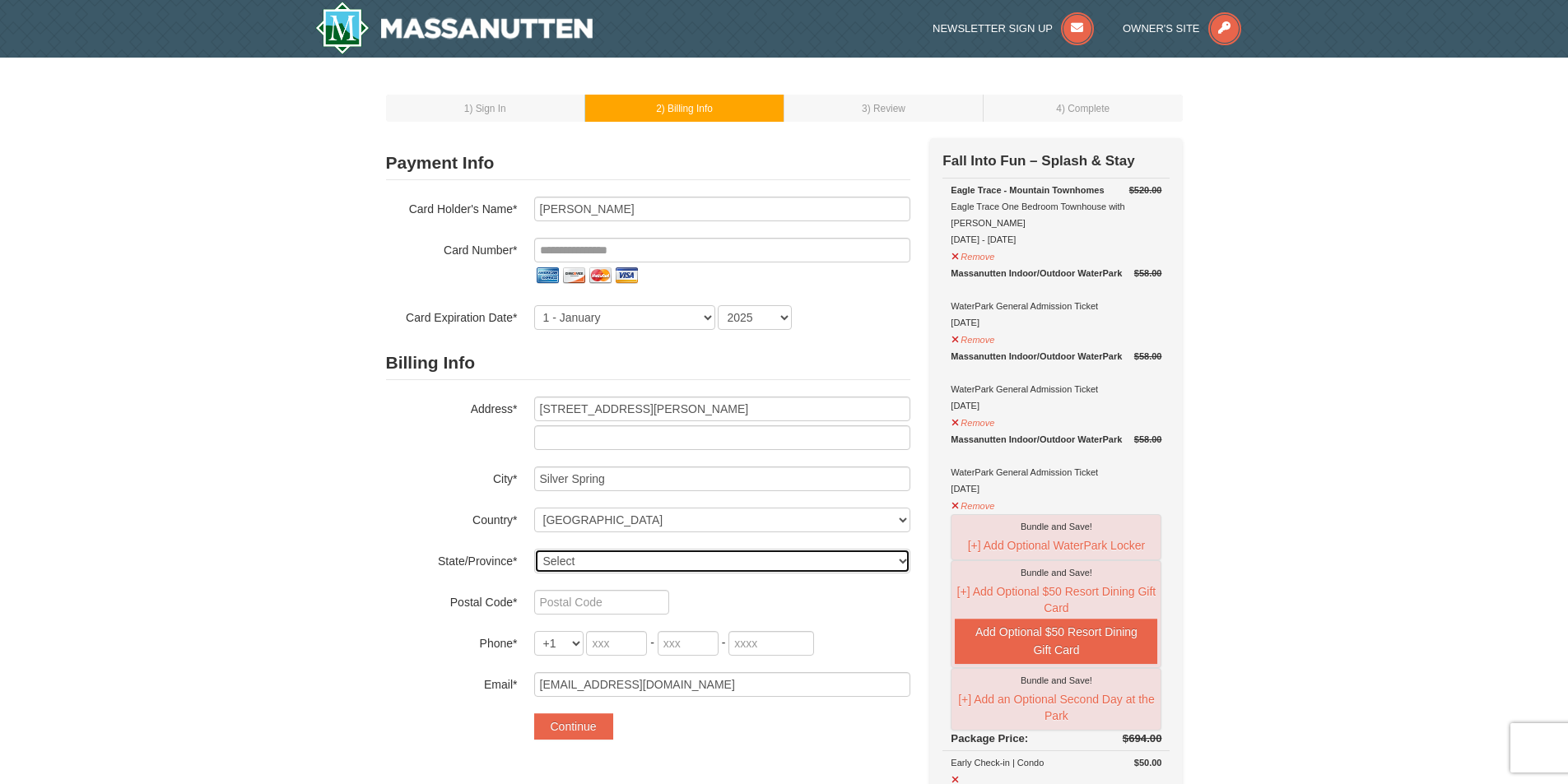
click at [680, 561] on select "Select Alabama Alaska American Samoa Arizona Arkansas California Colorado Conne…" at bounding box center [722, 560] width 376 height 25
select select "MD"
click at [534, 549] on select "Select Alabama Alaska American Samoa Arizona Arkansas California Colorado Conne…" at bounding box center [722, 560] width 376 height 25
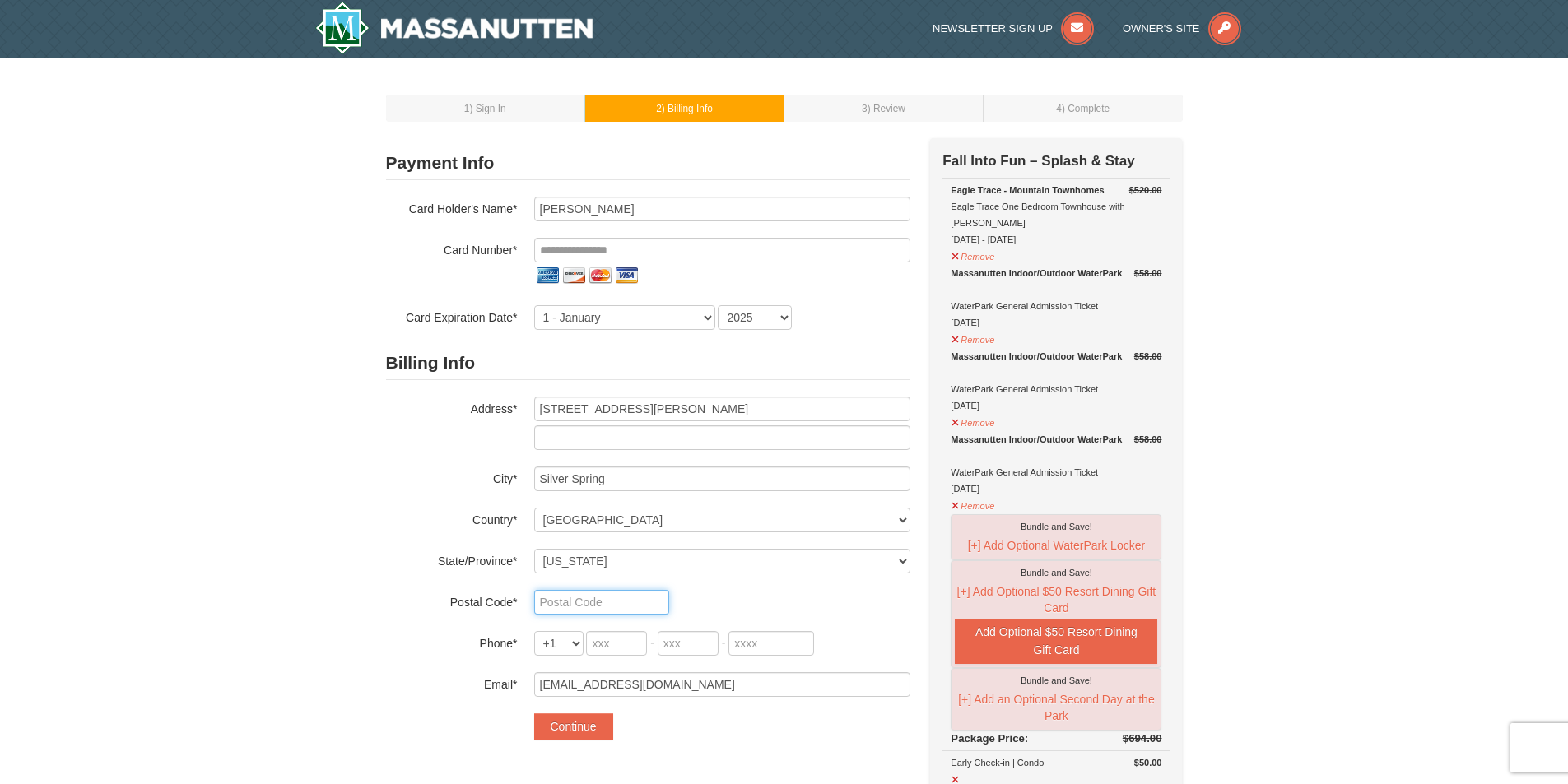
click at [626, 599] on input "text" at bounding box center [601, 602] width 135 height 25
type input "20901"
type input "301"
type input "520"
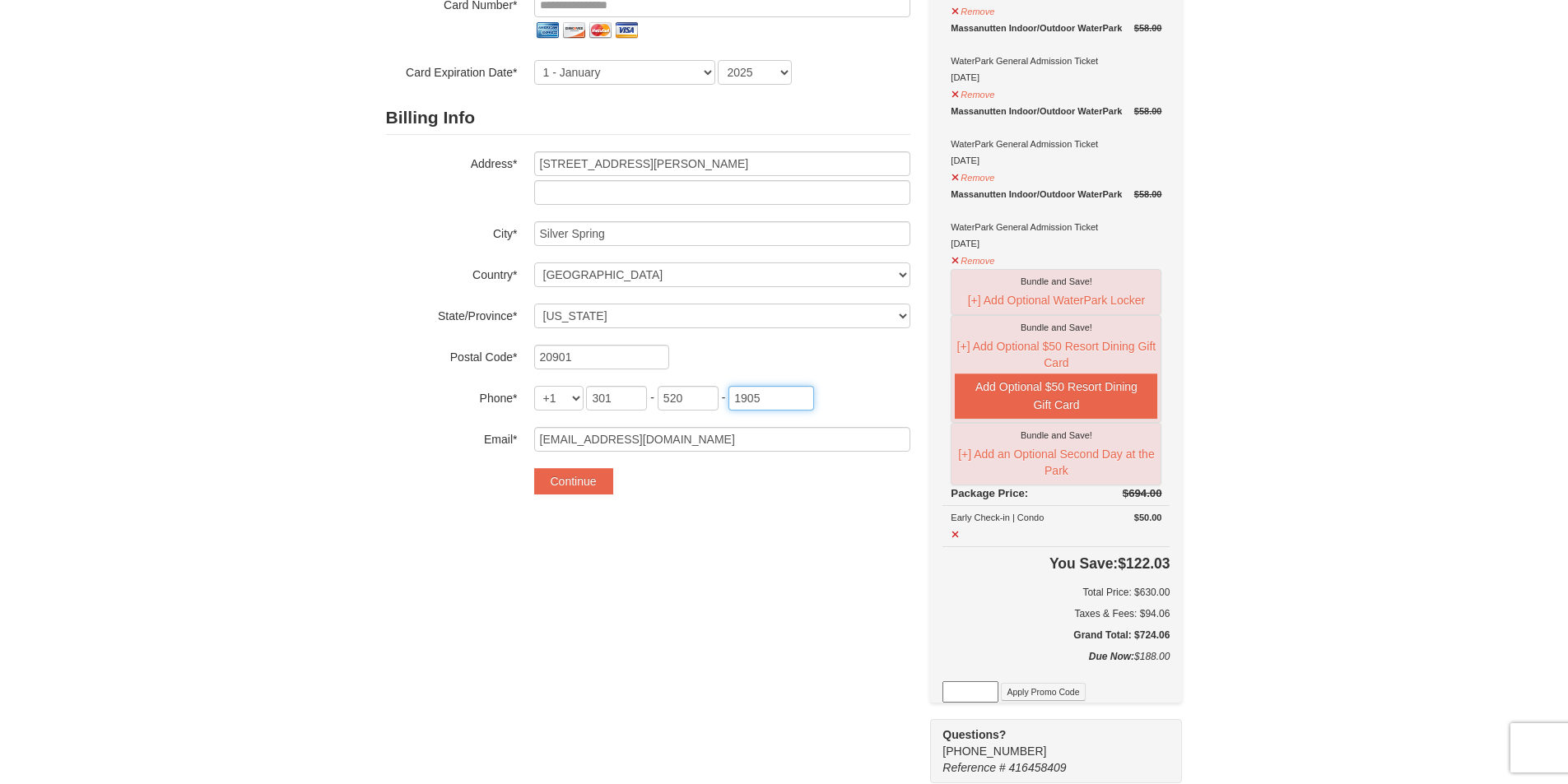
scroll to position [83, 0]
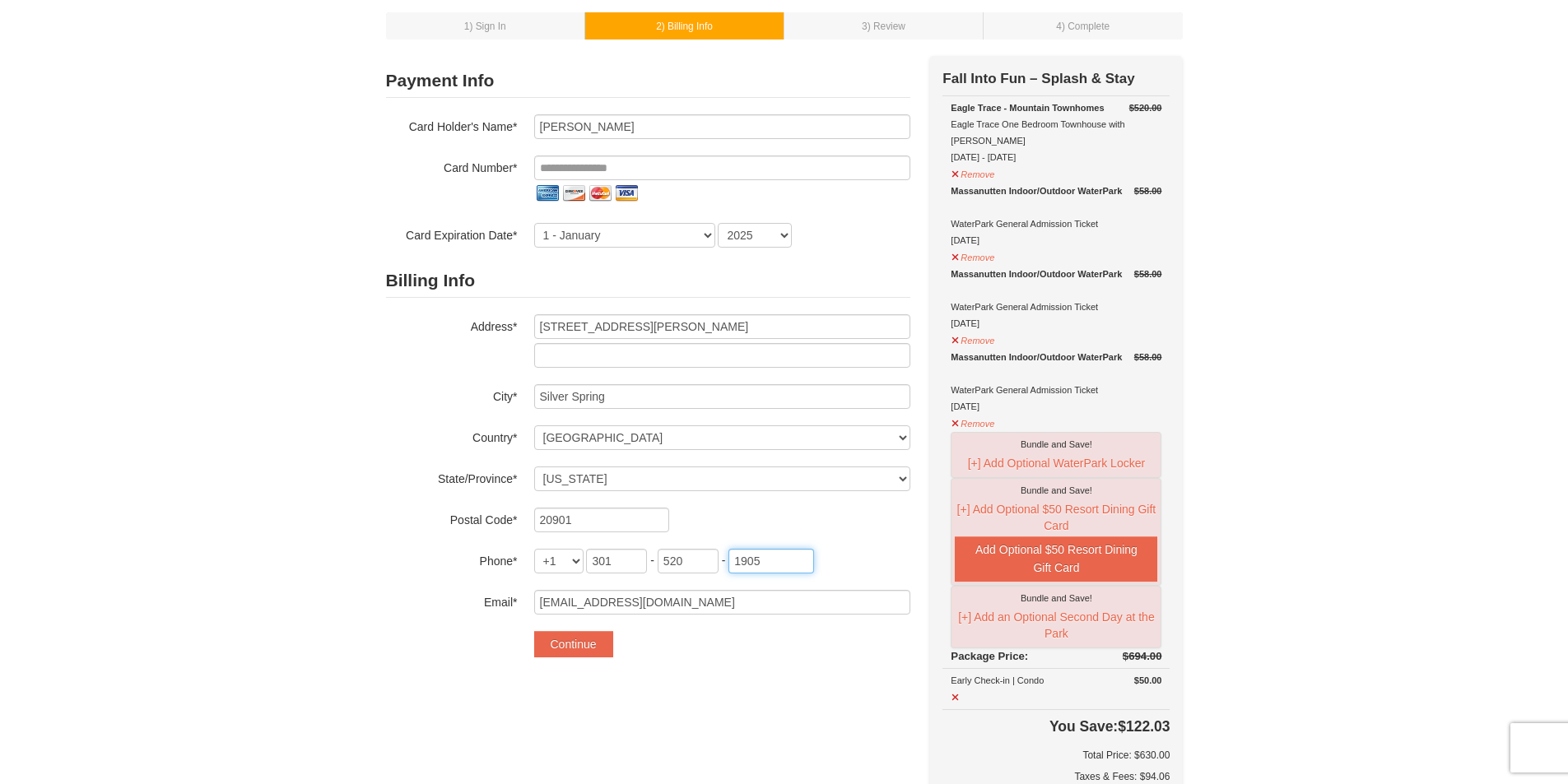
type input "1905"
click at [656, 163] on input "tel" at bounding box center [722, 167] width 376 height 25
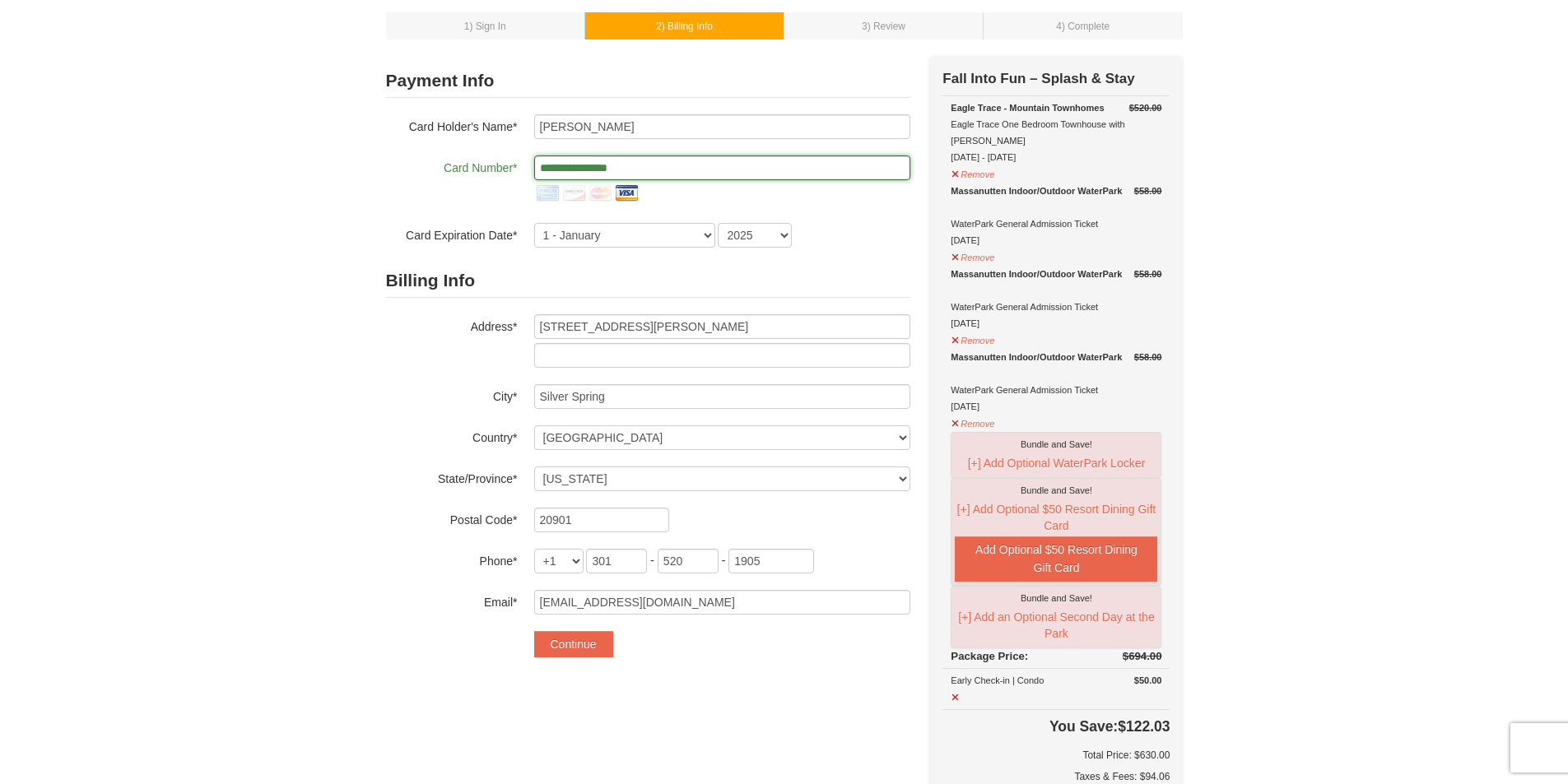
type input "**********"
click at [652, 255] on form "**********" at bounding box center [648, 360] width 524 height 593
click at [654, 238] on select "1 - January 2 - February 3 - March 4 - April 5 - May 6 - June 7 - July 8 - Augu…" at bounding box center [625, 234] width 181 height 25
select select "4"
click at [534, 223] on select "1 - January 2 - February 3 - March 4 - April 5 - May 6 - June 7 - July 8 - Augu…" at bounding box center [625, 234] width 181 height 25
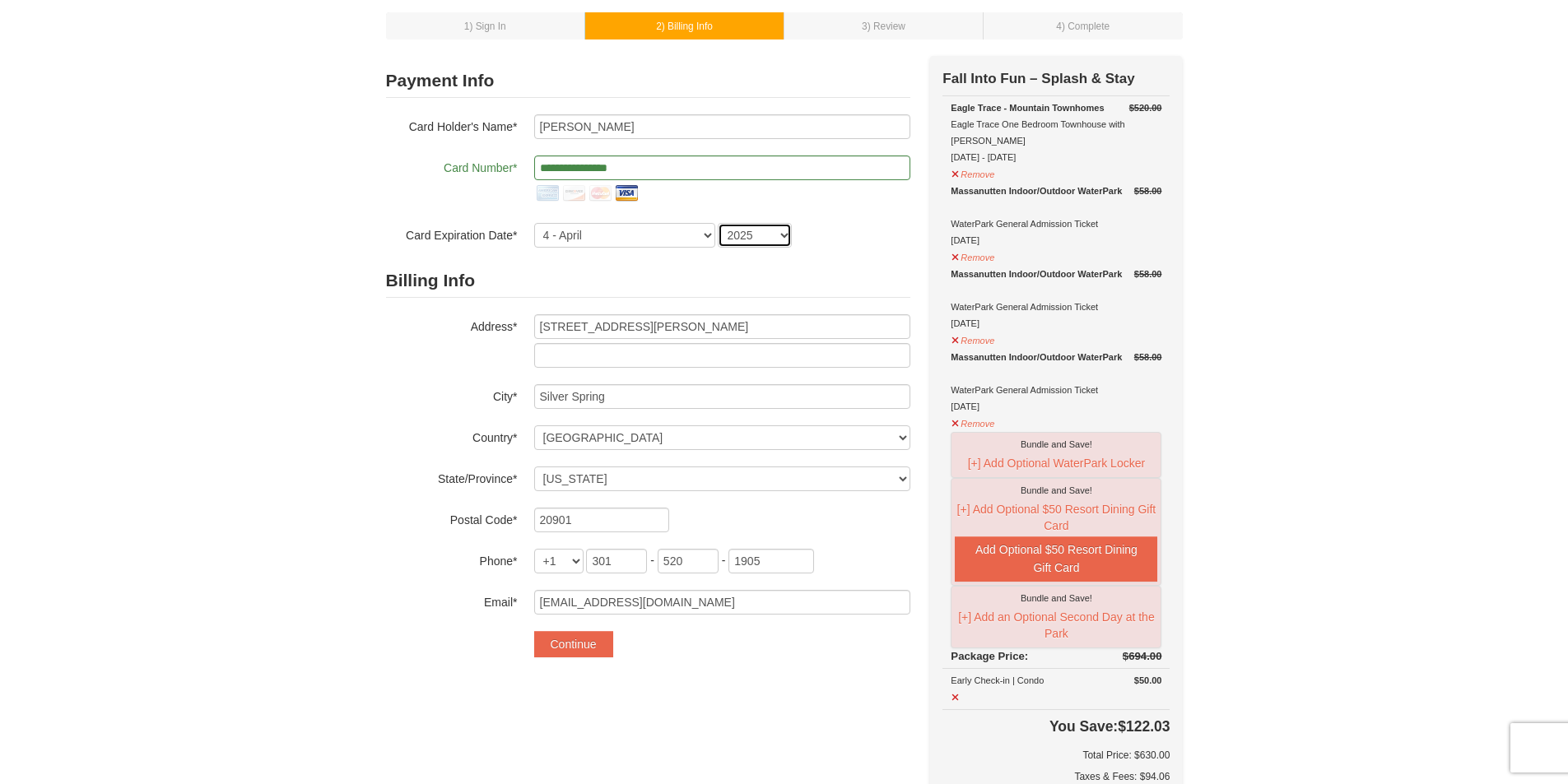
click at [764, 228] on select "2025 2026 2027 2028 2029 2030 2031 2032 2033 2034" at bounding box center [754, 234] width 74 height 25
select select "2027"
click at [717, 223] on select "2025 2026 2027 2028 2029 2030 2031 2032 2033 2034" at bounding box center [754, 234] width 74 height 25
click at [589, 642] on button "Continue" at bounding box center [574, 644] width 79 height 27
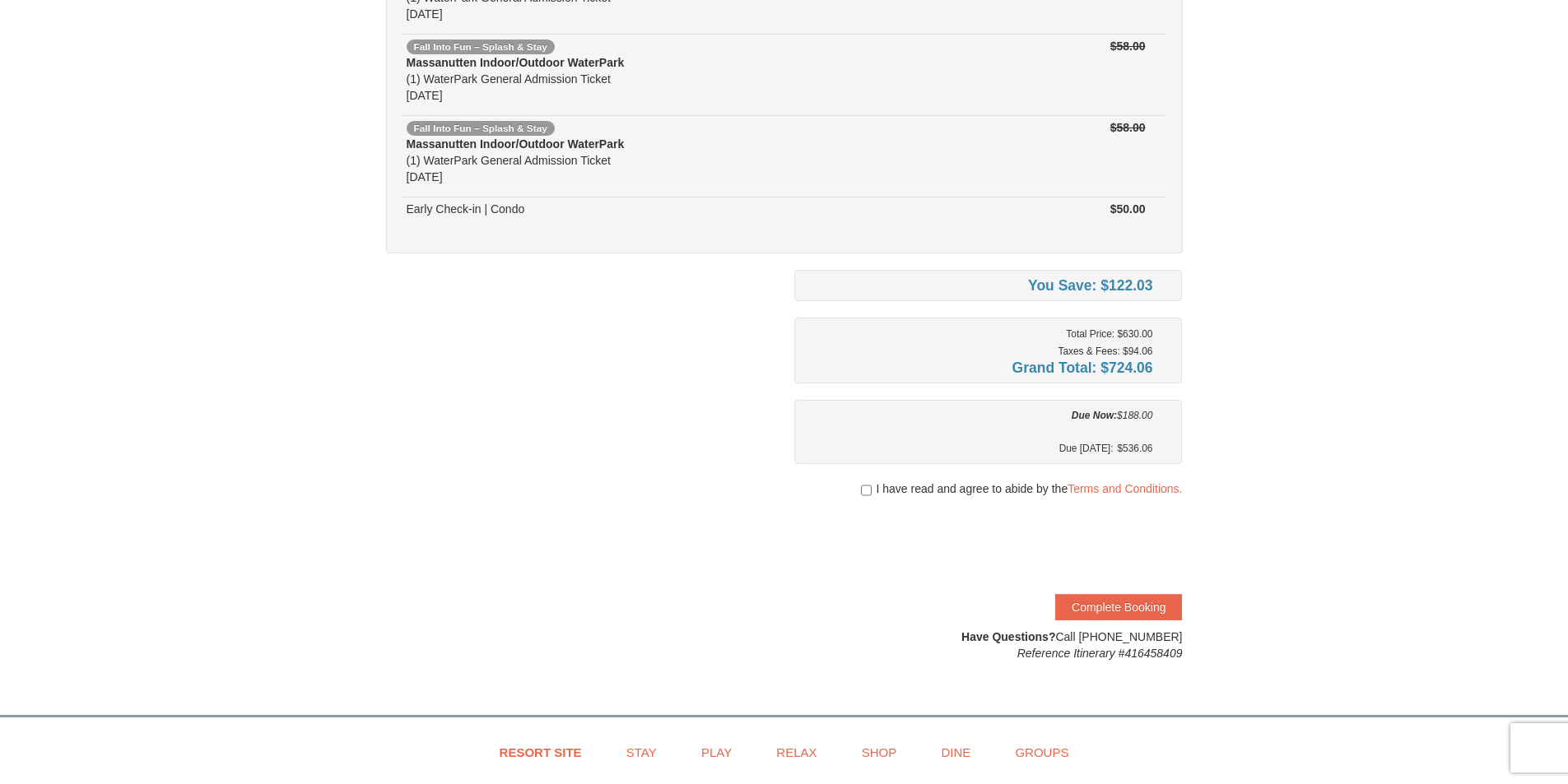
scroll to position [247, 0]
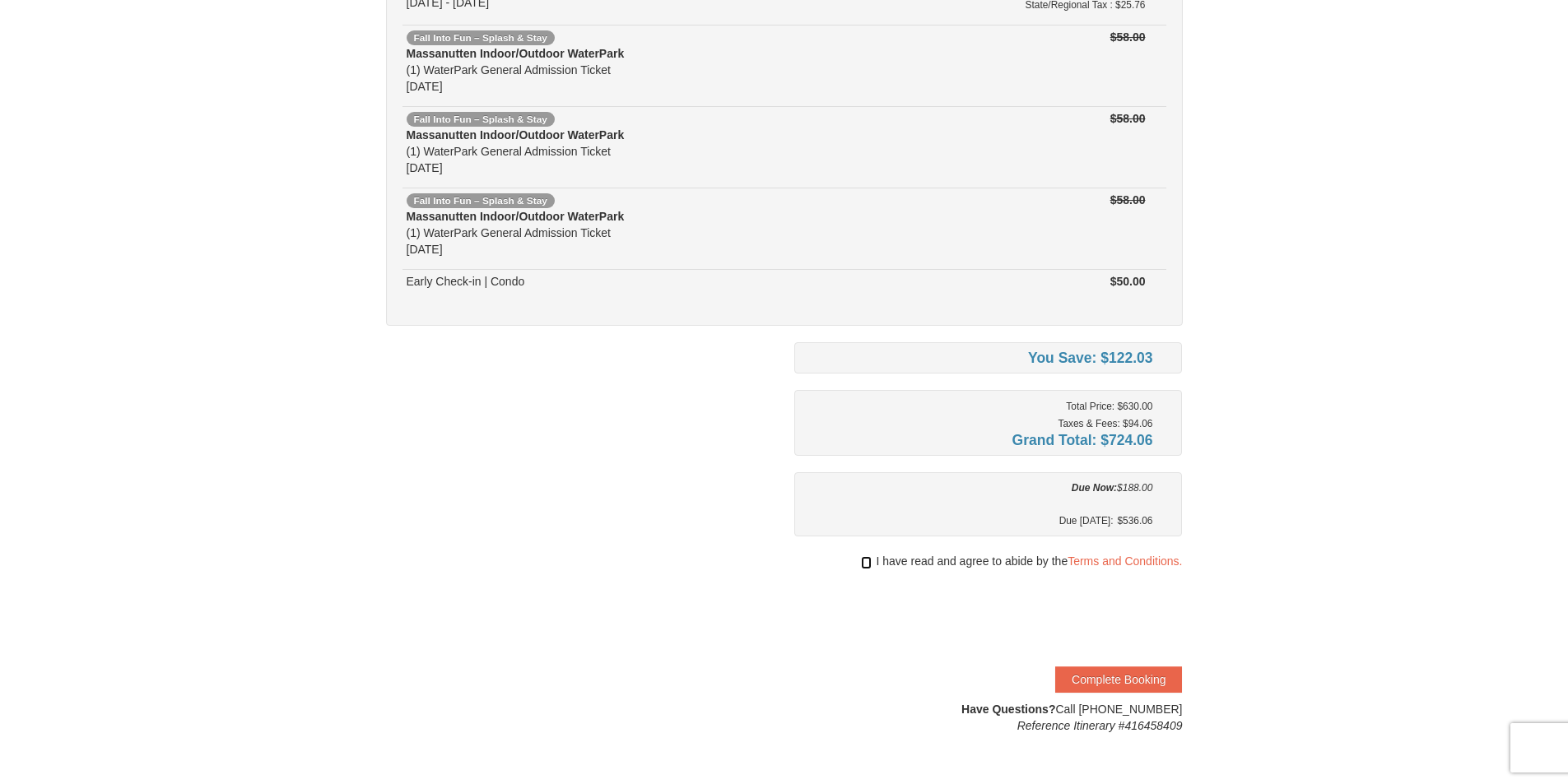
click at [865, 562] on input "checkbox" at bounding box center [866, 562] width 11 height 13
checkbox input "true"
click at [1157, 677] on button "Complete Booking" at bounding box center [1119, 680] width 127 height 27
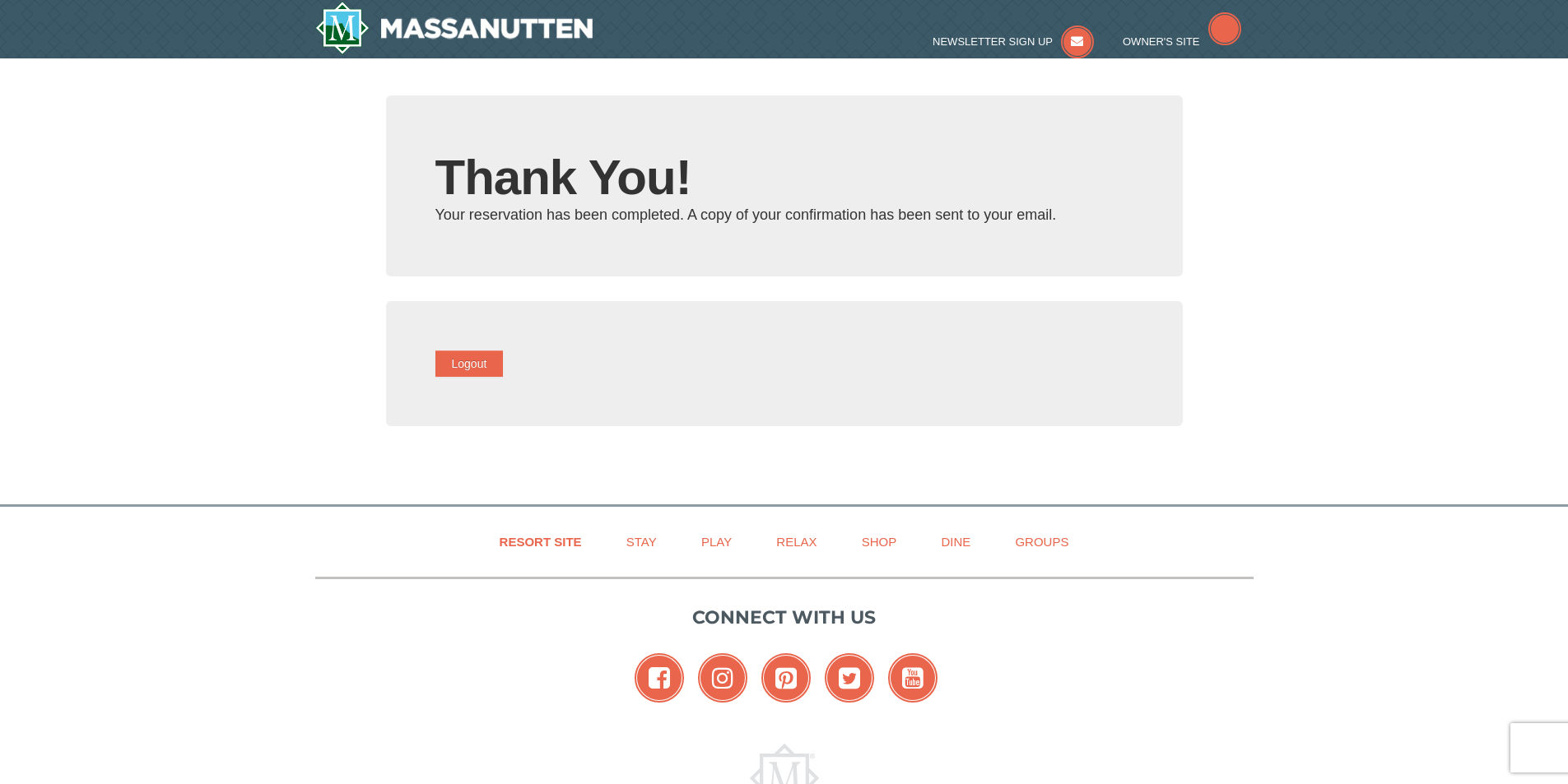
type input "[EMAIL_ADDRESS][DOMAIN_NAME]"
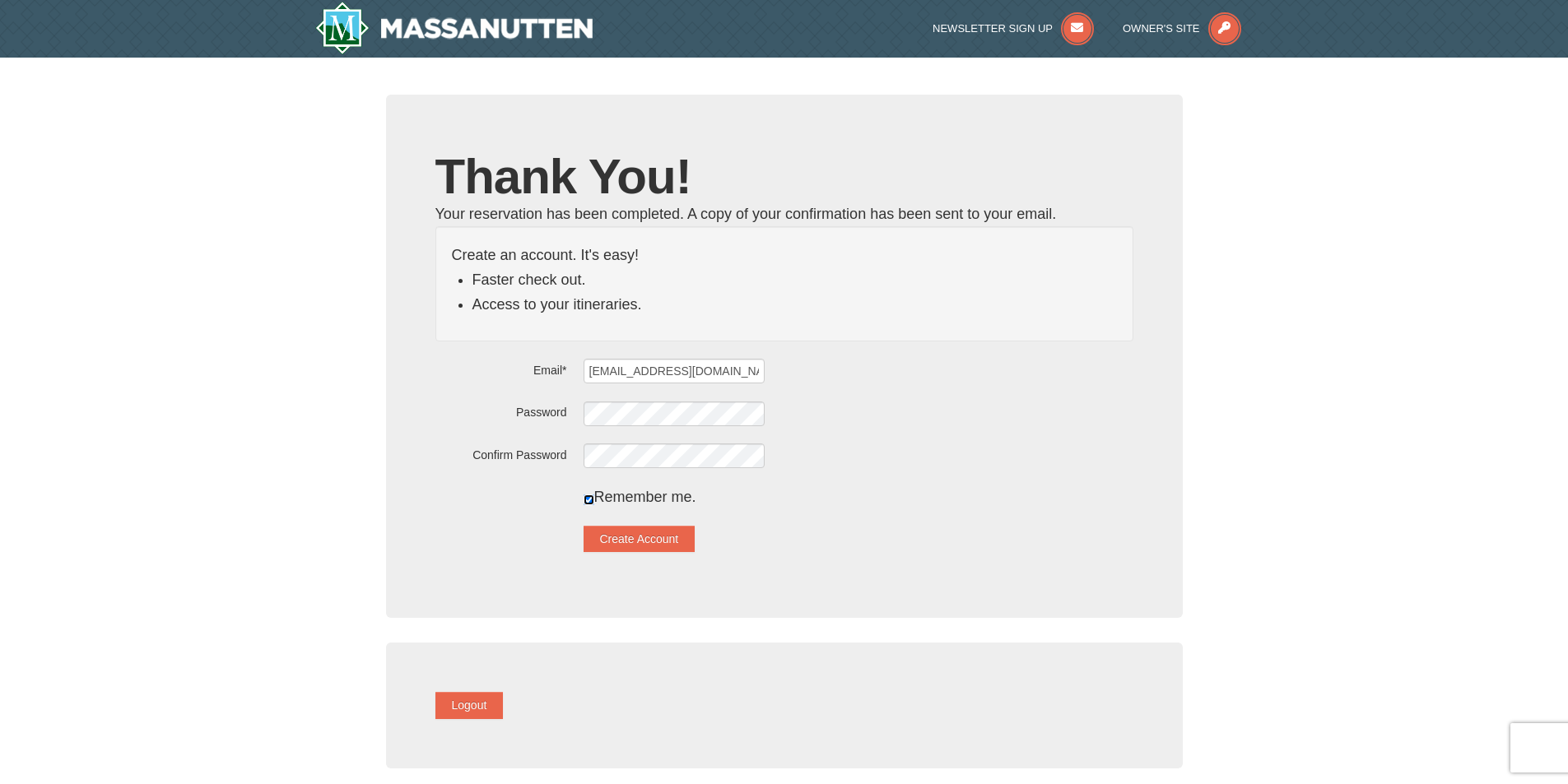
click at [594, 498] on input "checkbox" at bounding box center [588, 499] width 11 height 11
checkbox input "false"
click at [652, 538] on button "Create Account" at bounding box center [640, 539] width 112 height 27
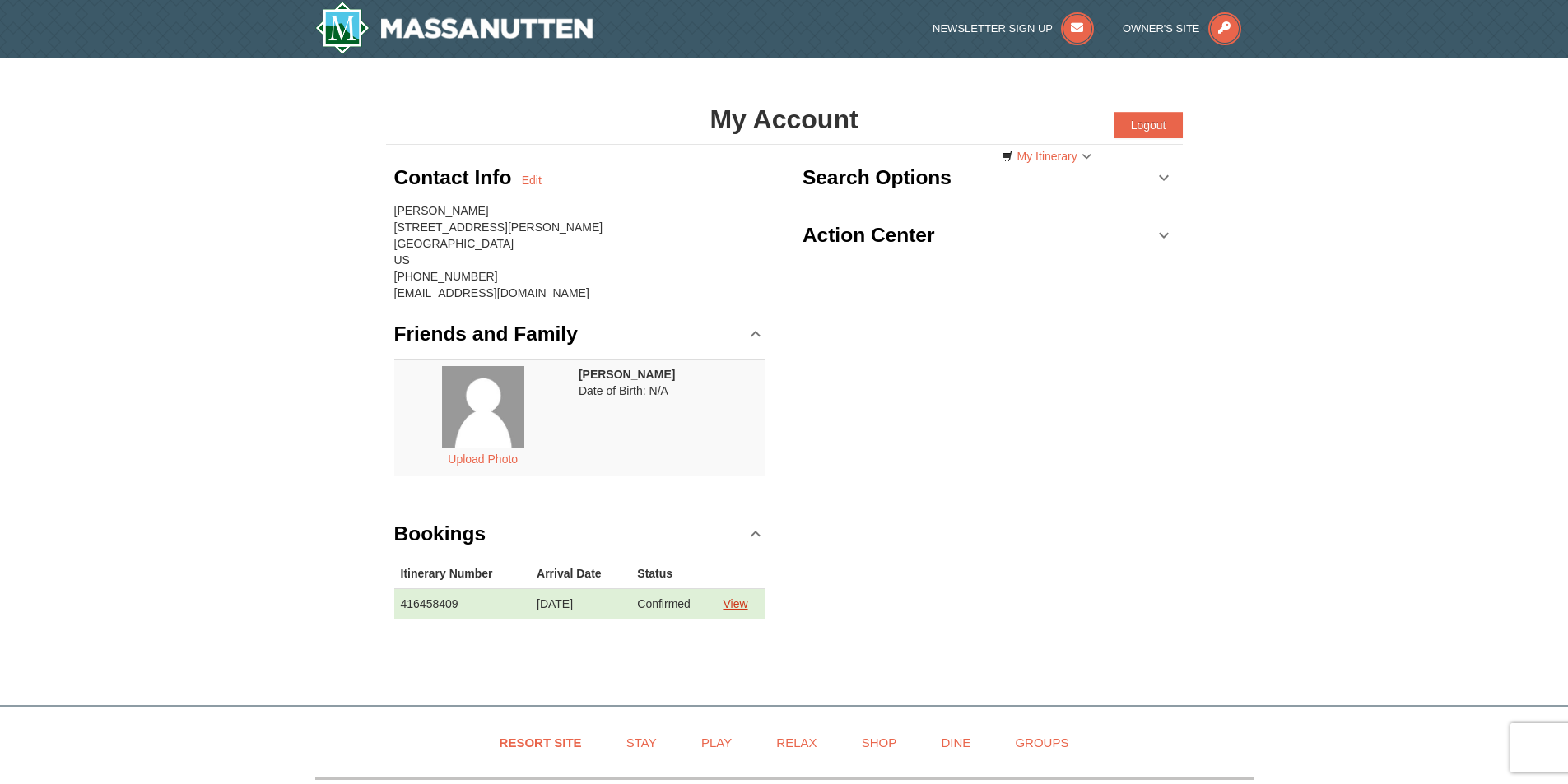
click at [743, 598] on link "View" at bounding box center [735, 604] width 25 height 13
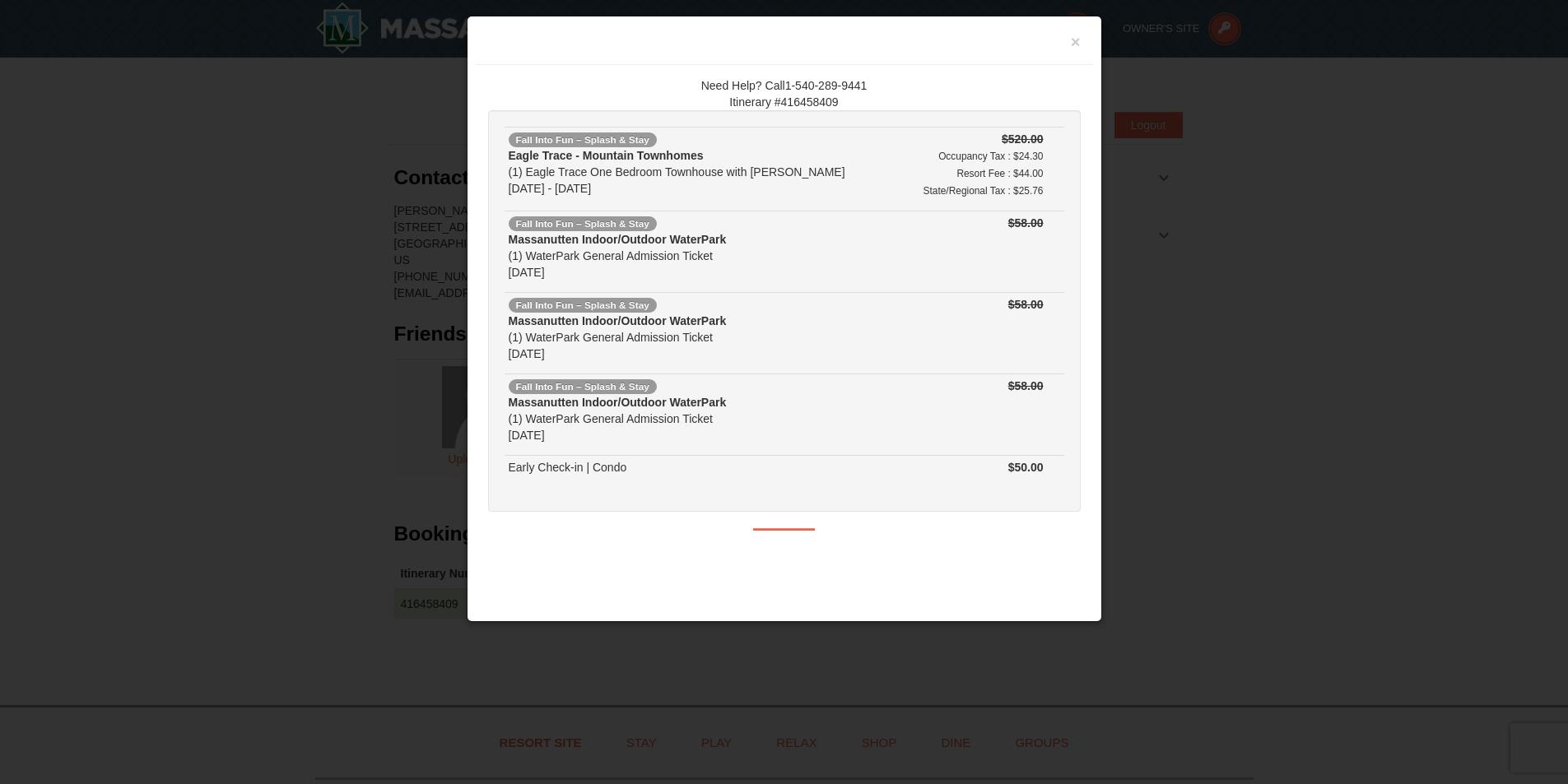
scroll to position [36, 0]
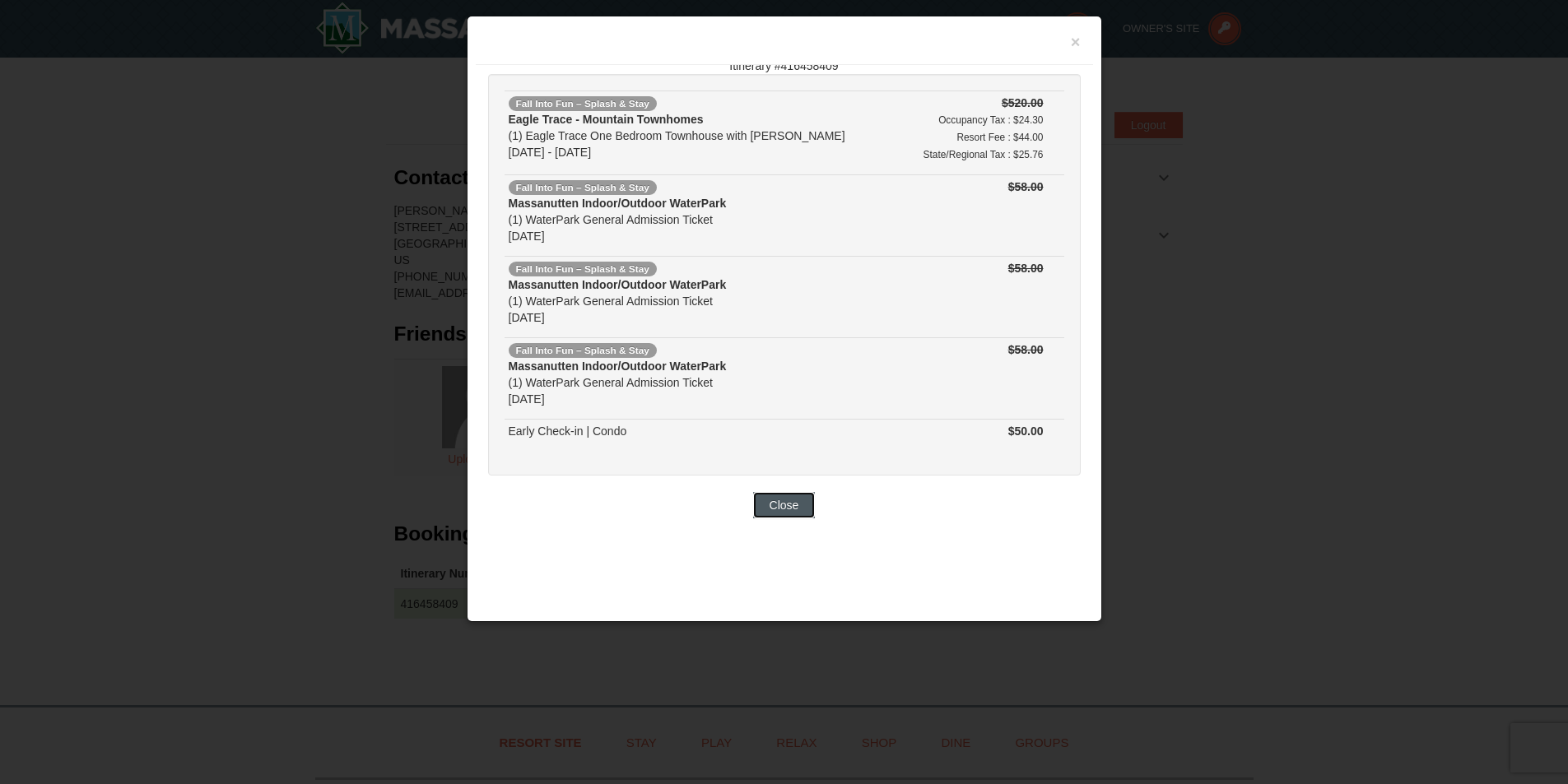
click at [804, 507] on button "Close" at bounding box center [784, 505] width 62 height 27
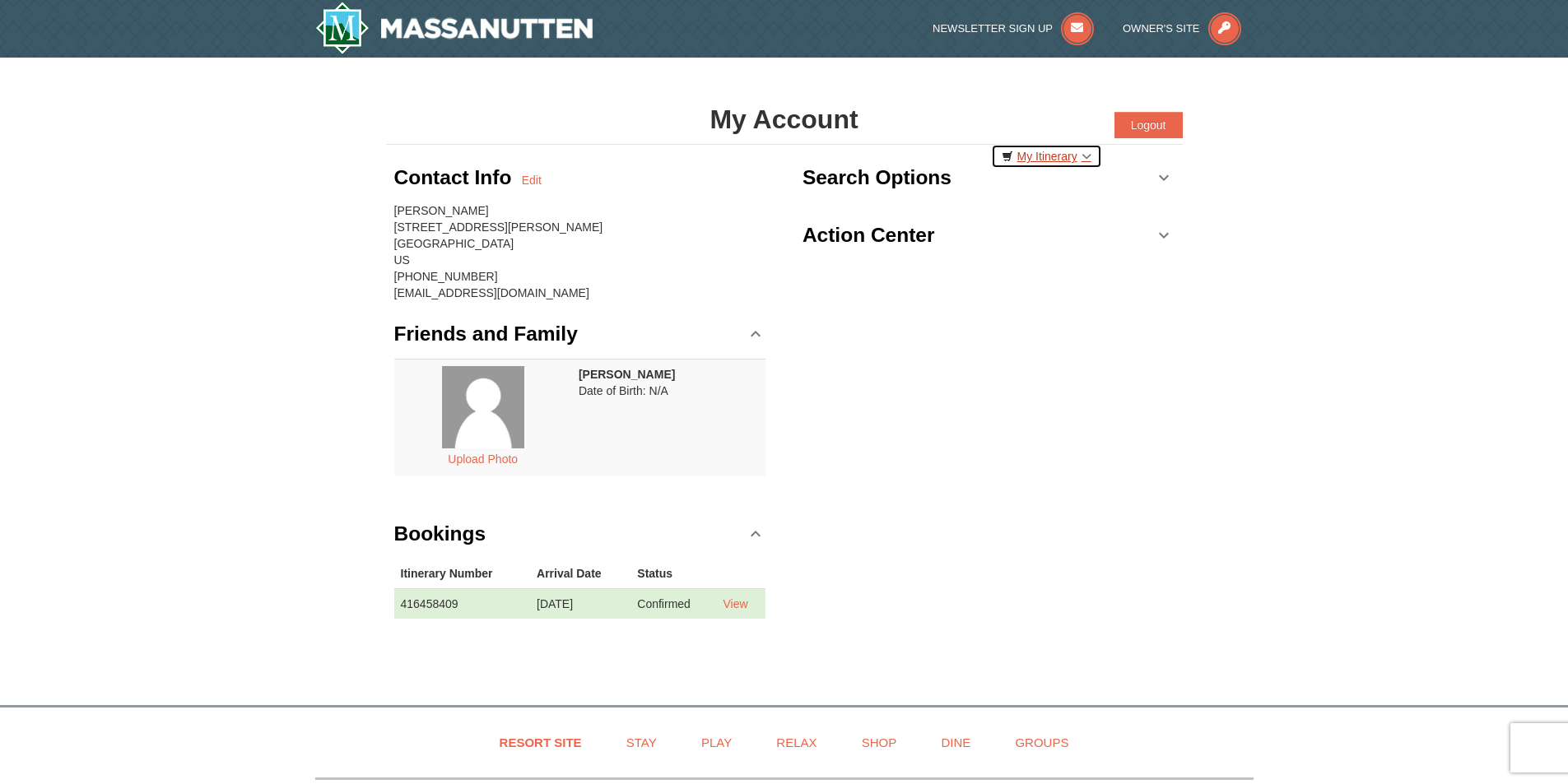
click at [1065, 157] on link "My Itinerary" at bounding box center [1047, 156] width 111 height 25
click at [1051, 435] on div "Contact Info Edit [PERSON_NAME] [STREET_ADDRESS][PERSON_NAME] [PHONE_NUMBER] [E…" at bounding box center [784, 398] width 797 height 507
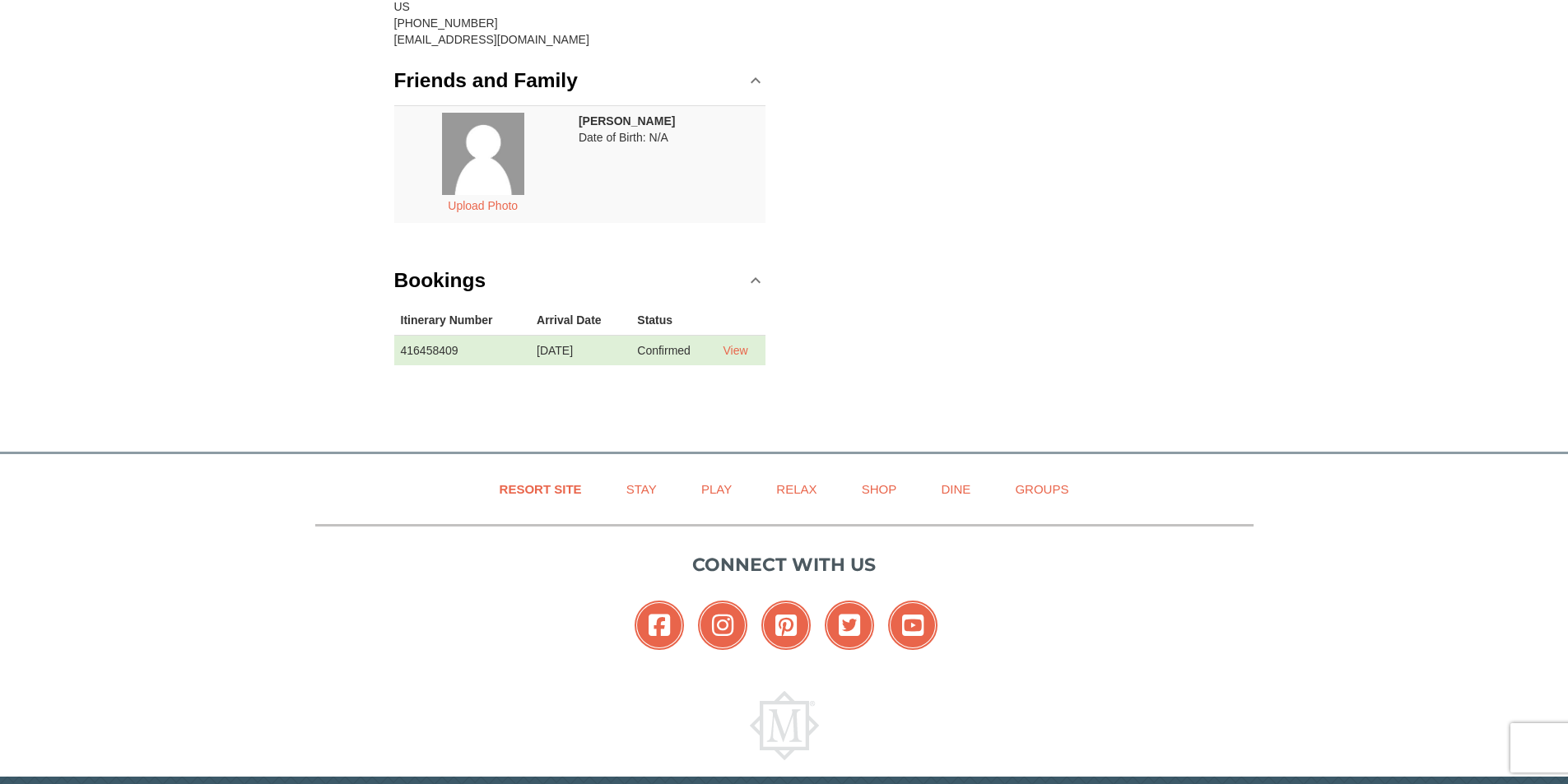
scroll to position [0, 0]
